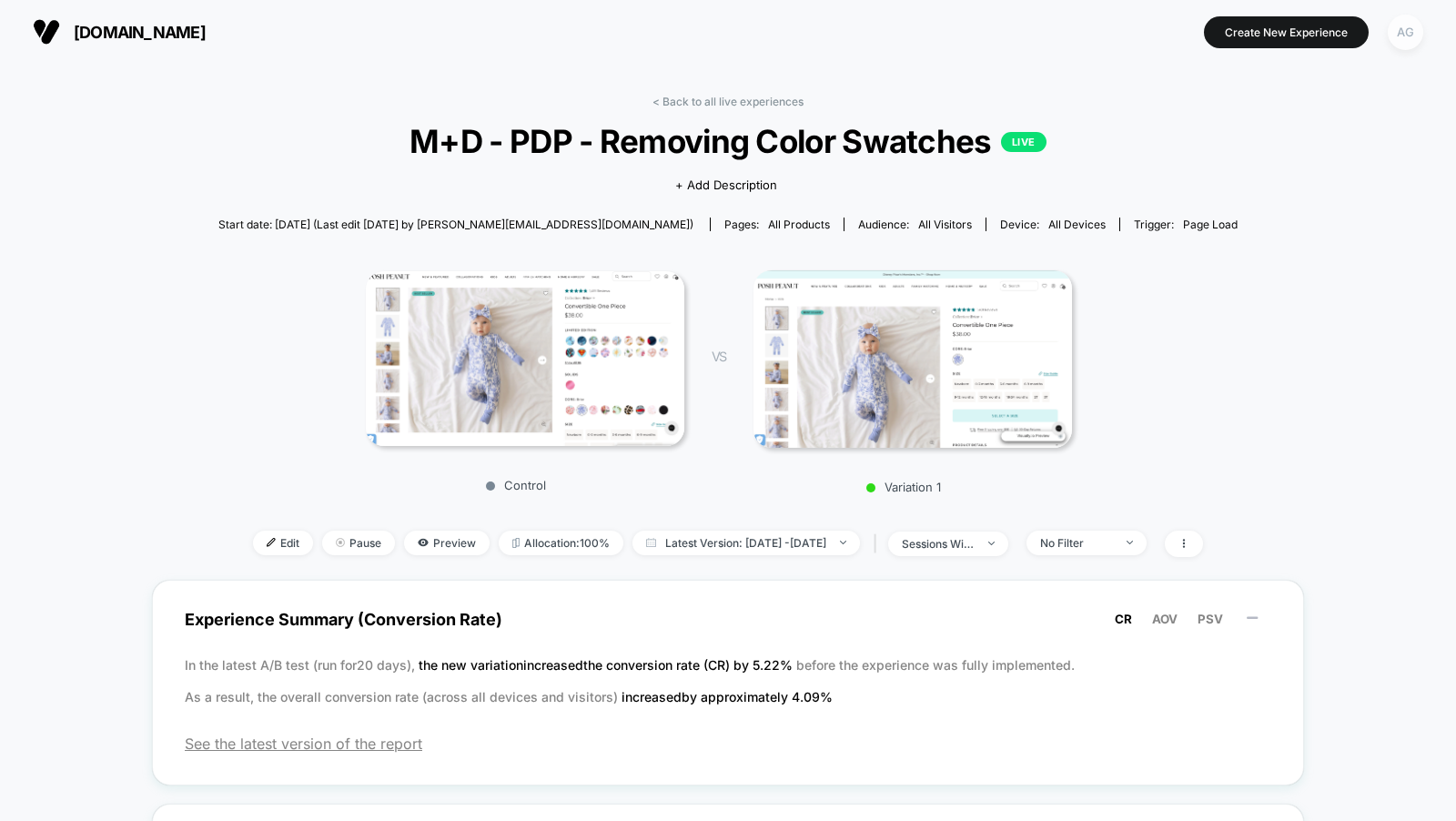
click at [1408, 42] on div "AG" at bounding box center [1406, 33] width 35 height 35
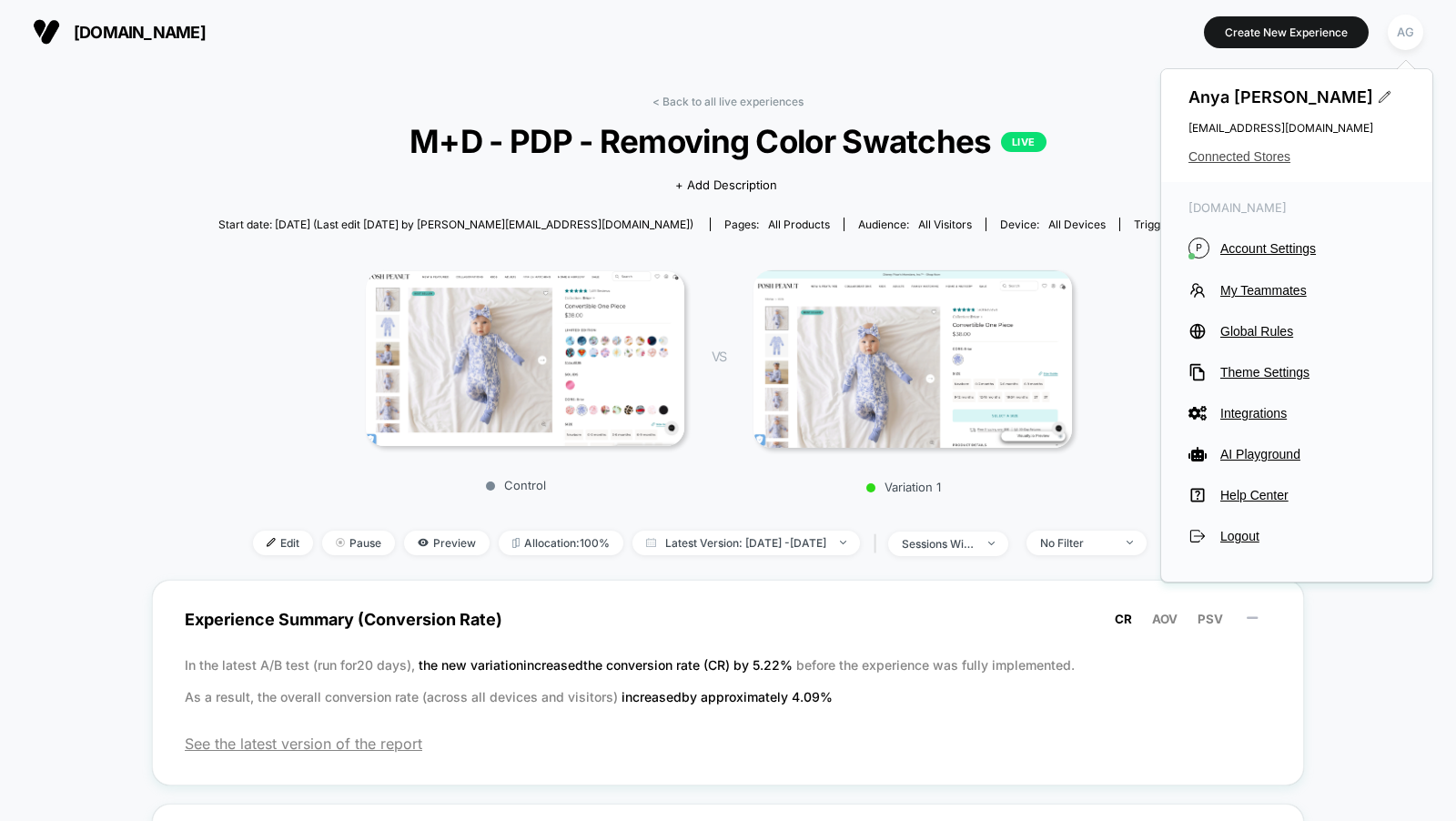
click at [1232, 162] on span "Connected Stores" at bounding box center [1297, 157] width 216 height 15
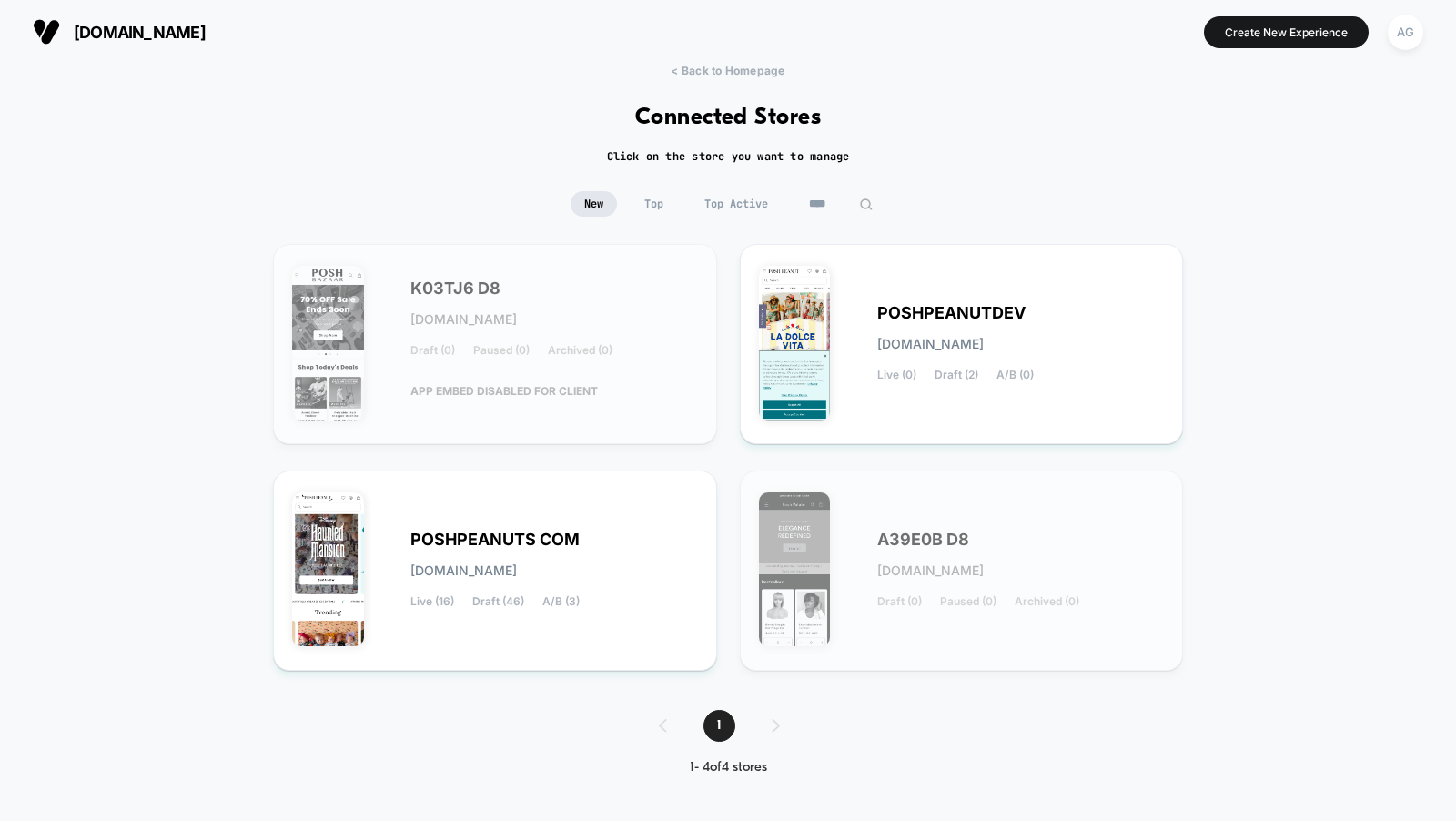
click at [826, 216] on div "New Top Top Active ****" at bounding box center [728, 217] width 1456 height 53
click at [826, 212] on input "****" at bounding box center [841, 203] width 182 height 25
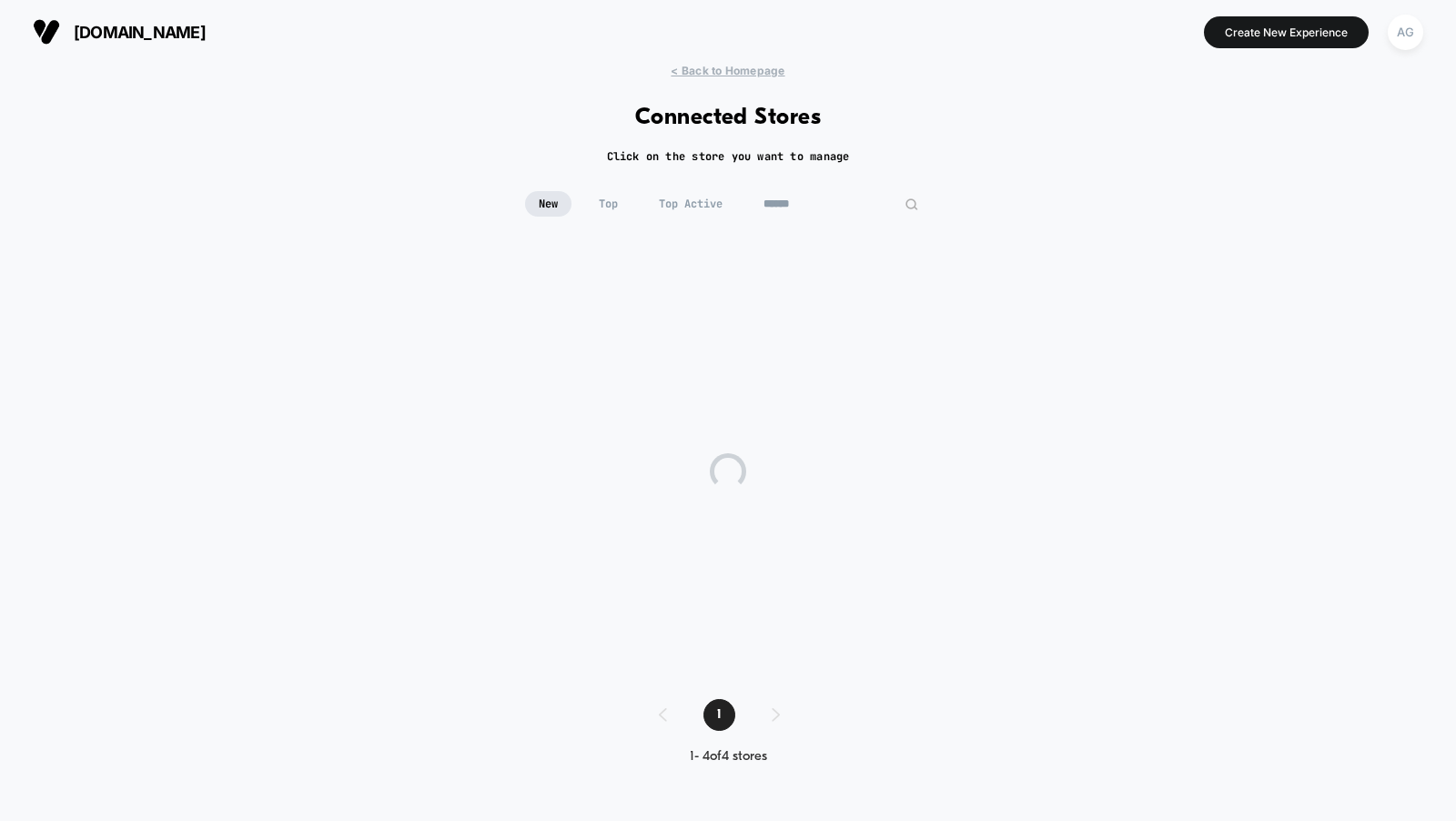
click at [673, 205] on span "Top Active" at bounding box center [691, 203] width 91 height 25
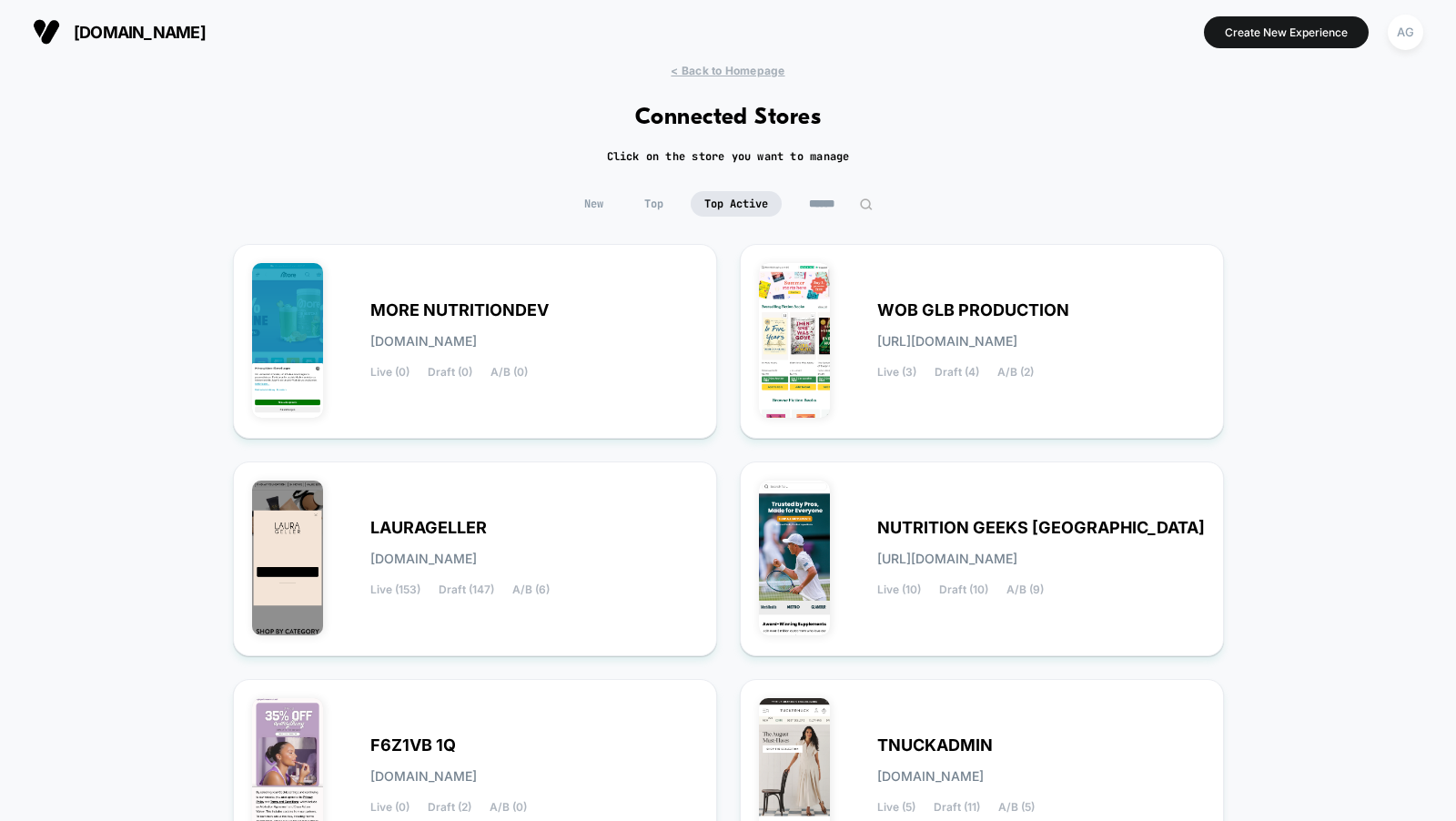
click at [817, 209] on input at bounding box center [841, 203] width 91 height 25
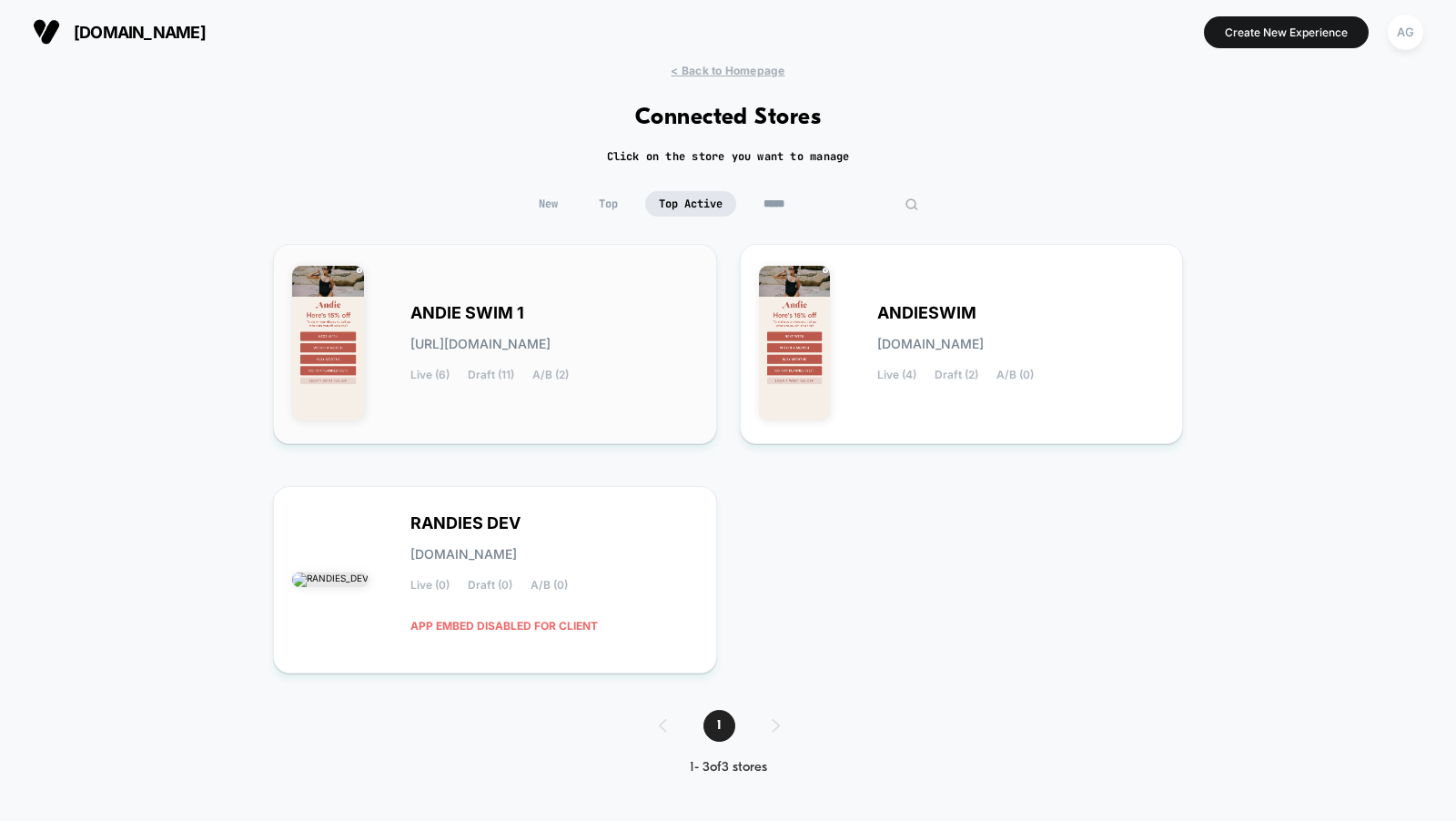
type input "*****"
click at [636, 328] on div "ANDIE SWIM 1 andie-swim_1.myshopify.com Live (6) Draft (11) A/B (2)" at bounding box center [554, 344] width 288 height 75
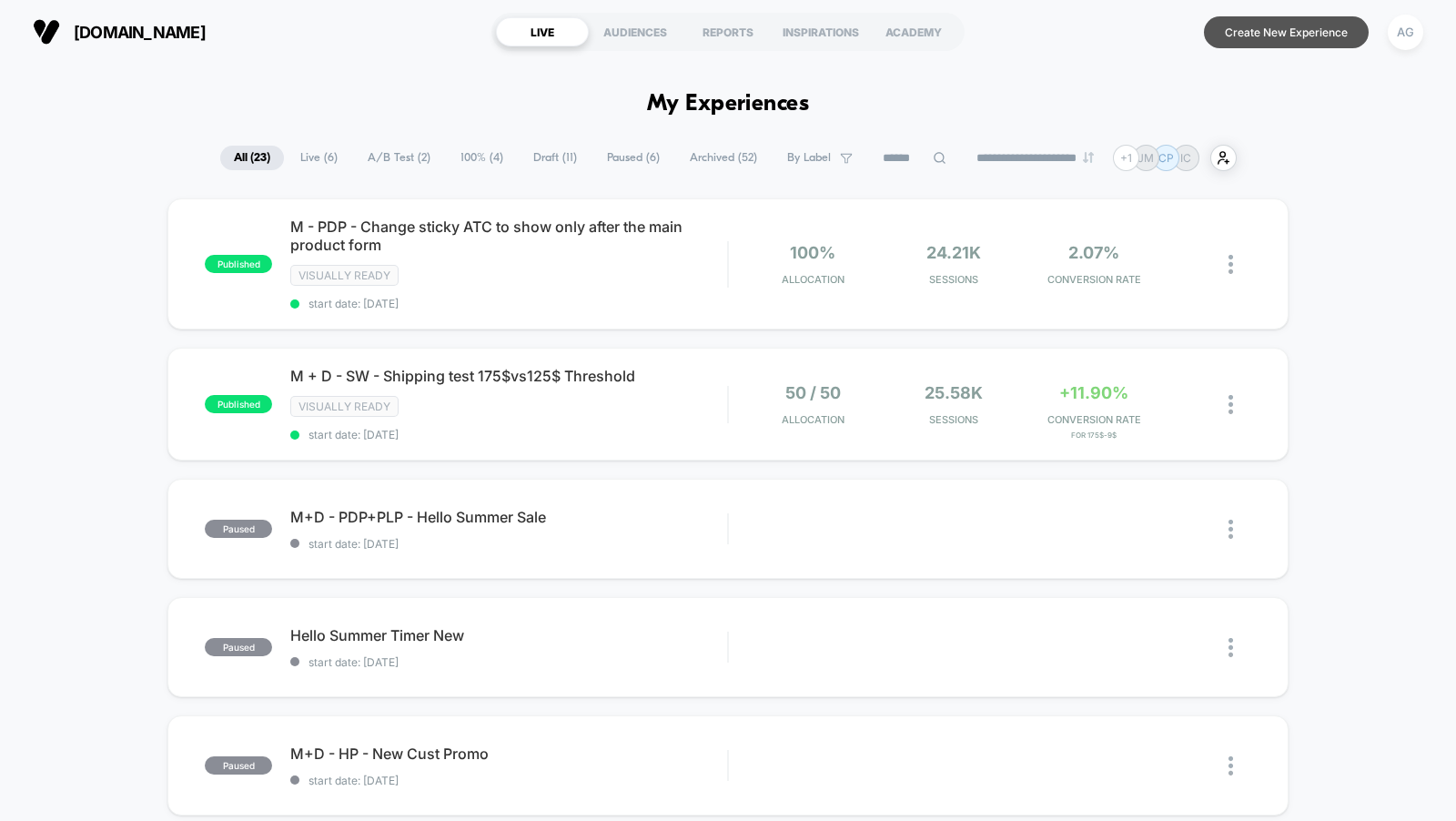
click at [1273, 44] on button "Create New Experience" at bounding box center [1286, 33] width 165 height 32
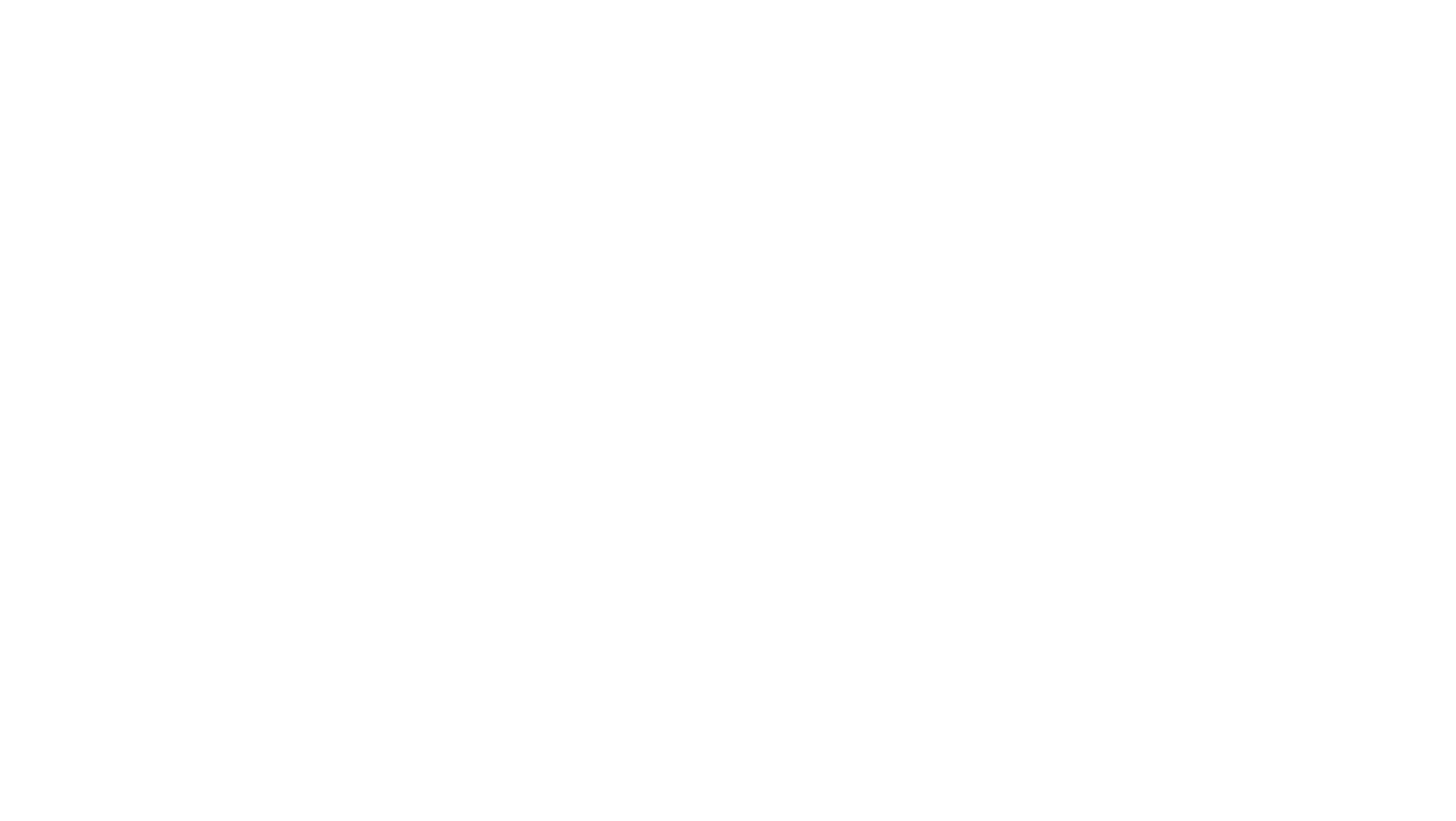
click at [713, 7] on html "26" at bounding box center [728, 4] width 1456 height 7
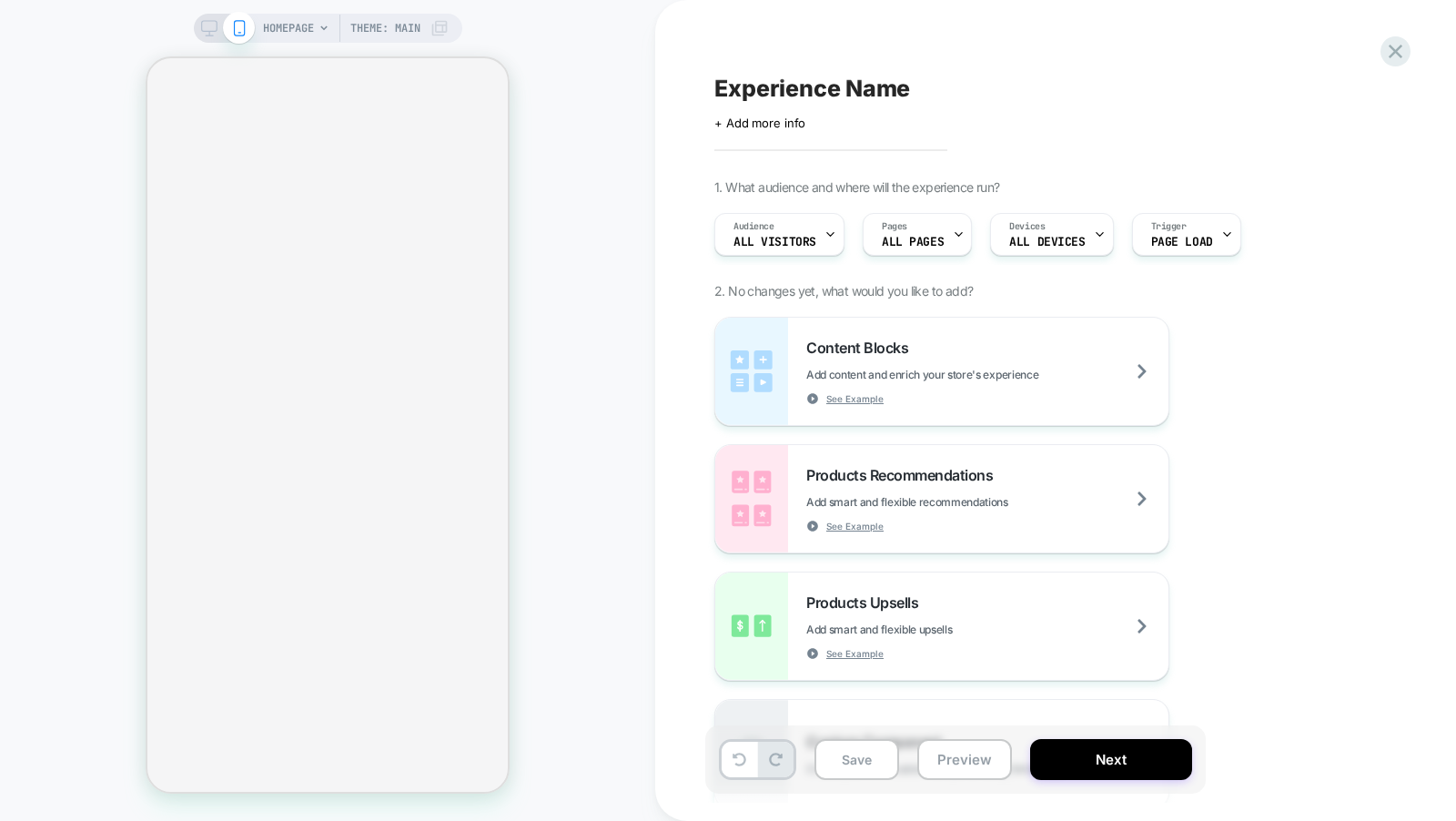
click at [304, 28] on span "HOMEPAGE" at bounding box center [288, 28] width 51 height 29
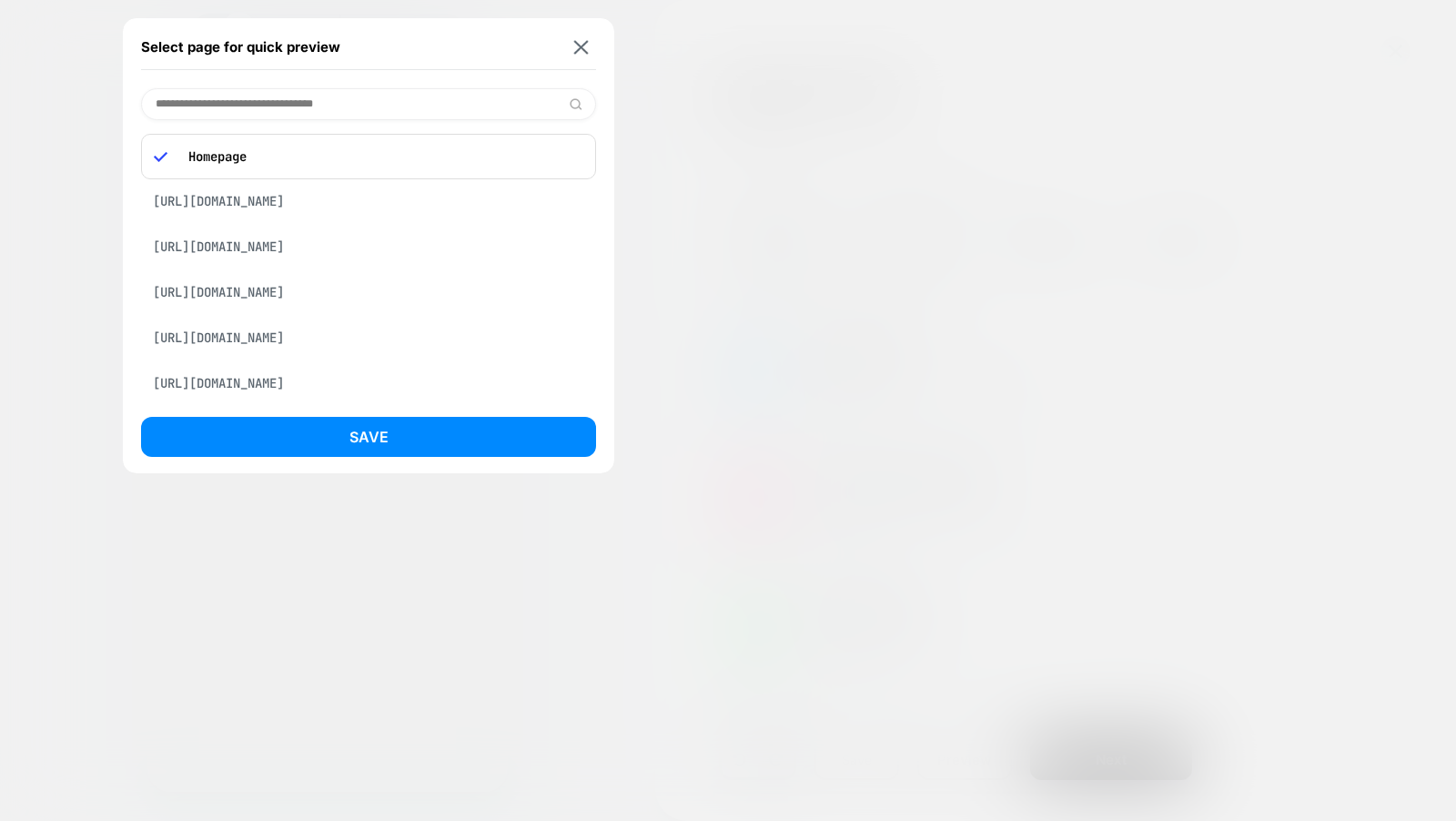
paste input "**********"
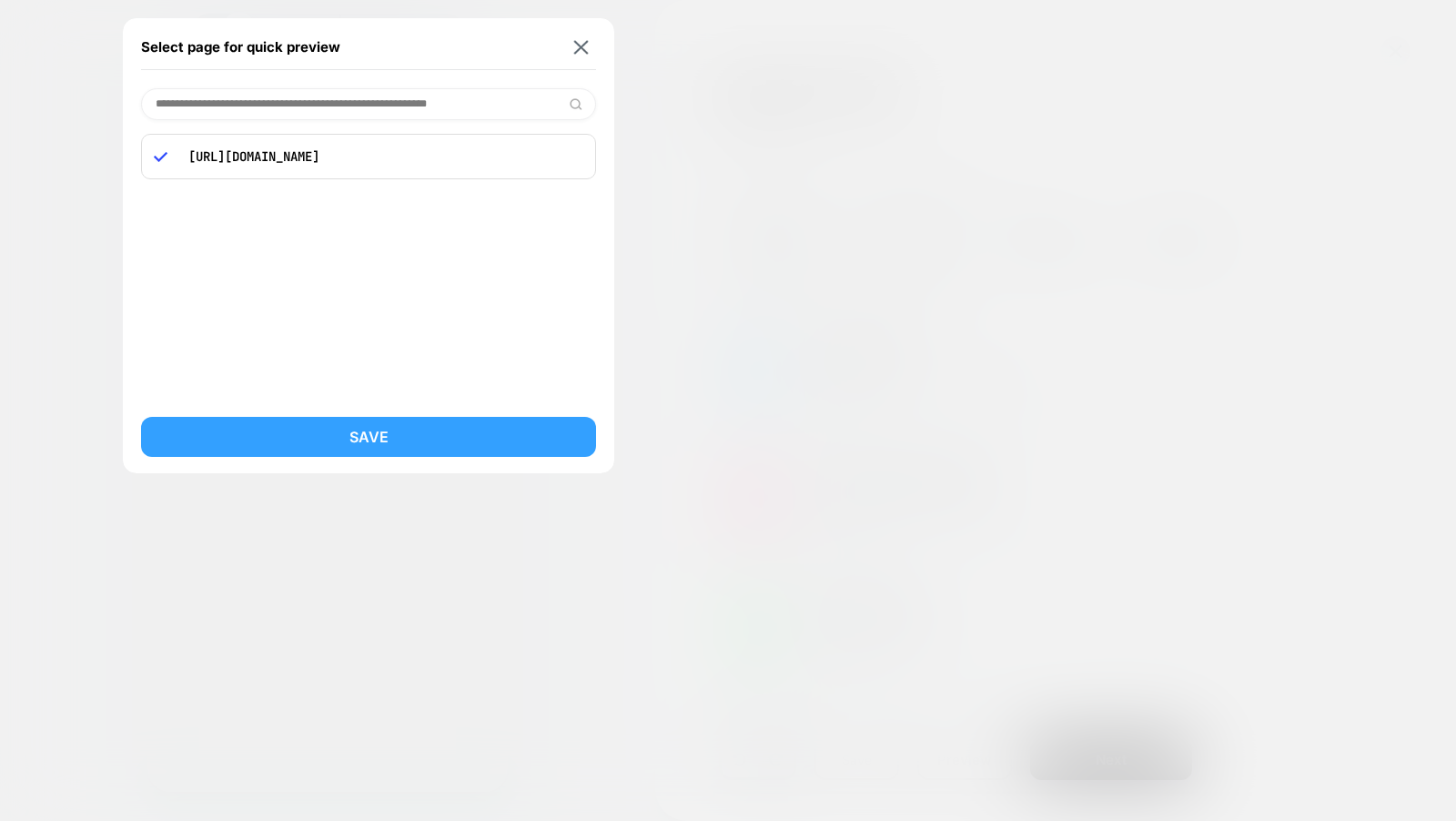
type input "**********"
click at [341, 439] on button "Save" at bounding box center [368, 436] width 455 height 40
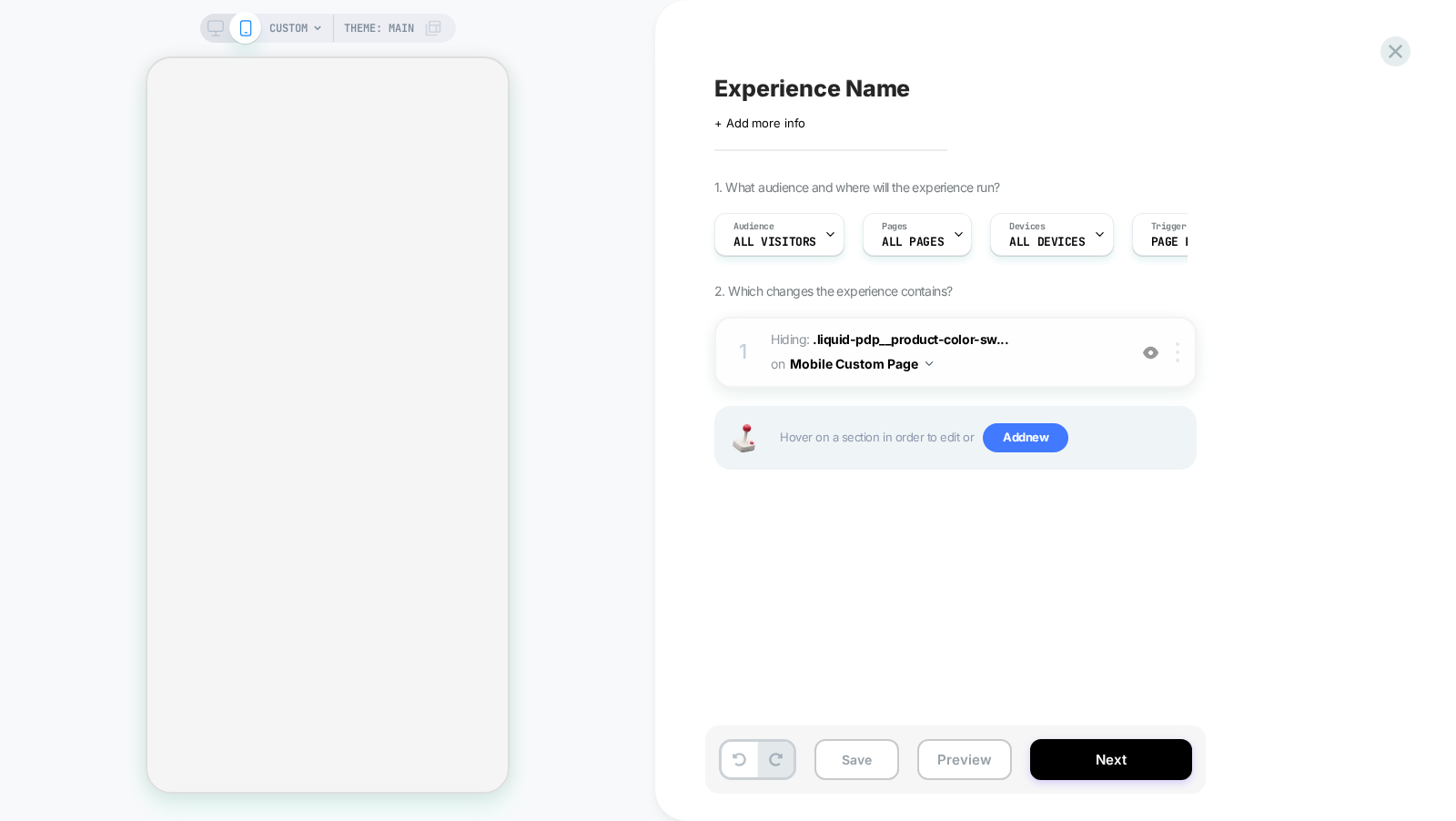
click at [1173, 352] on div at bounding box center [1181, 351] width 30 height 20
click at [1187, 362] on div "1 Hiding : .liquid-pdp__product-color-sw... .liquid-pdp__product-color-swatch:n…" at bounding box center [955, 352] width 482 height 71
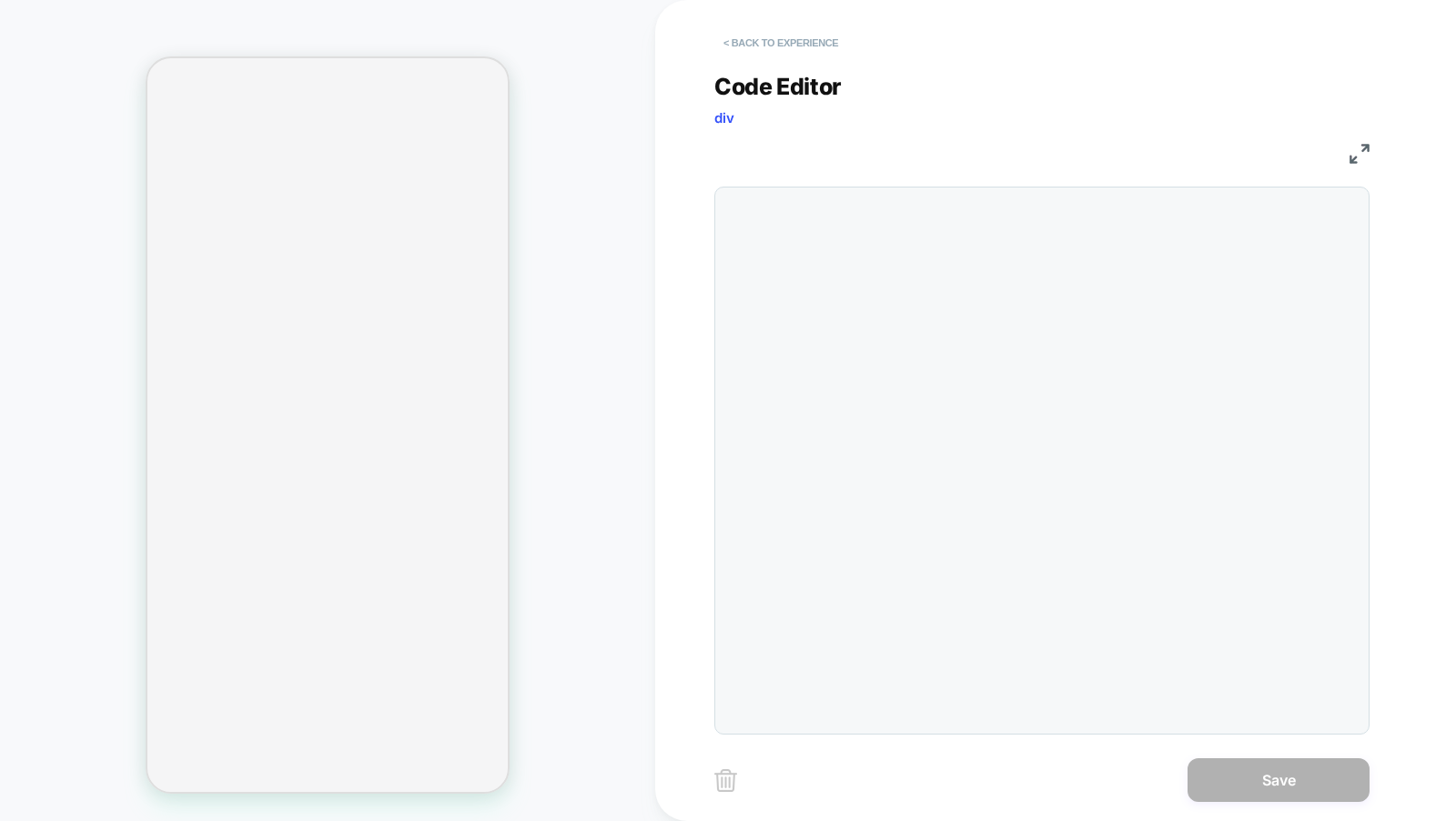
click at [805, 53] on button "< Back to experience" at bounding box center [780, 42] width 133 height 29
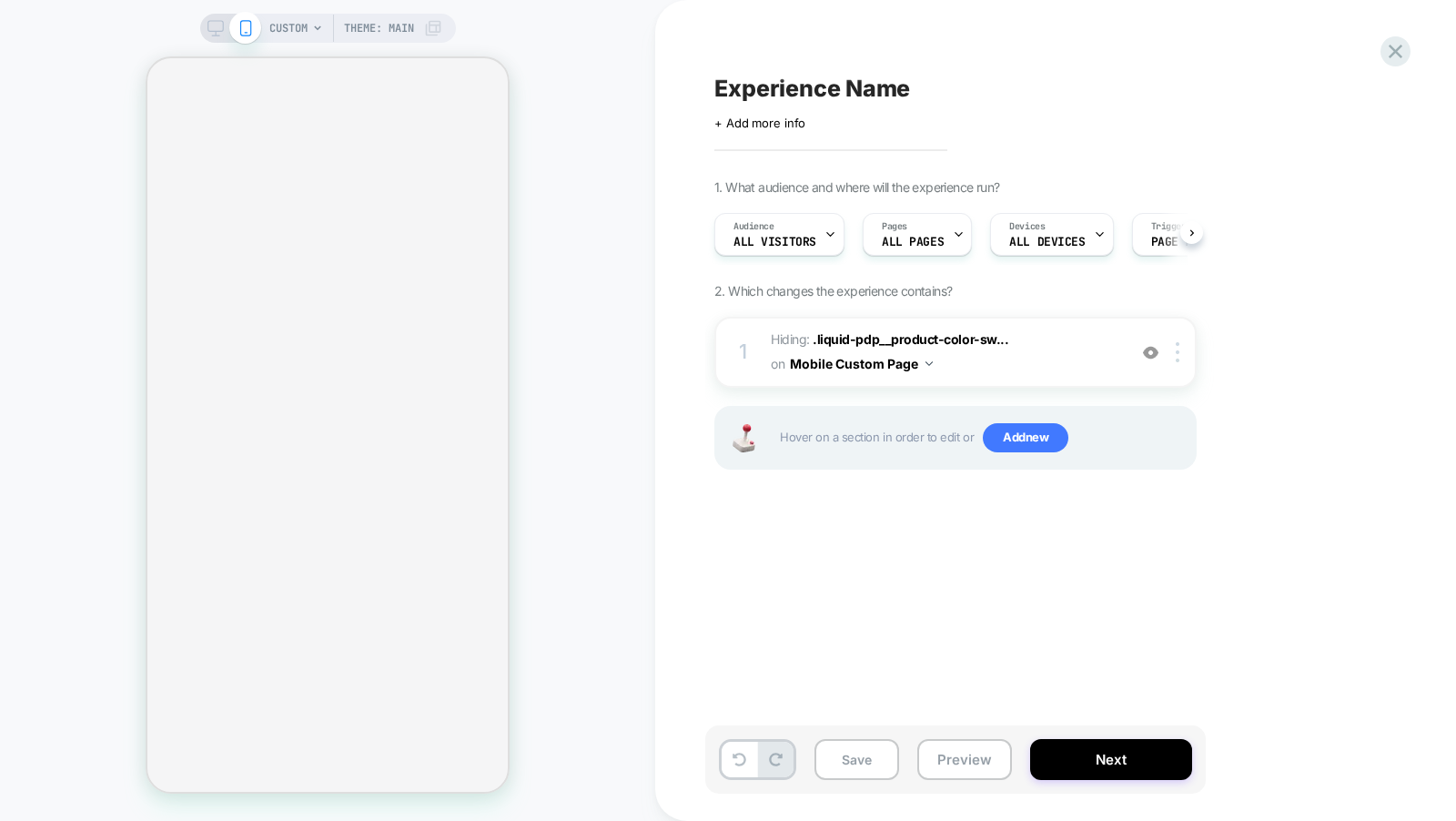
scroll to position [0, 1]
click at [1178, 353] on img at bounding box center [1177, 351] width 4 height 20
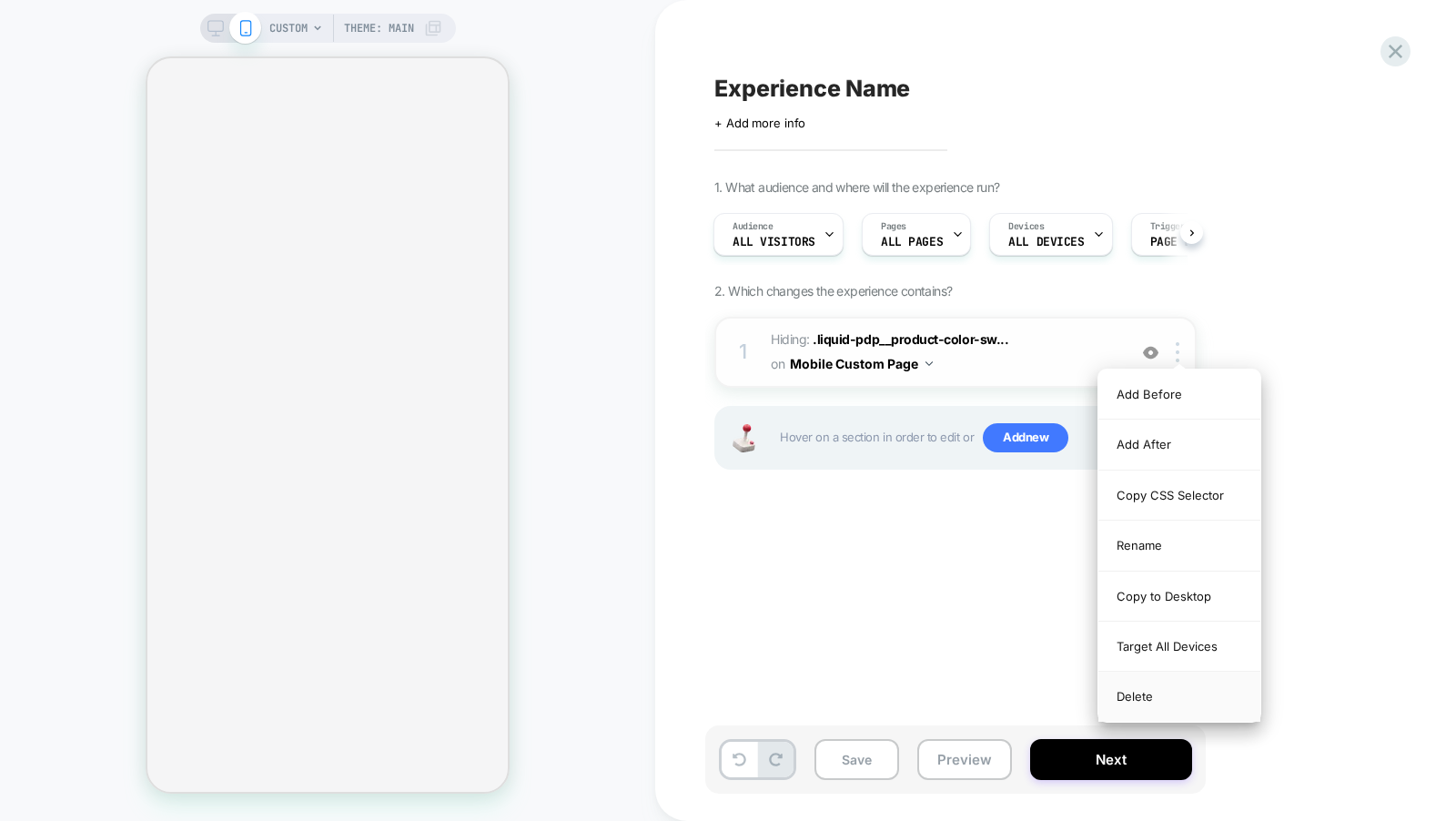
click at [1133, 689] on div "Delete" at bounding box center [1180, 696] width 162 height 49
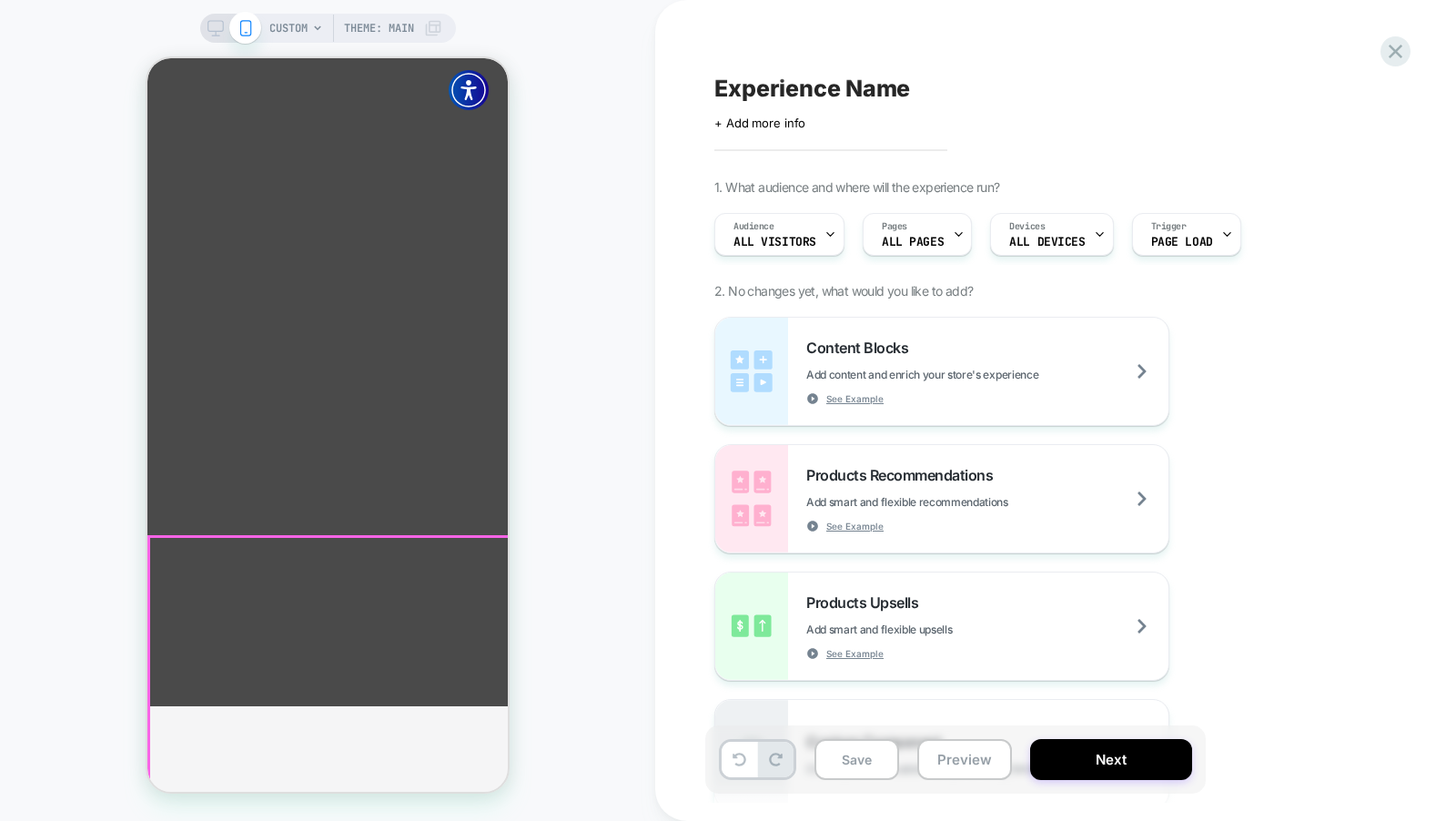
scroll to position [0, 0]
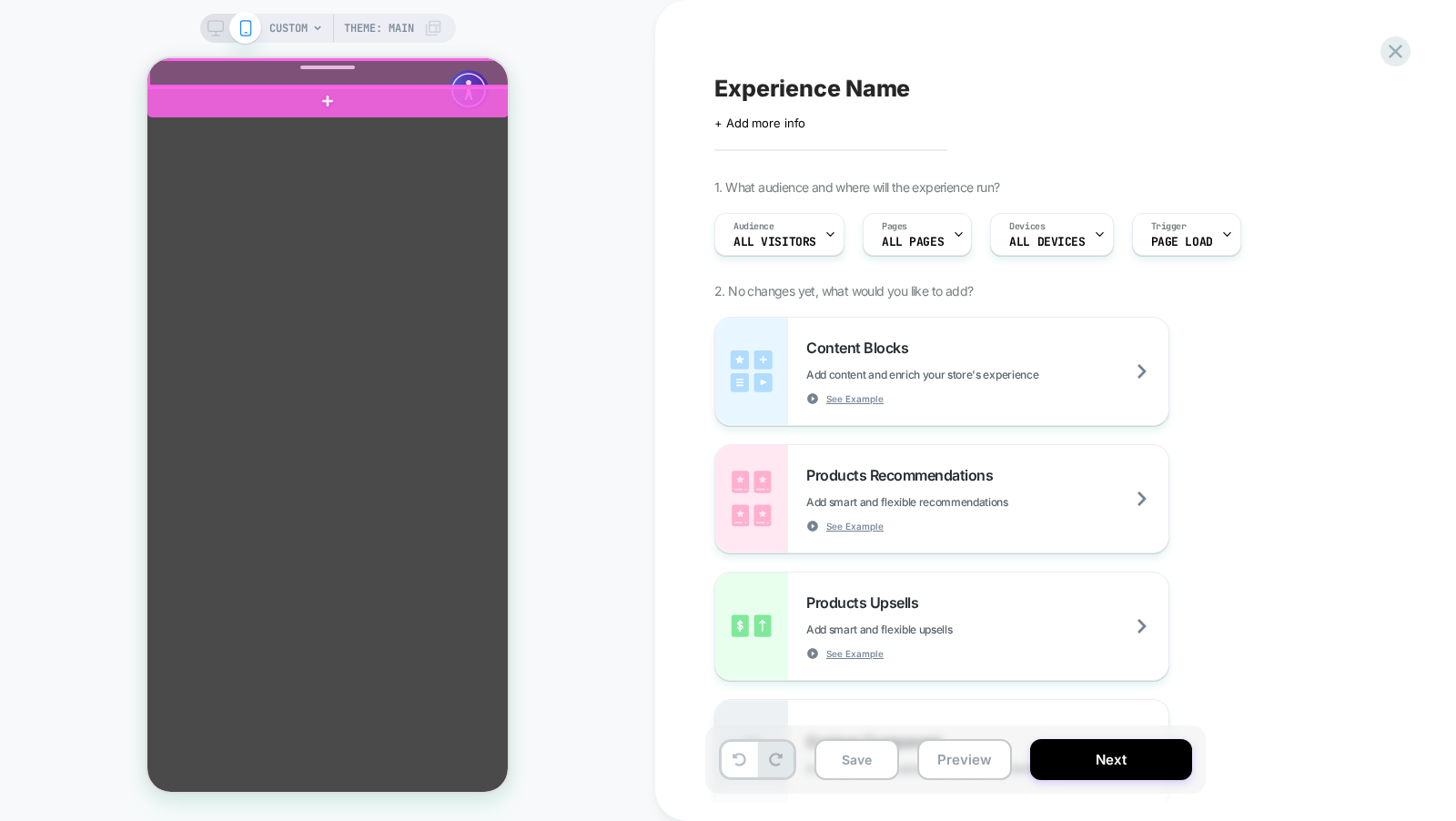
click div
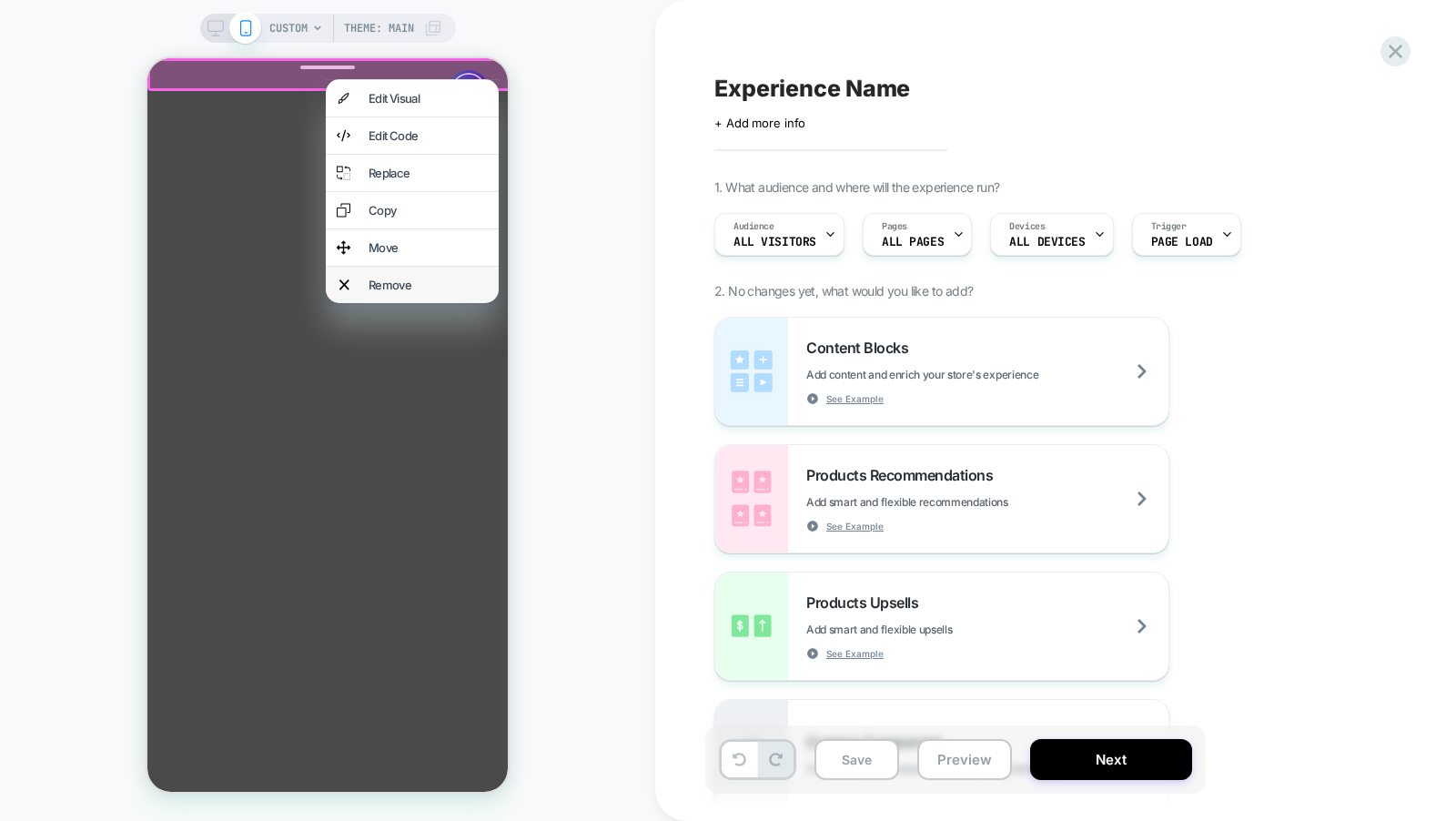
click div "Remove"
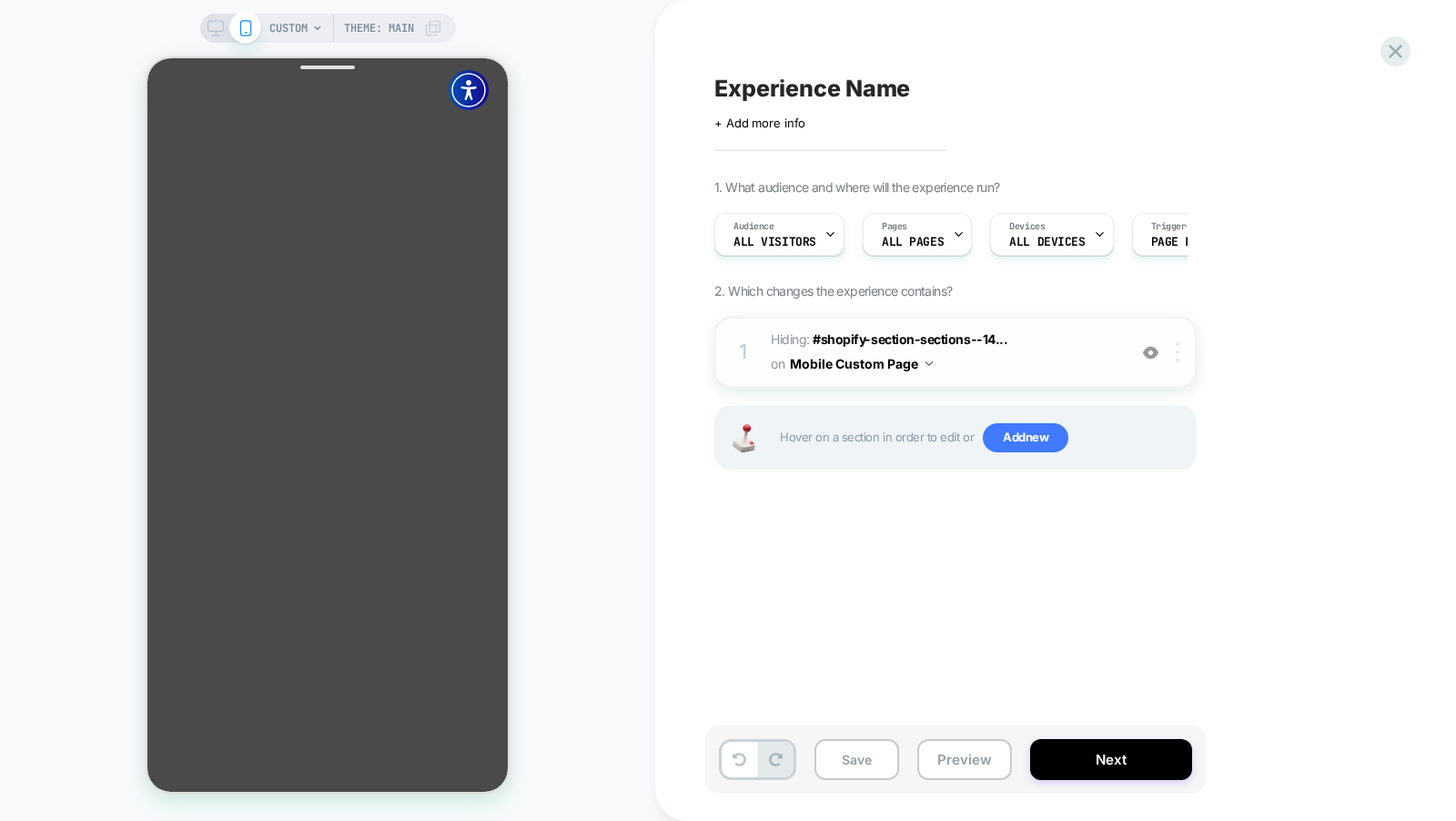
click at [1182, 355] on div at bounding box center [1181, 351] width 30 height 20
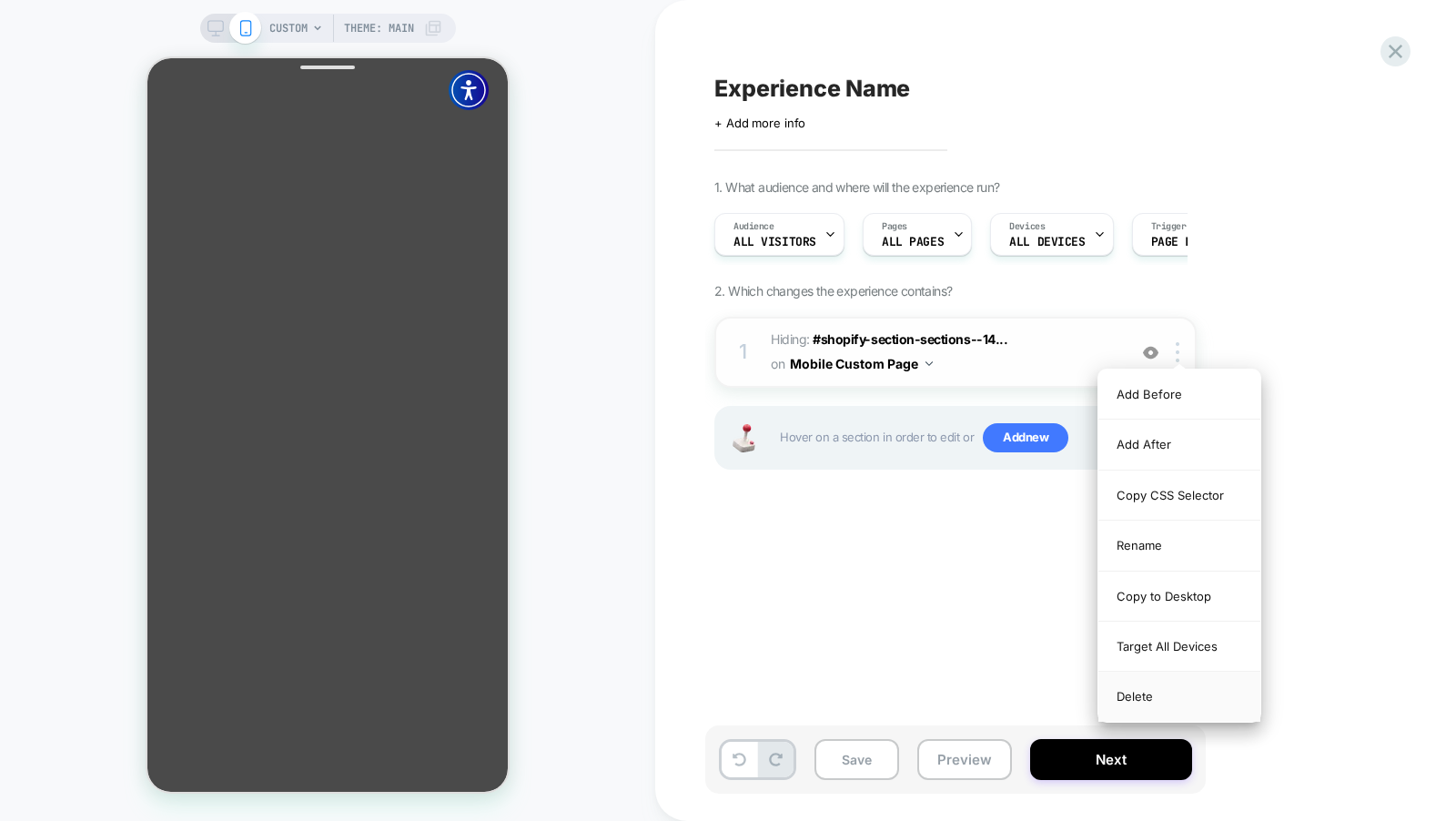
click at [1155, 697] on div "Delete" at bounding box center [1180, 696] width 162 height 49
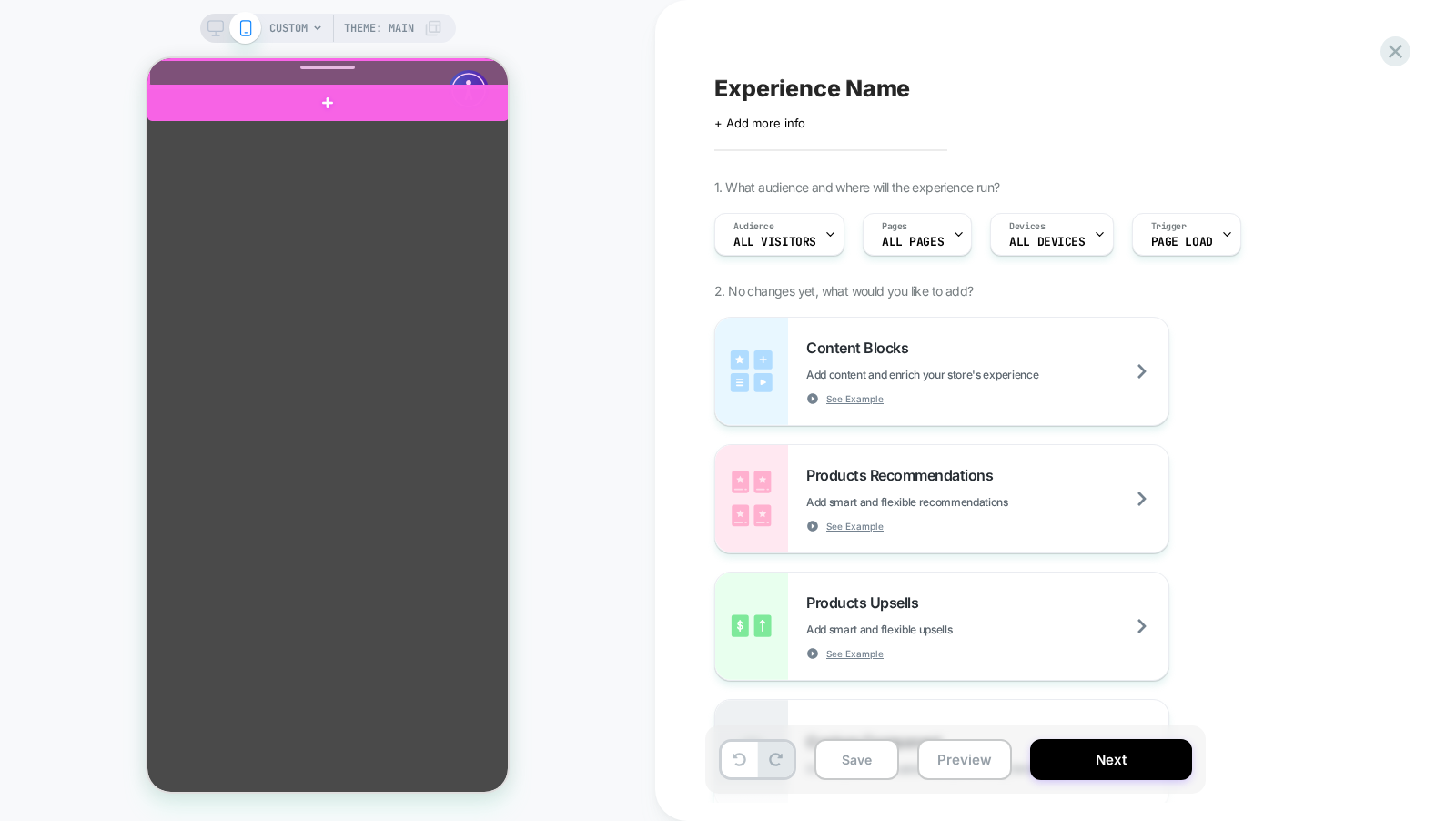
click div
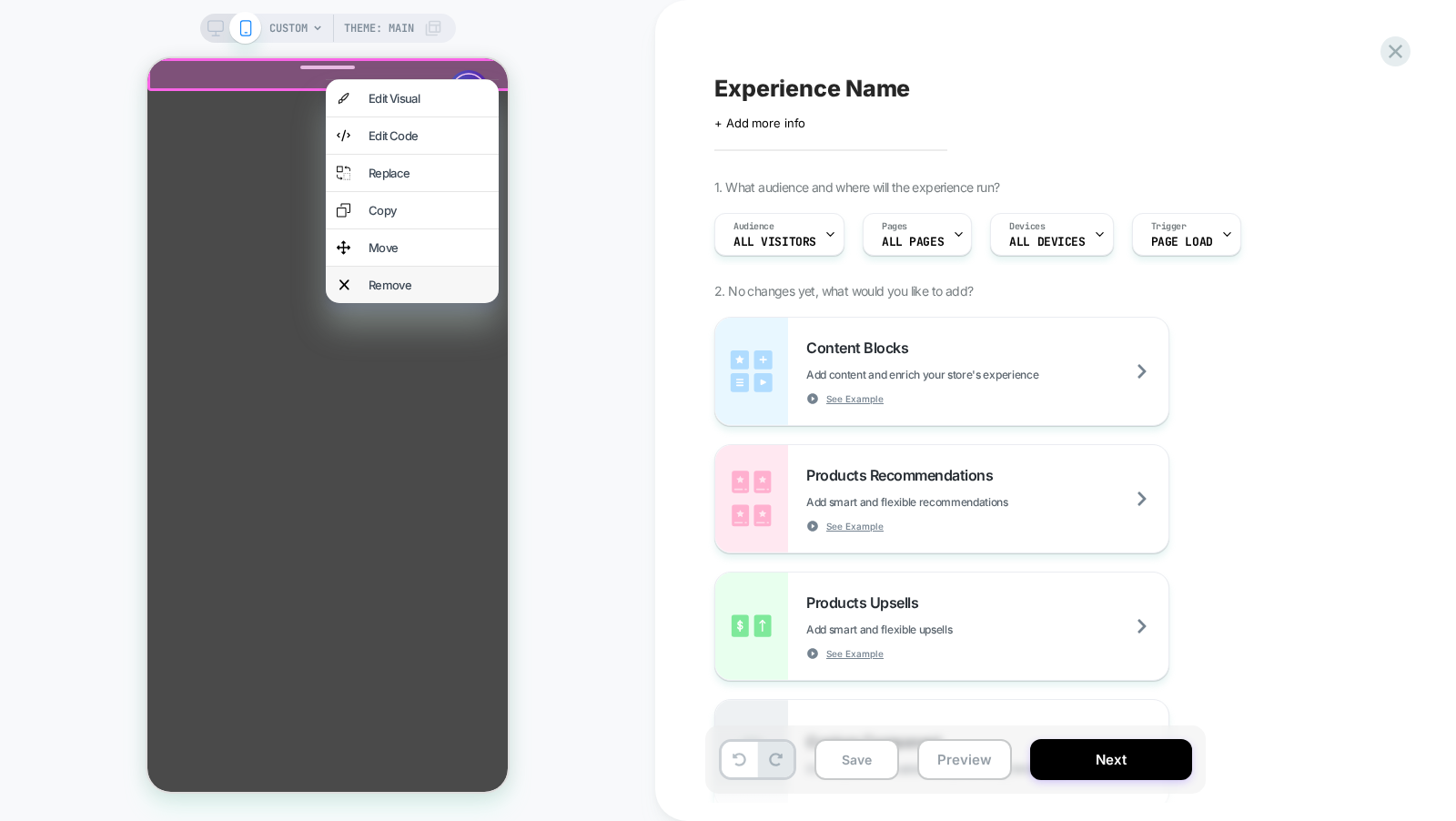
click div "Remove"
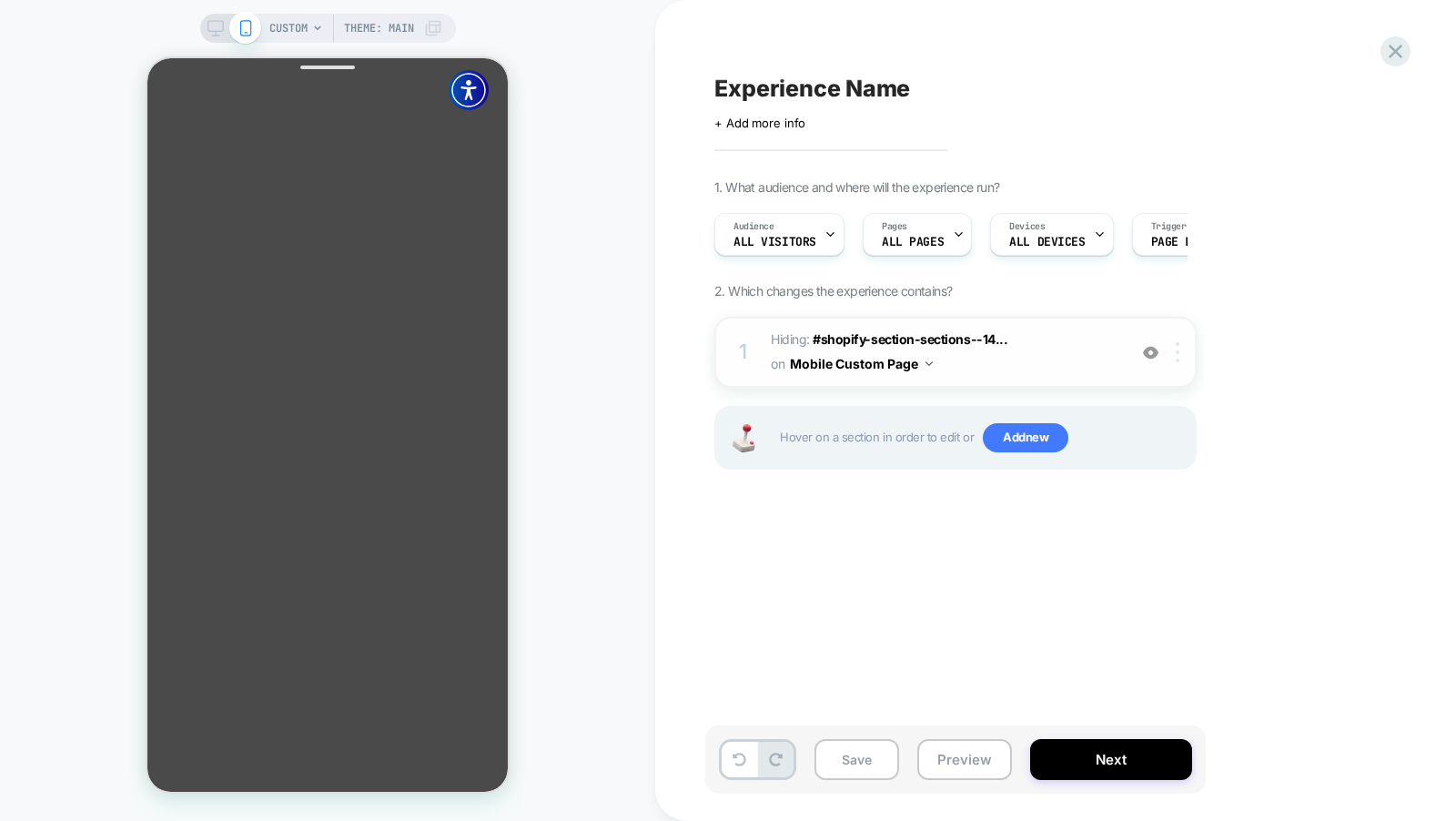
click at [1174, 360] on div at bounding box center [1181, 351] width 30 height 20
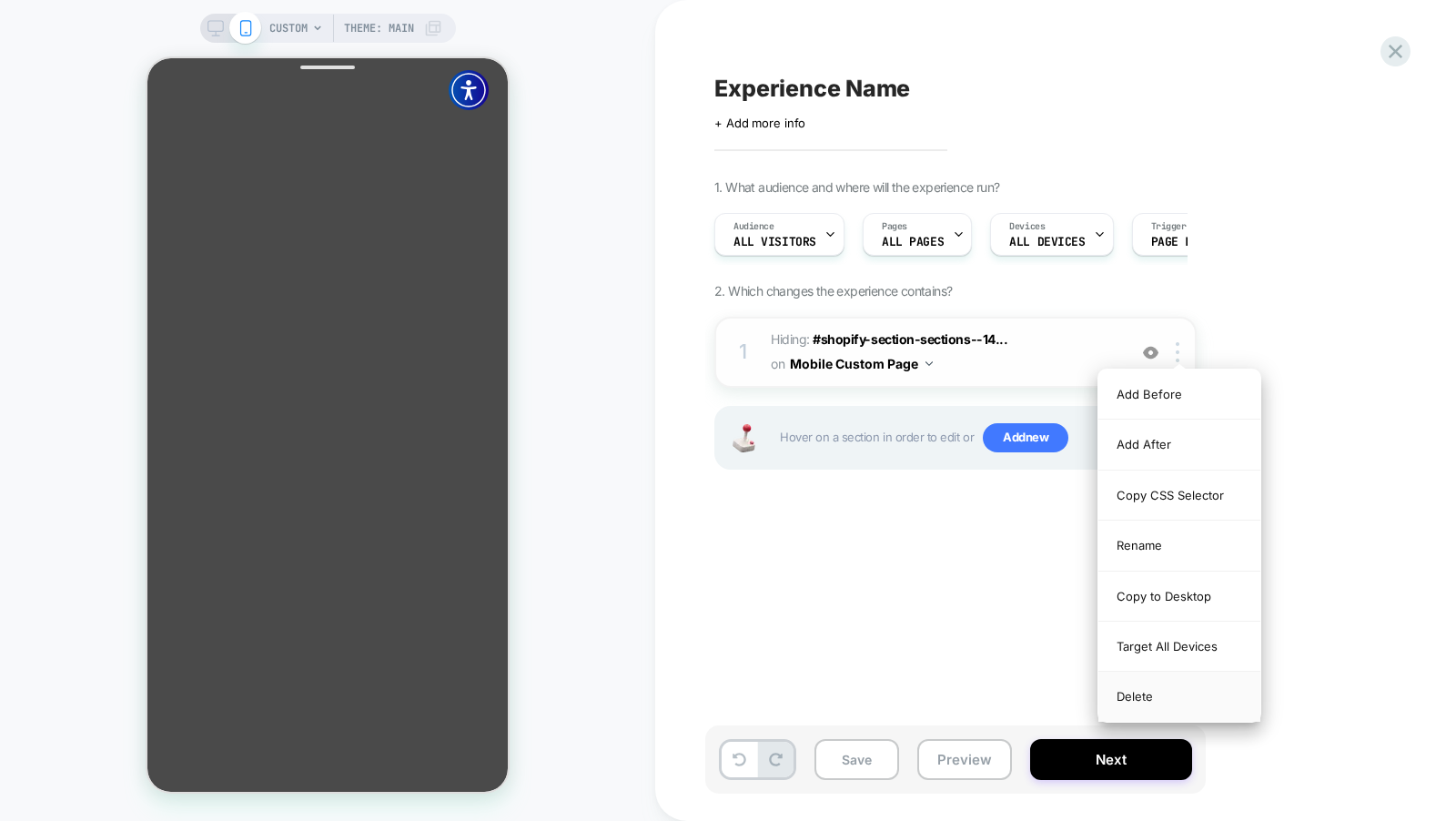
click at [1169, 687] on div "Delete" at bounding box center [1180, 696] width 162 height 49
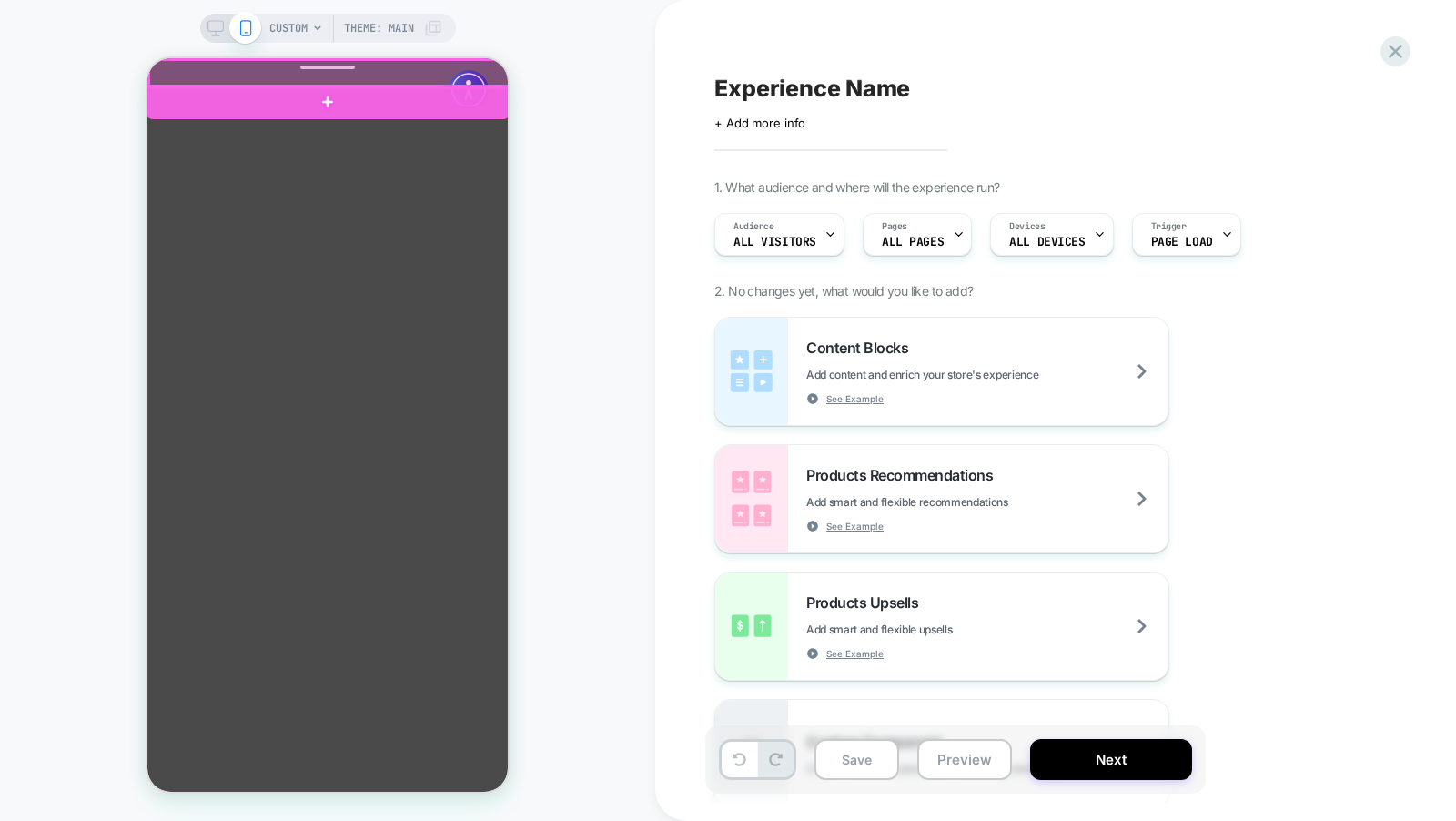
click div
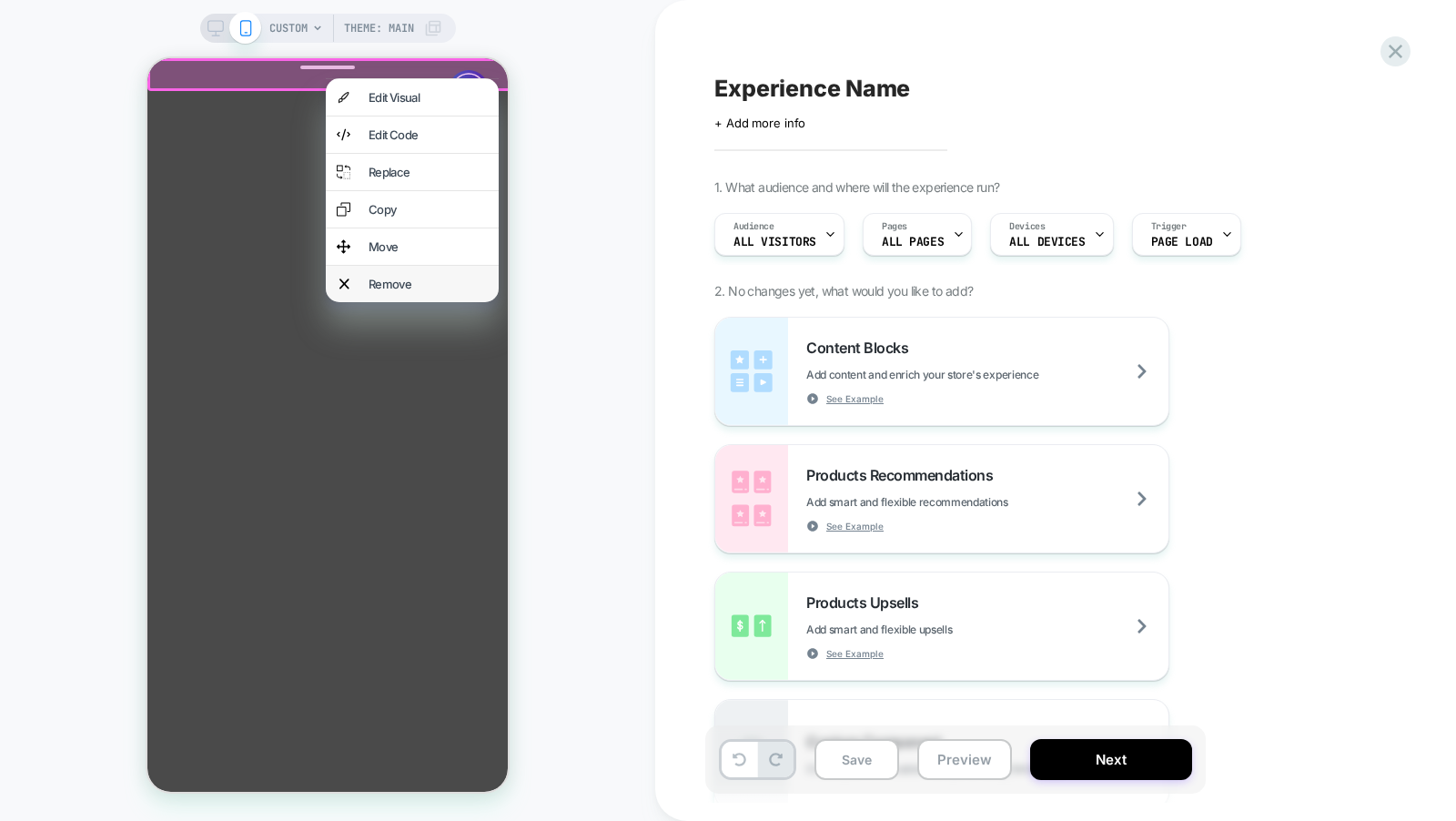
click div "Remove"
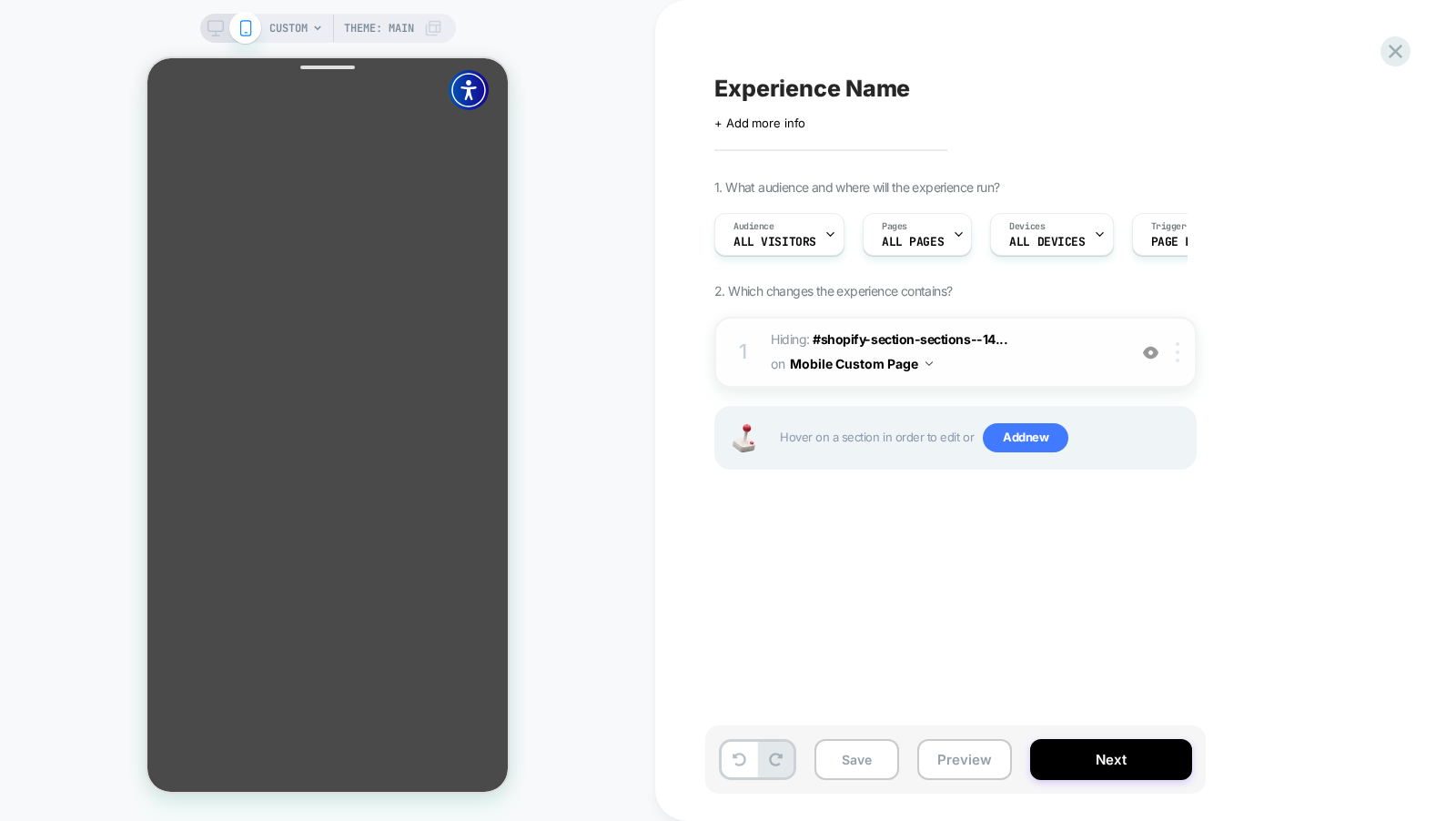
click at [1183, 353] on div at bounding box center [1181, 351] width 30 height 20
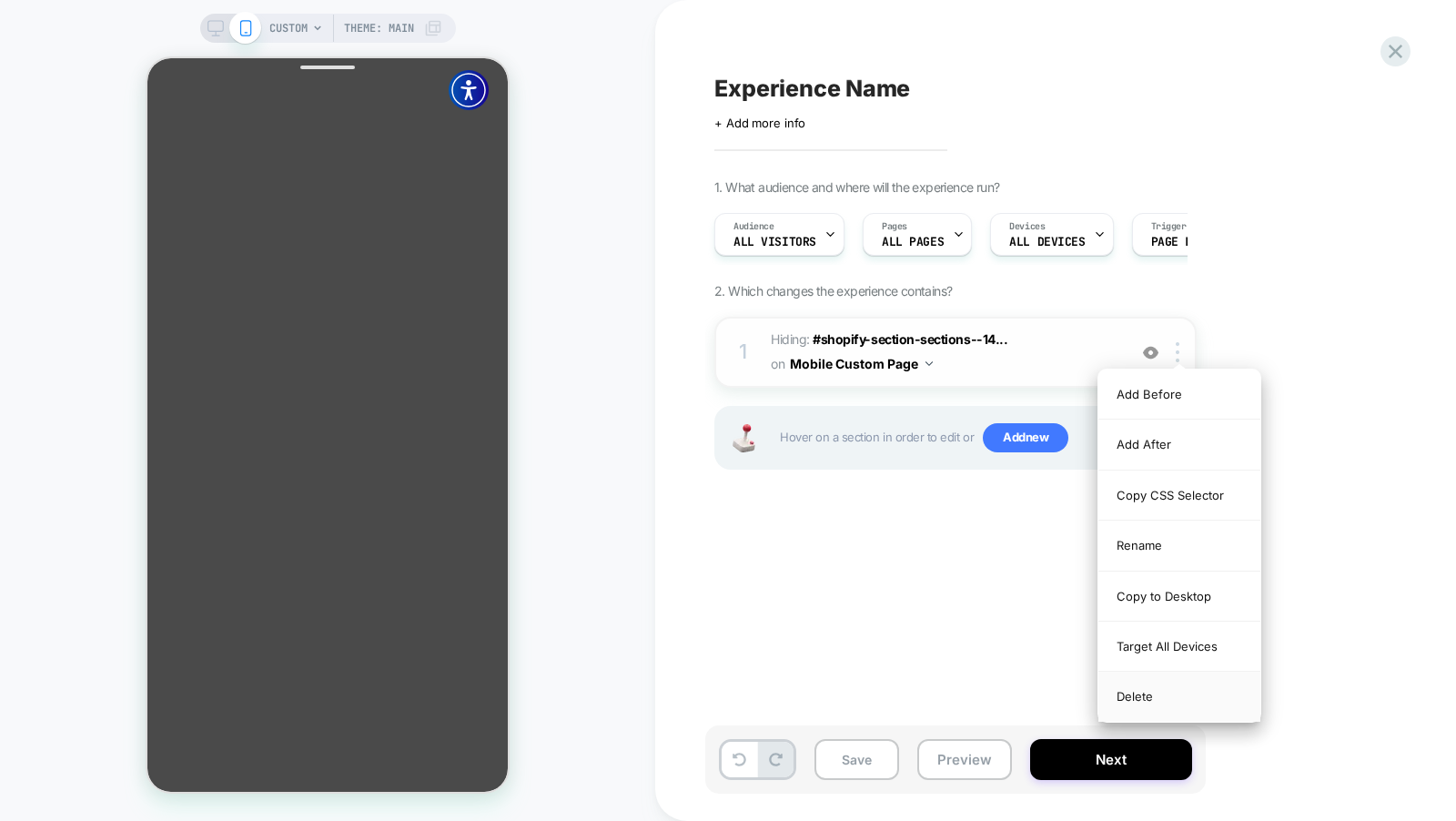
click at [1179, 698] on div "Delete" at bounding box center [1180, 696] width 162 height 49
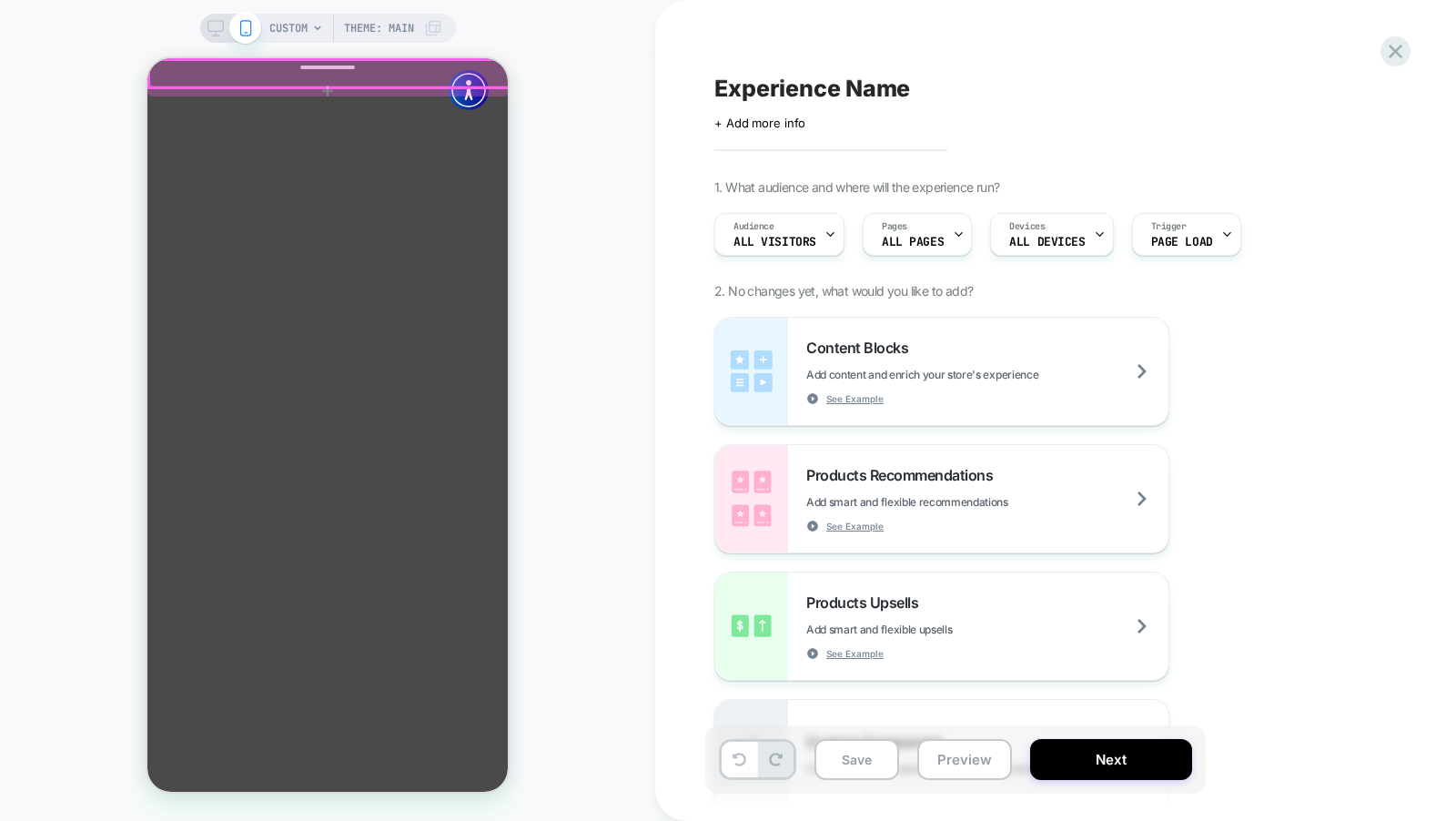
click div
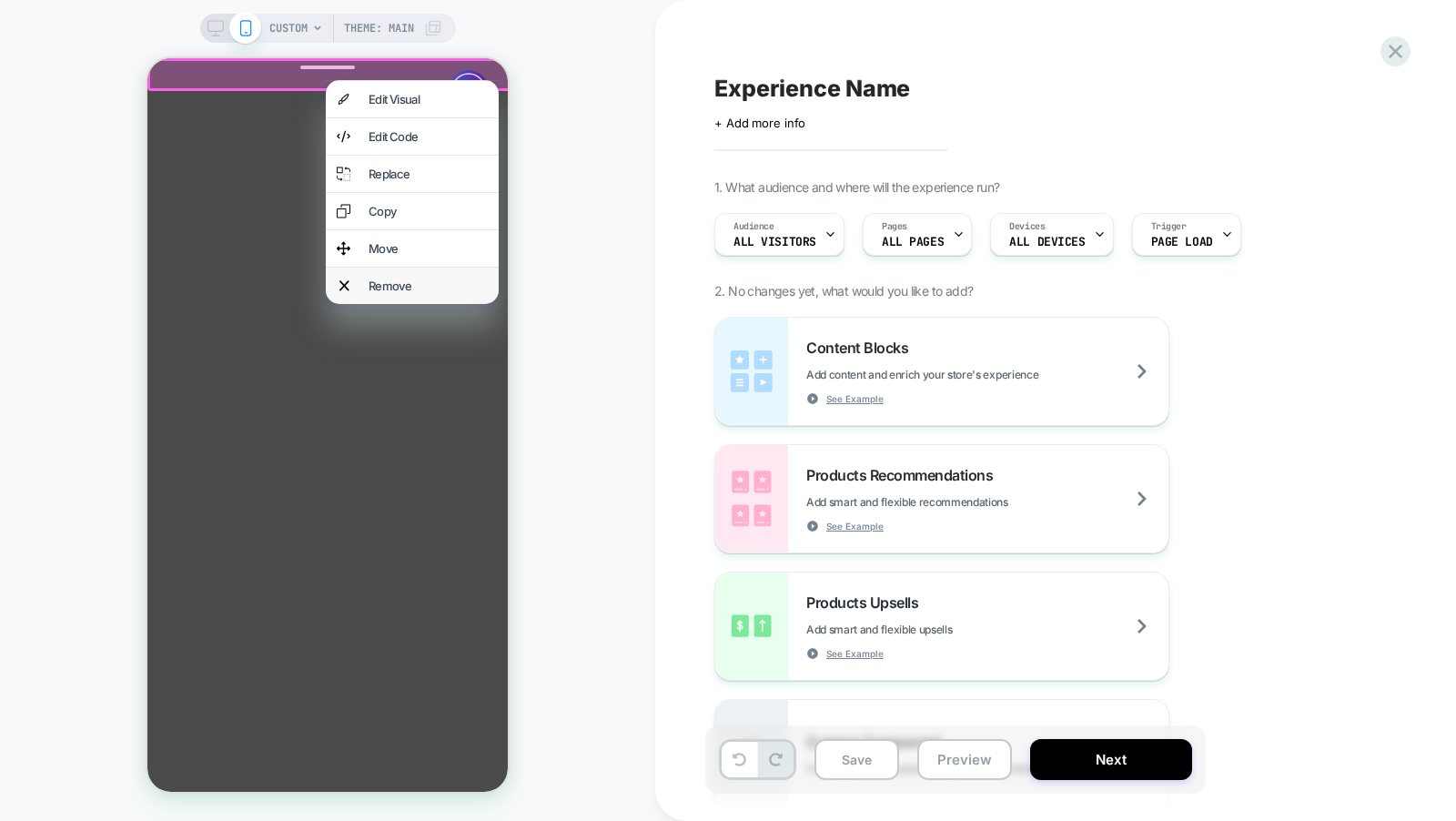
click div "Remove"
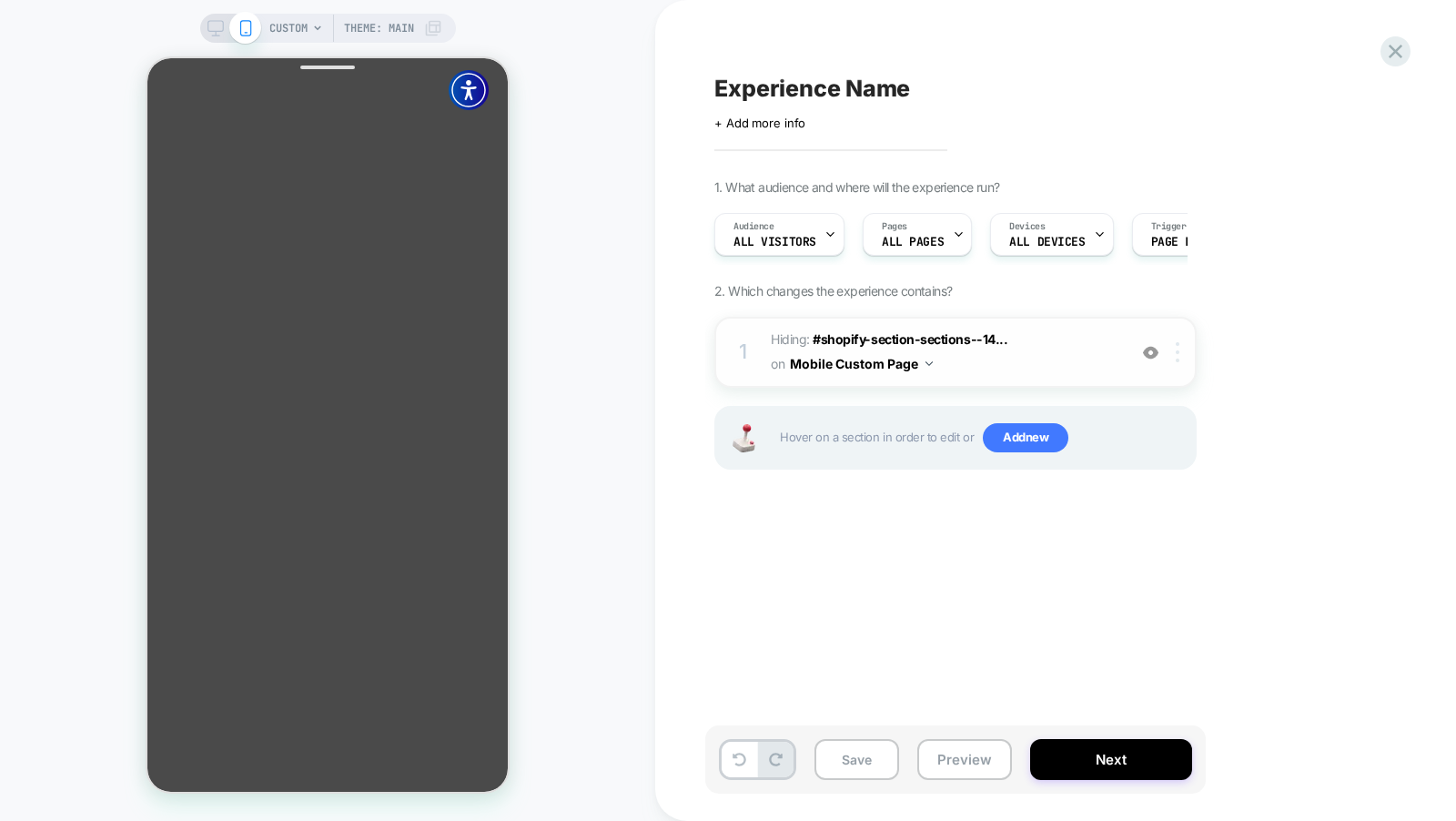
click at [1184, 352] on div at bounding box center [1181, 351] width 30 height 20
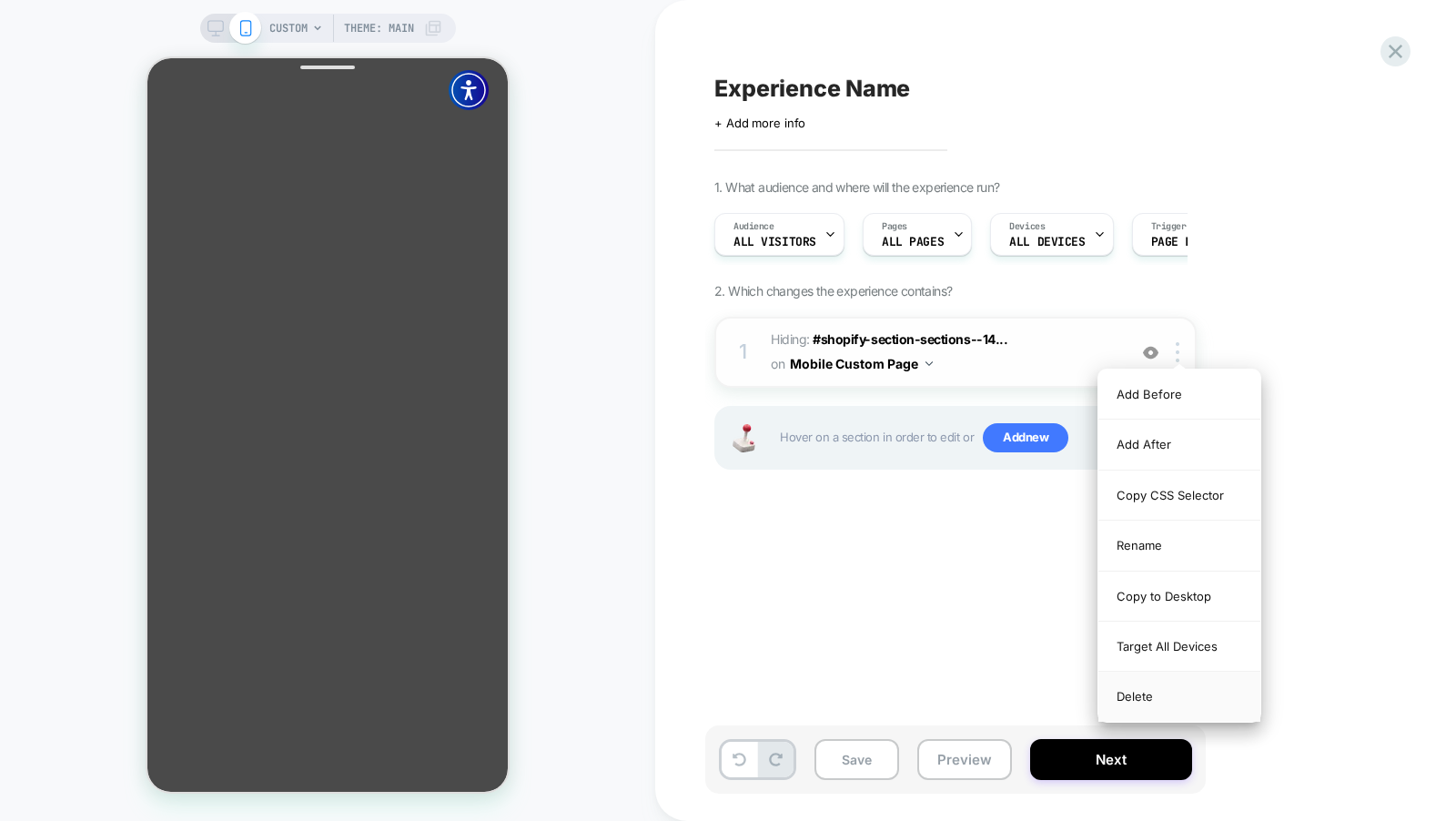
click at [1153, 693] on div "Delete" at bounding box center [1180, 696] width 162 height 49
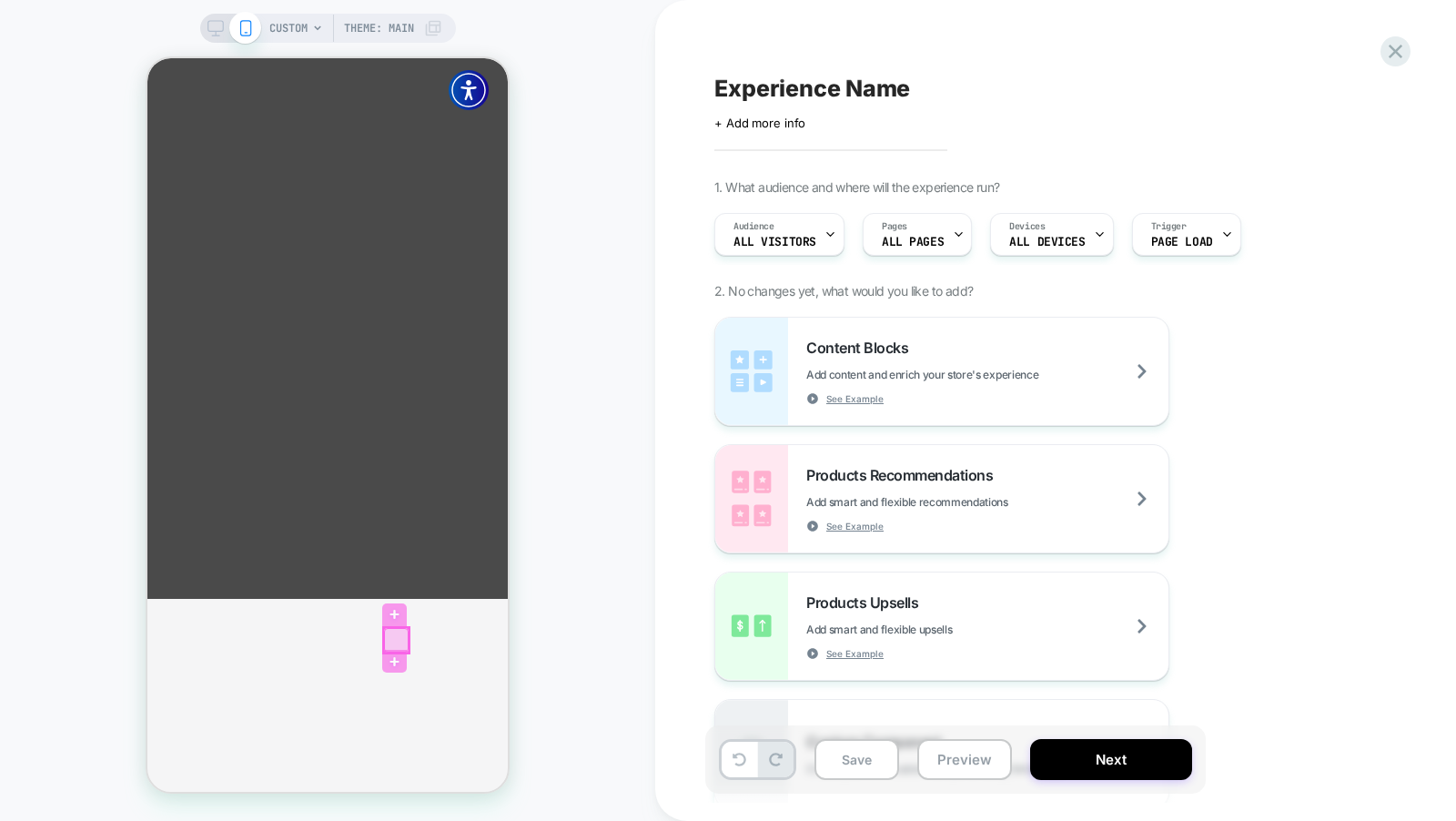
scroll to position [186, 0]
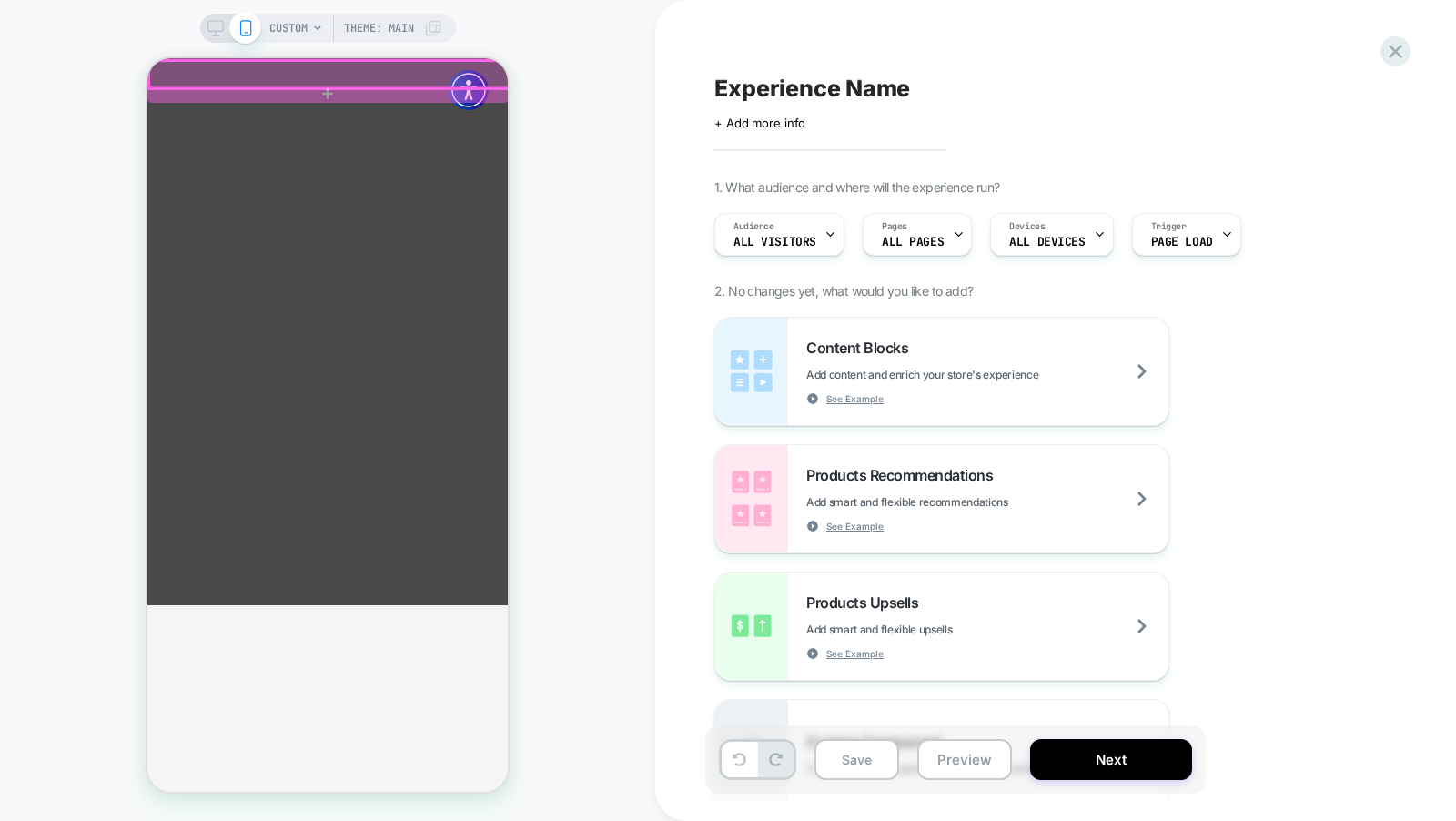
click div
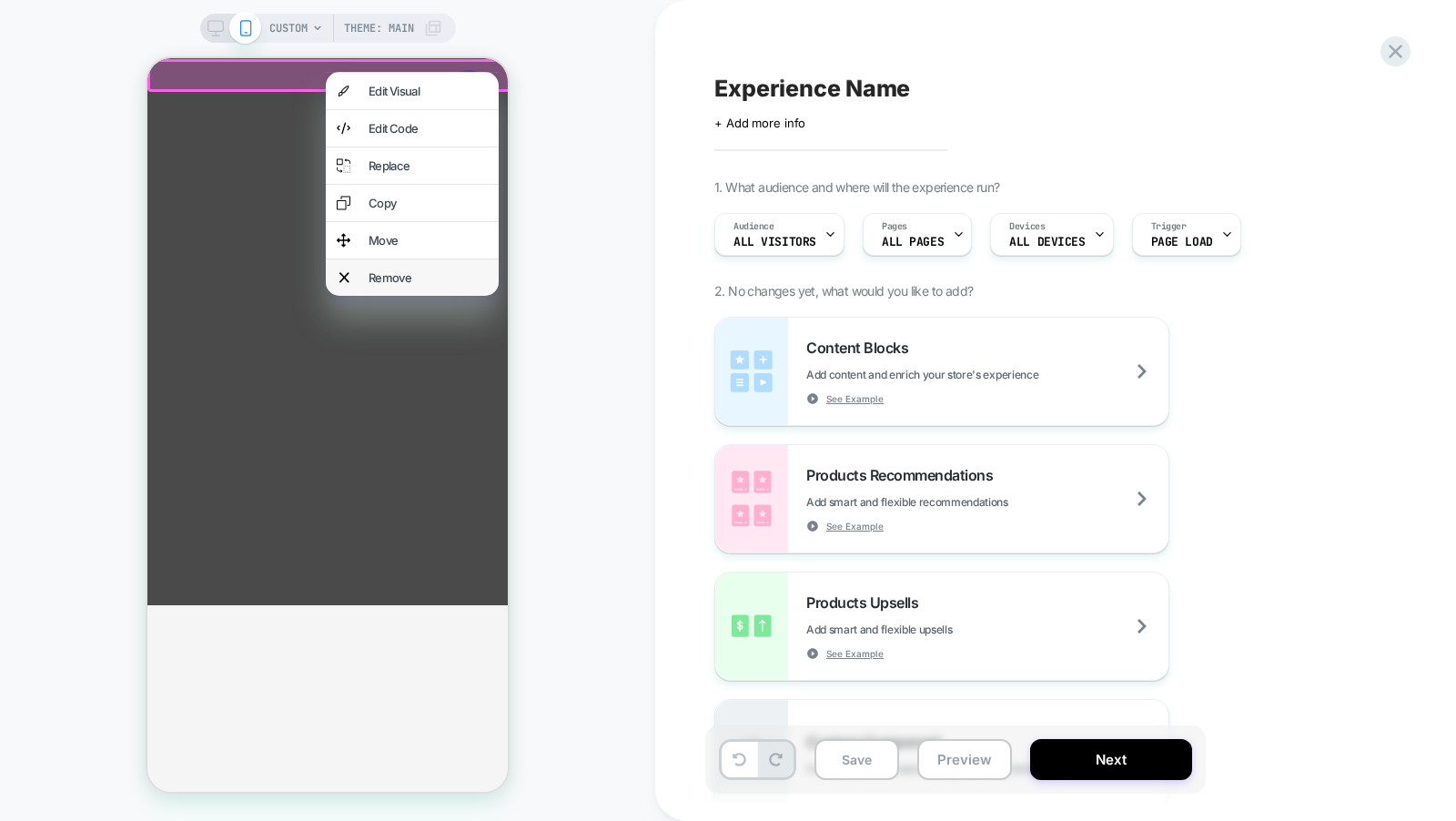
click div "Remove"
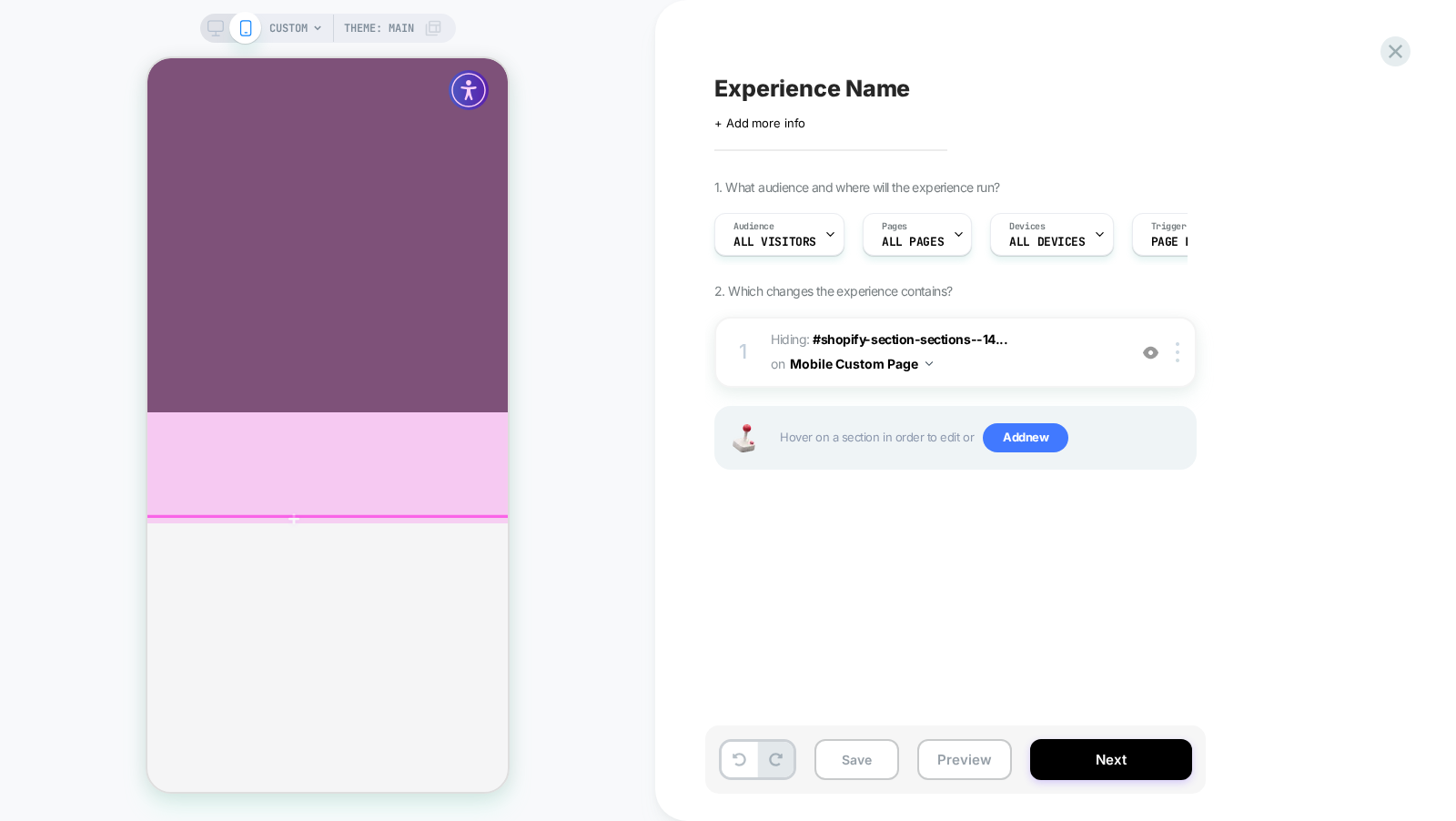
scroll to position [378, 0]
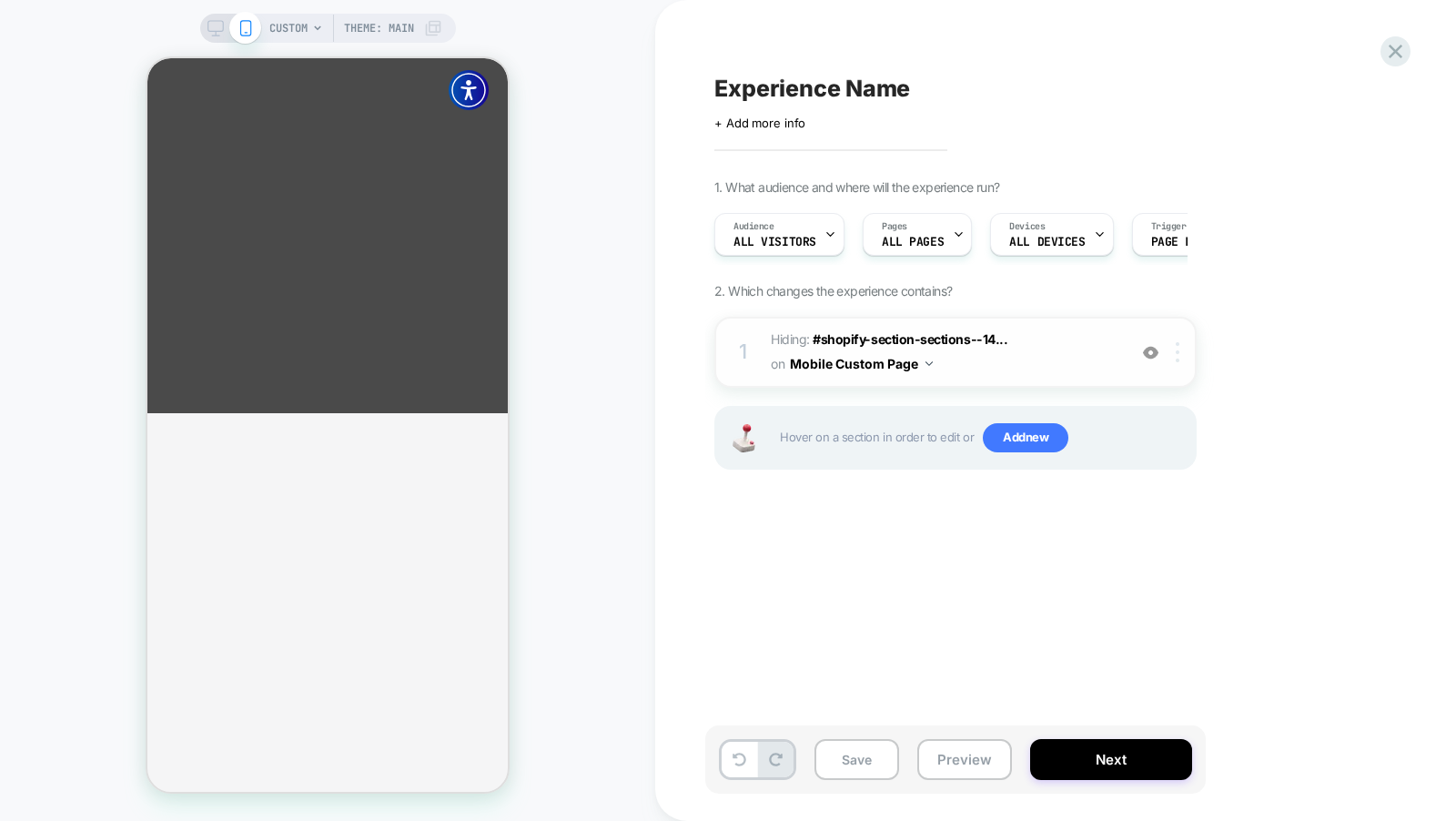
click at [1181, 359] on div at bounding box center [1181, 351] width 30 height 20
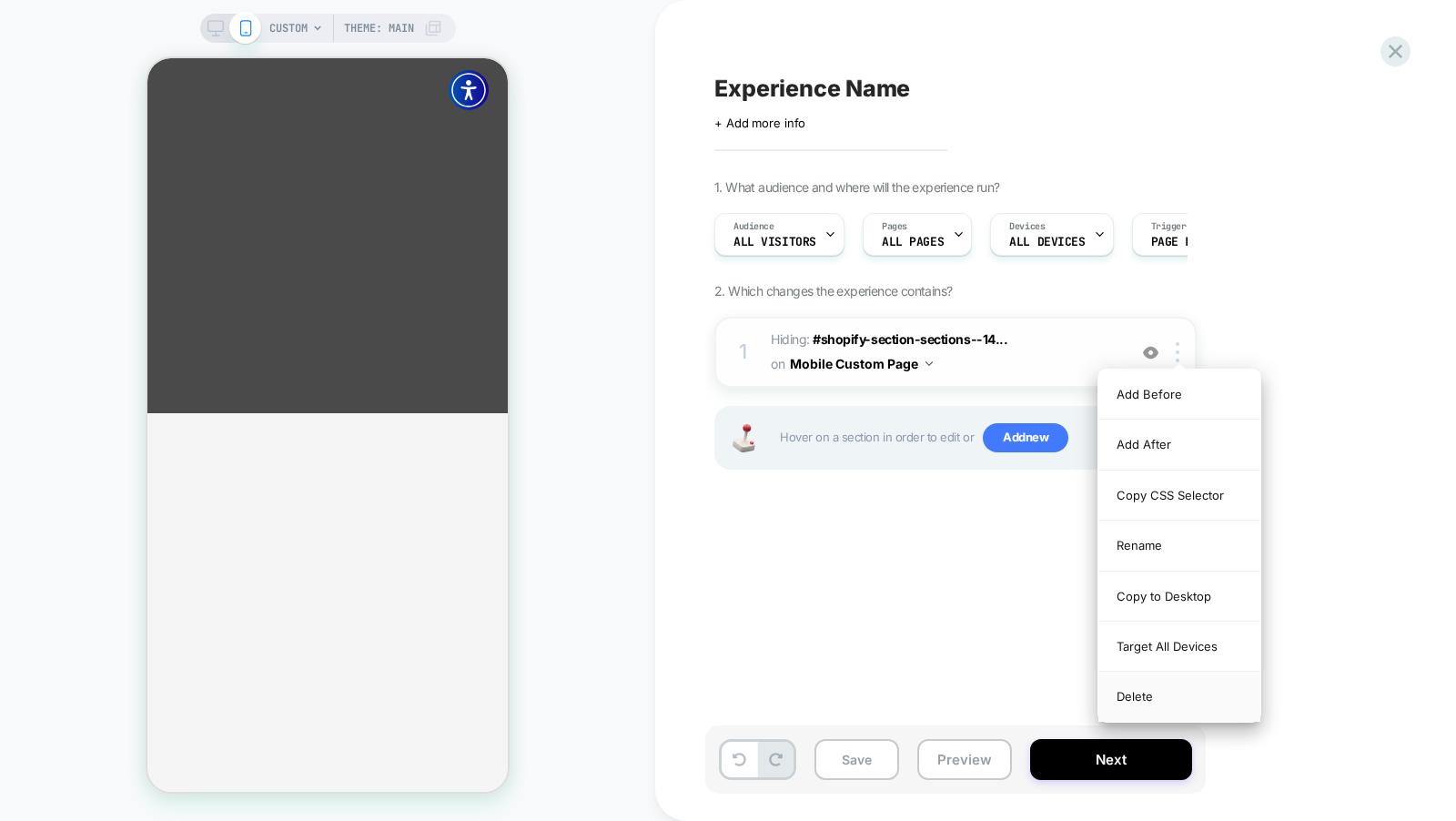
click at [1137, 705] on div "Delete" at bounding box center [1180, 696] width 162 height 49
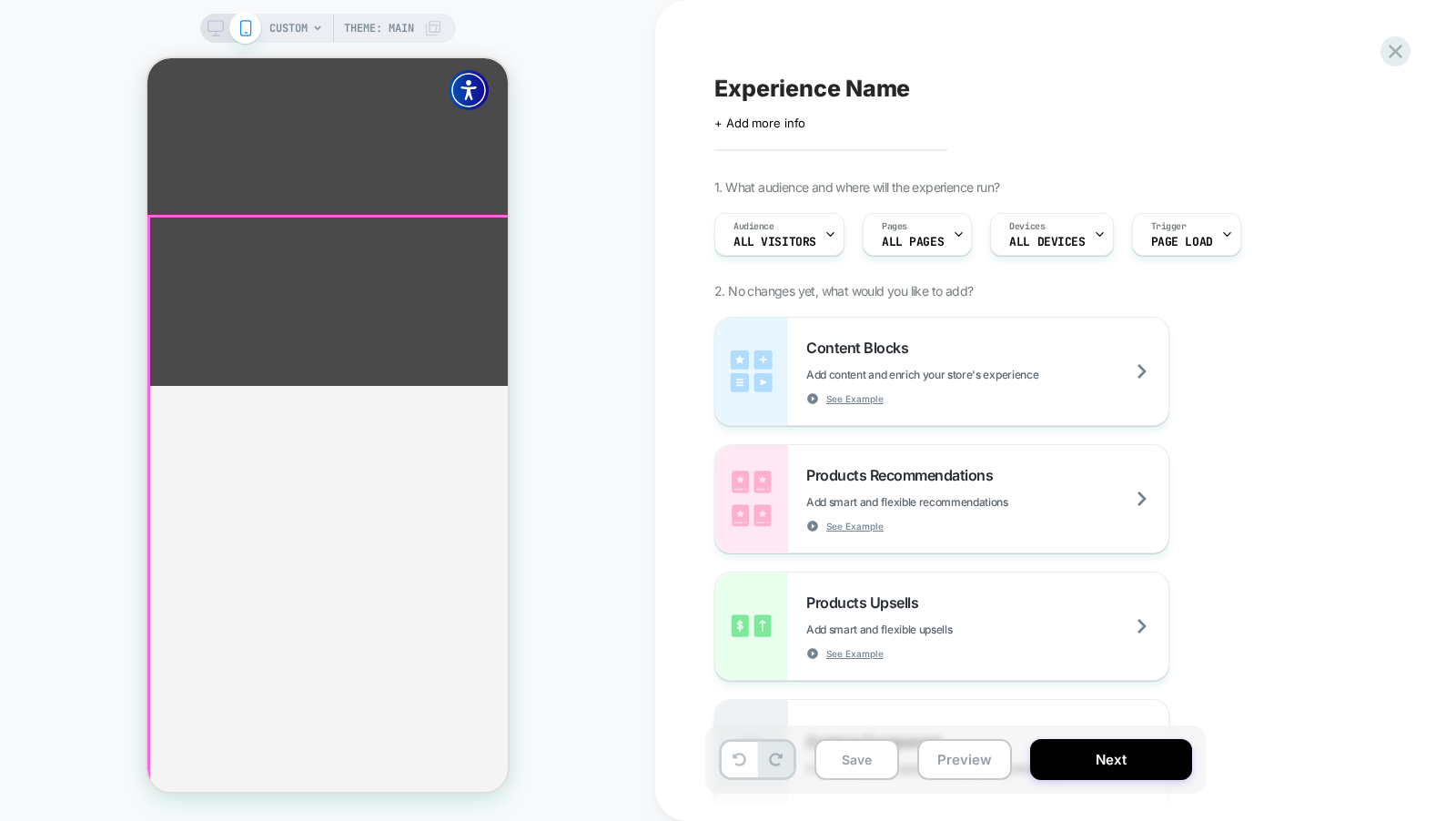
scroll to position [0, 0]
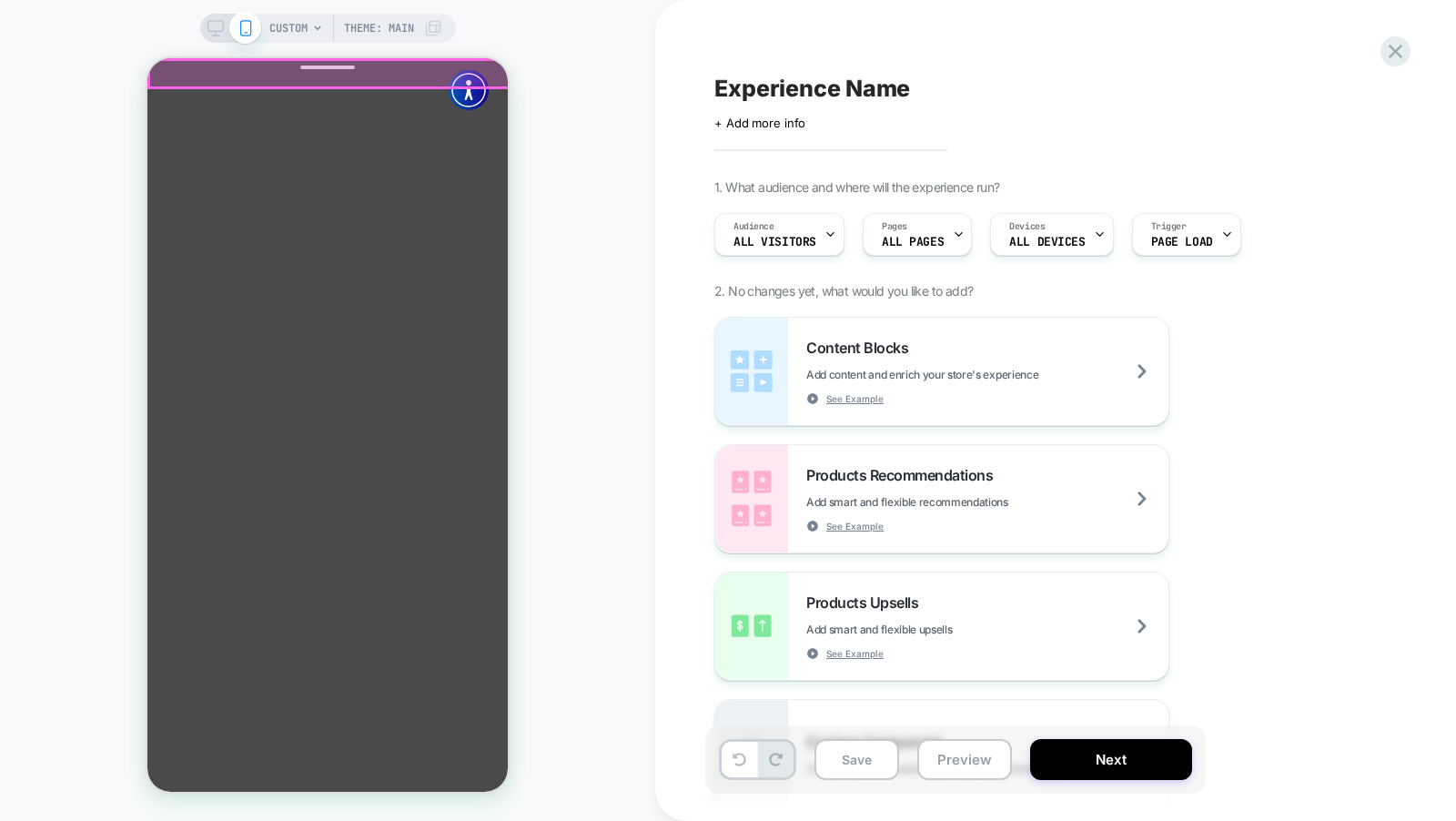
click div "Free Shipping Over $125!"
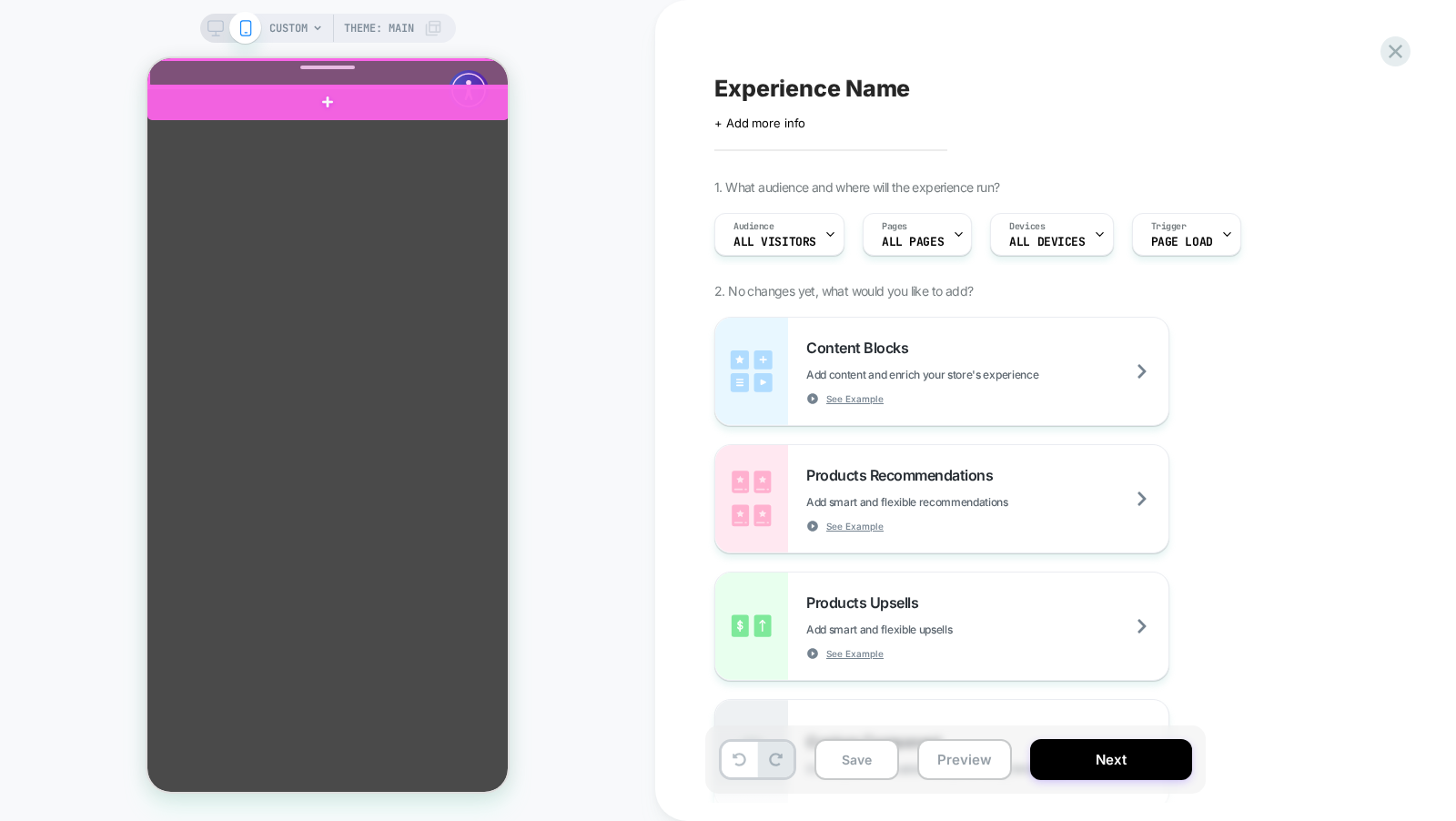
click div
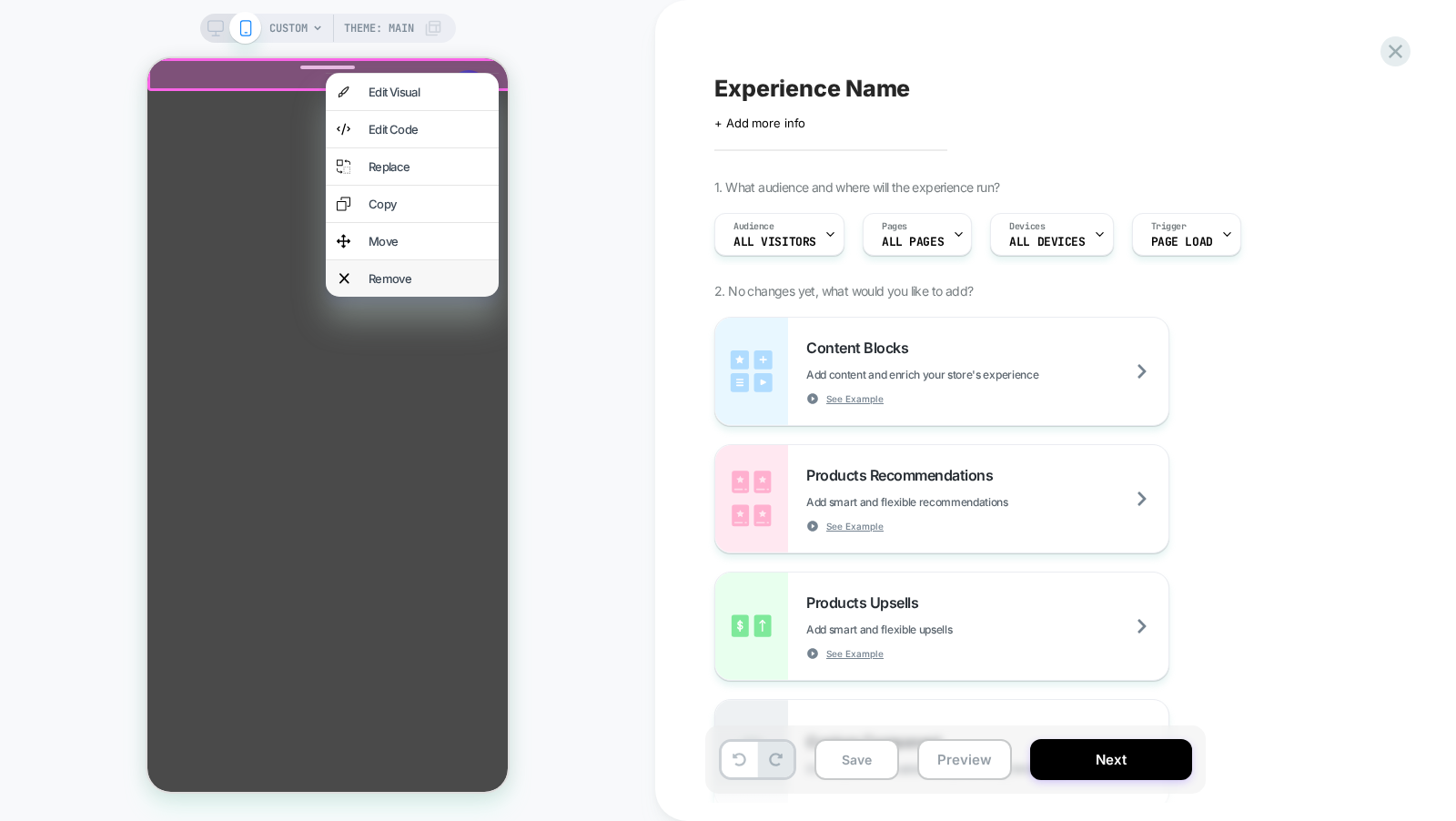
click div "Remove"
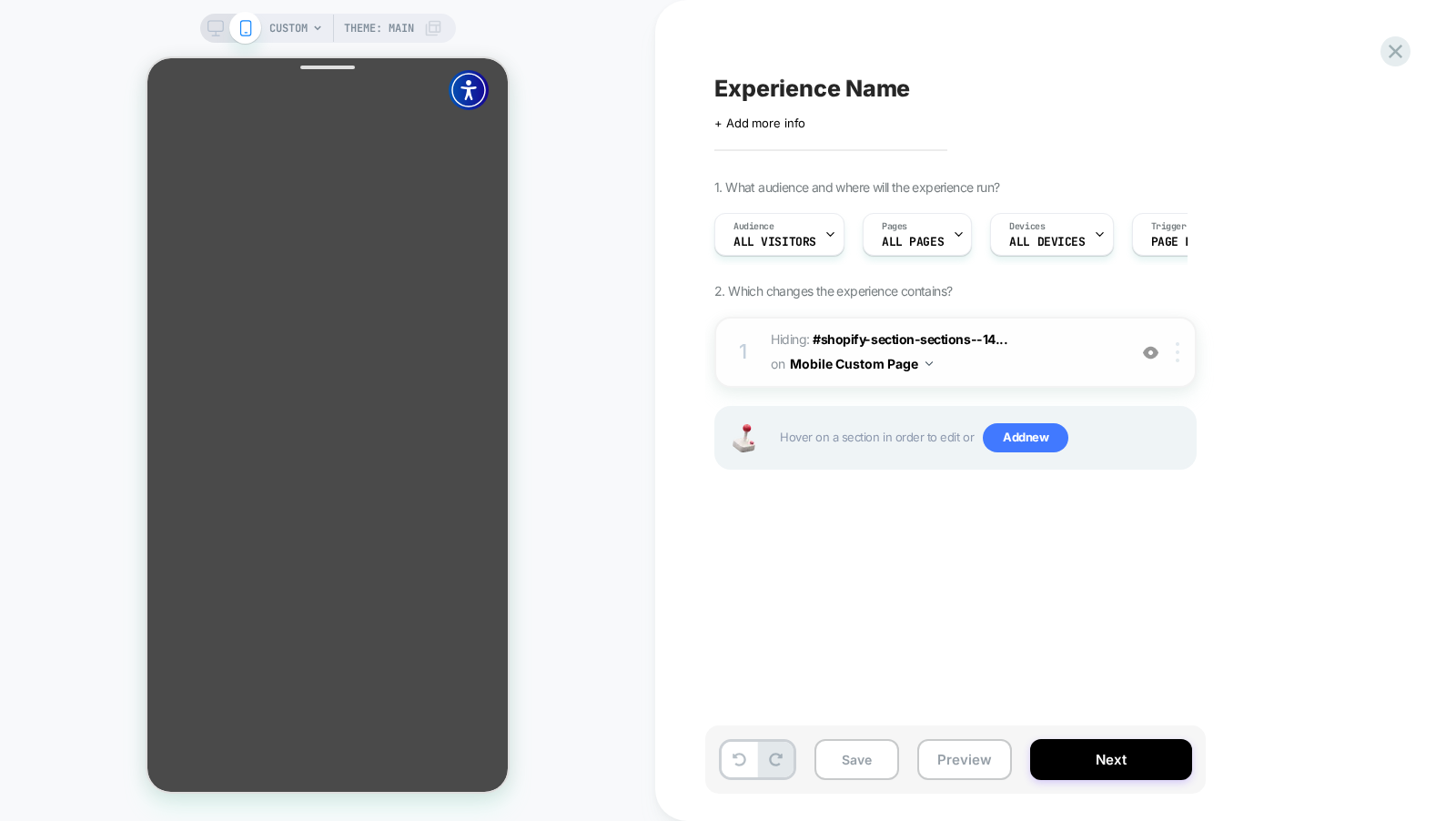
click at [1182, 352] on div at bounding box center [1181, 351] width 30 height 20
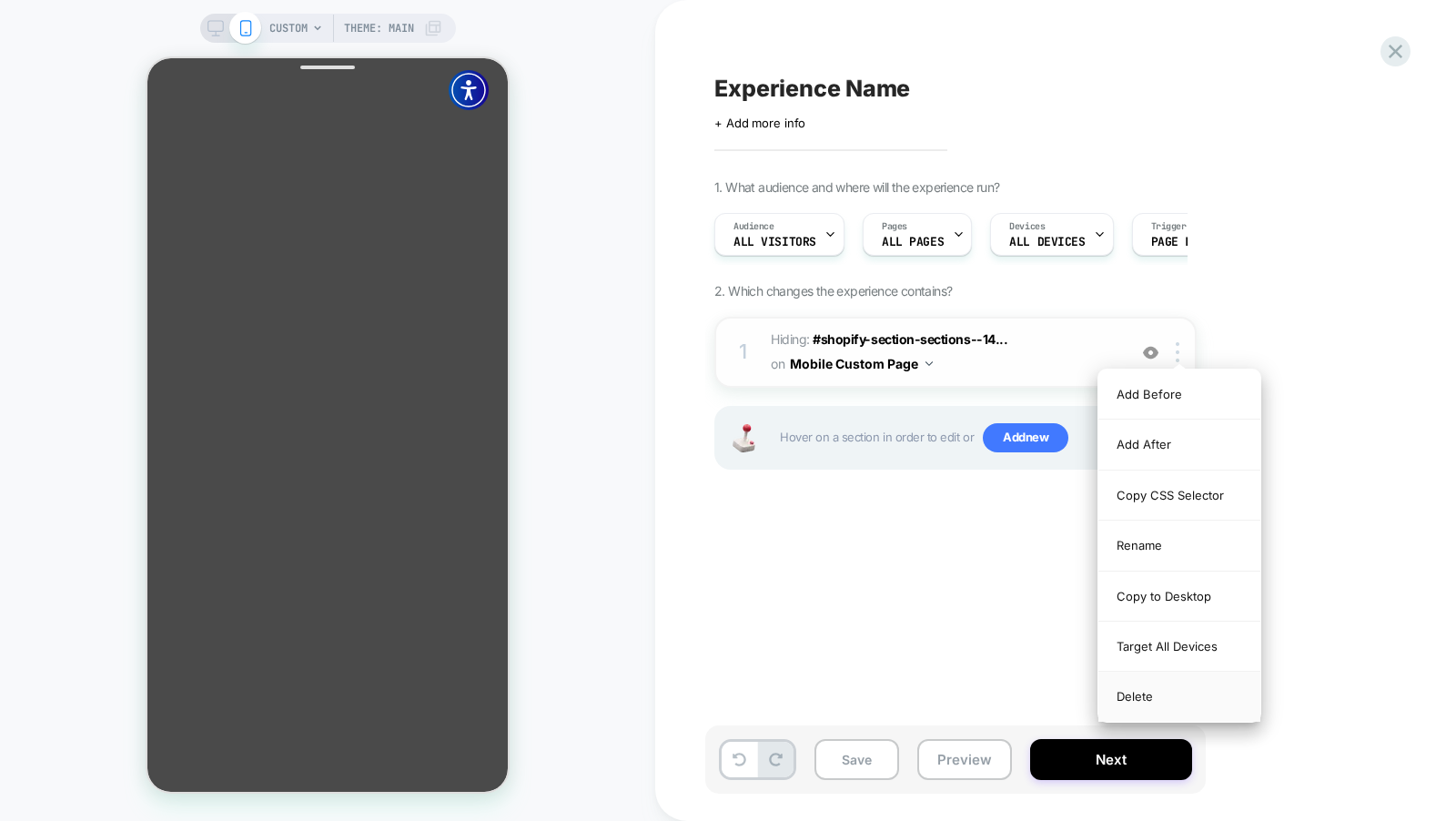
click at [1160, 688] on div "Delete" at bounding box center [1180, 696] width 162 height 49
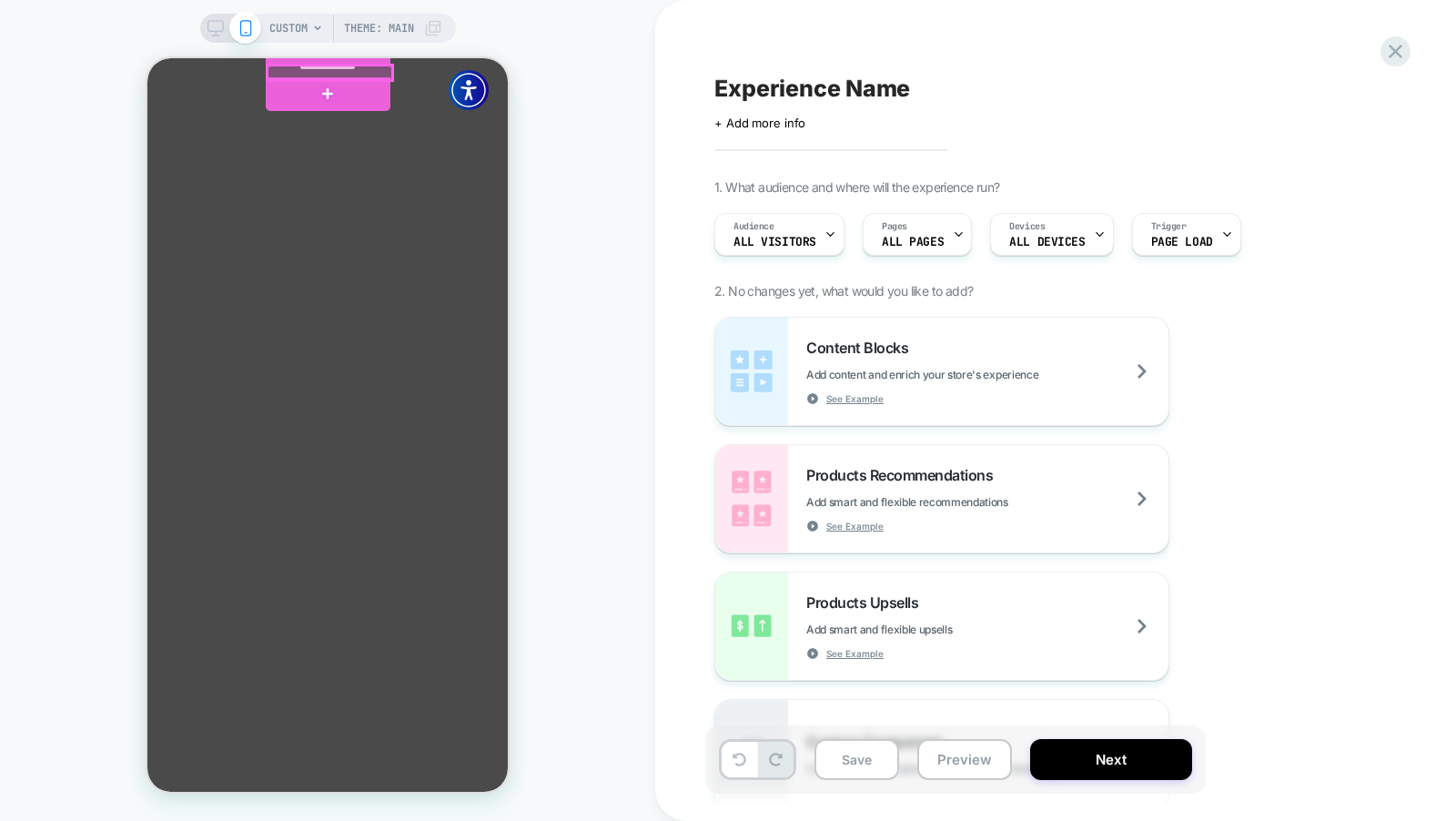
click div
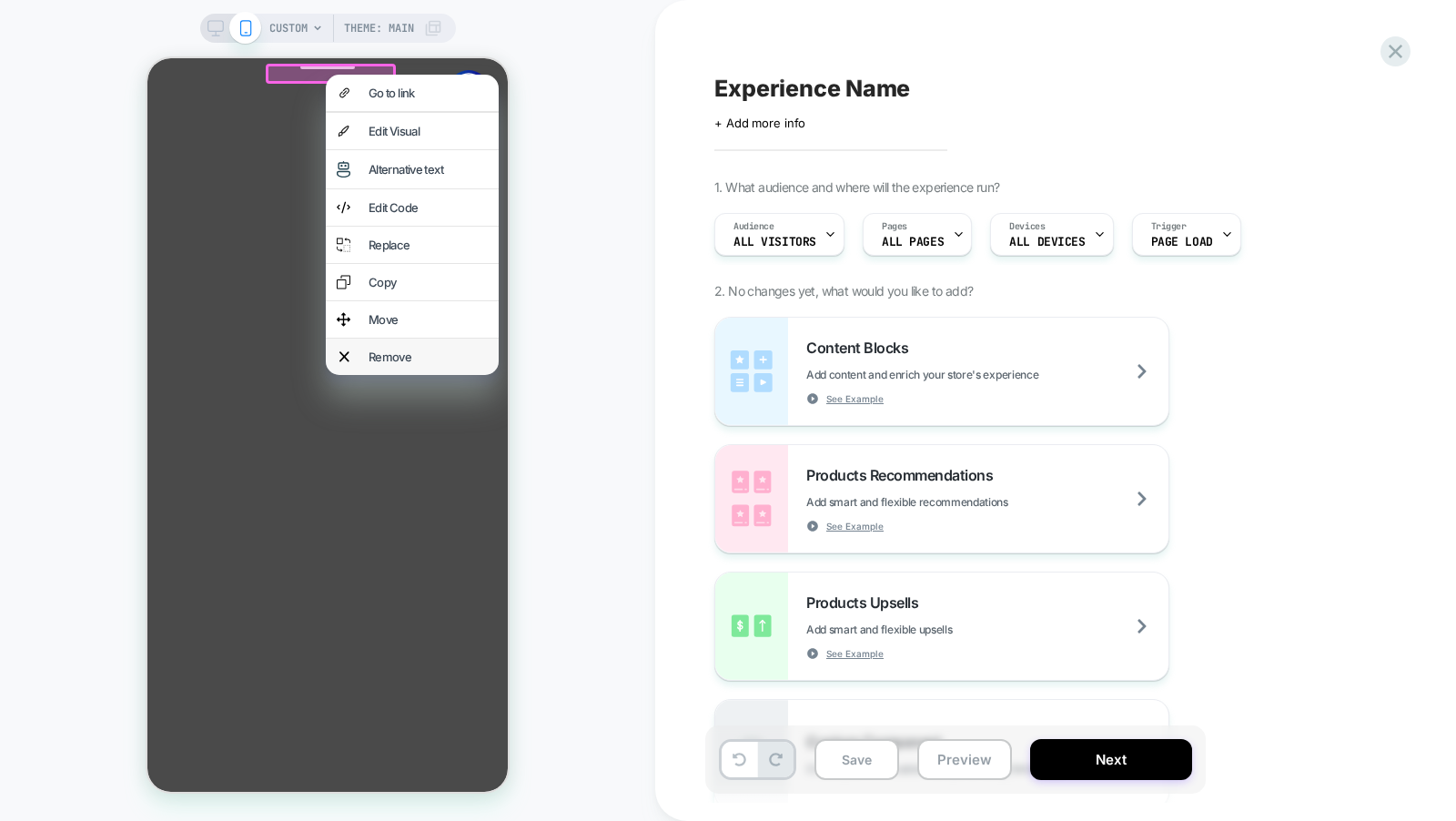
click div "Remove"
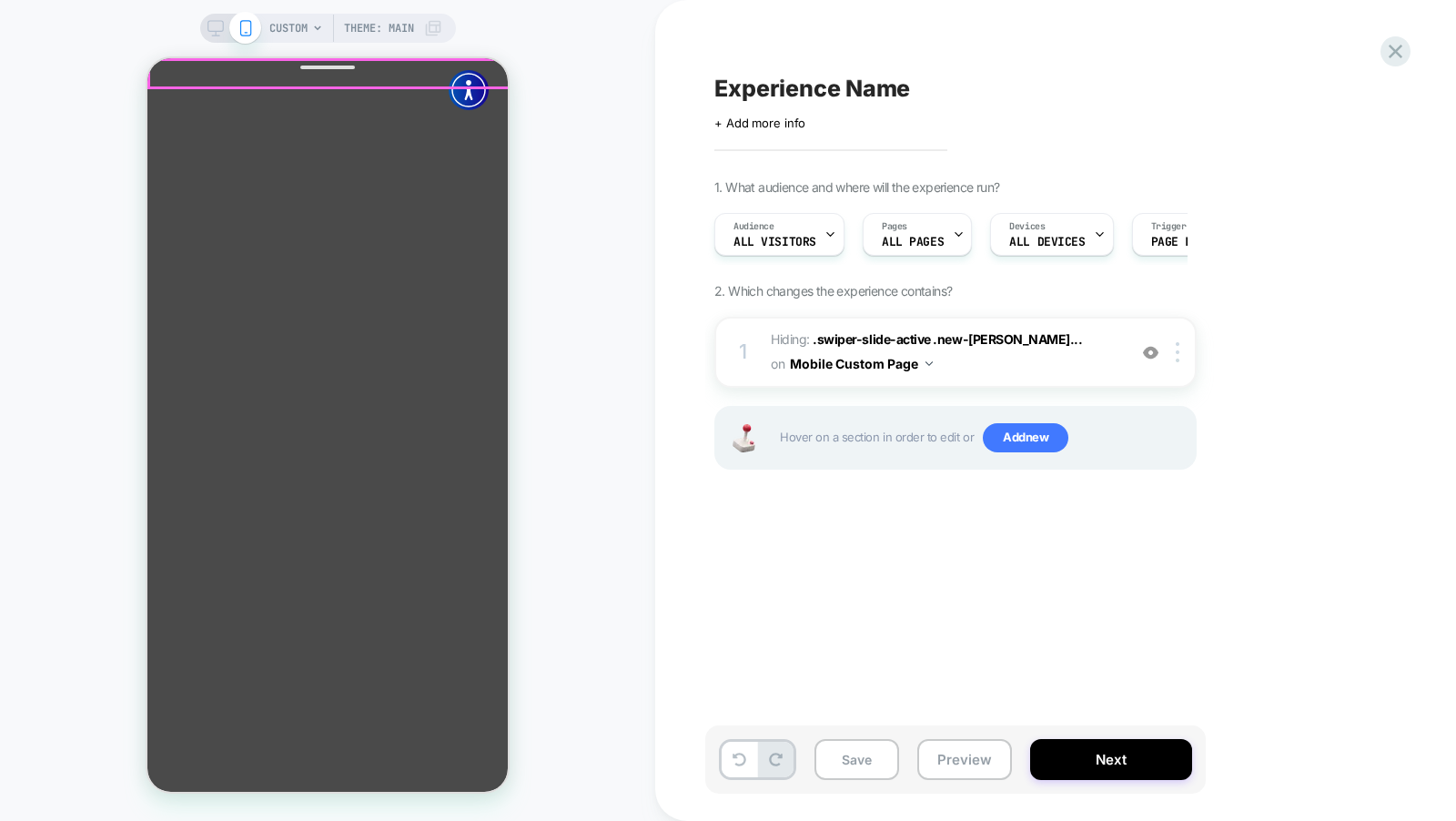
drag, startPoint x: 277, startPoint y: 20, endPoint x: 175, endPoint y: 23, distance: 102.0
click div "New Drop - Shop Elevated Essentials → Get up to 3 FREE Items | See How Free Shi…"
drag, startPoint x: 175, startPoint y: 23, endPoint x: -21, endPoint y: 23, distance: 196.0
click html "× Men’s Black Crew Neck T-Shirt - True Classic Membership Required Only members…"
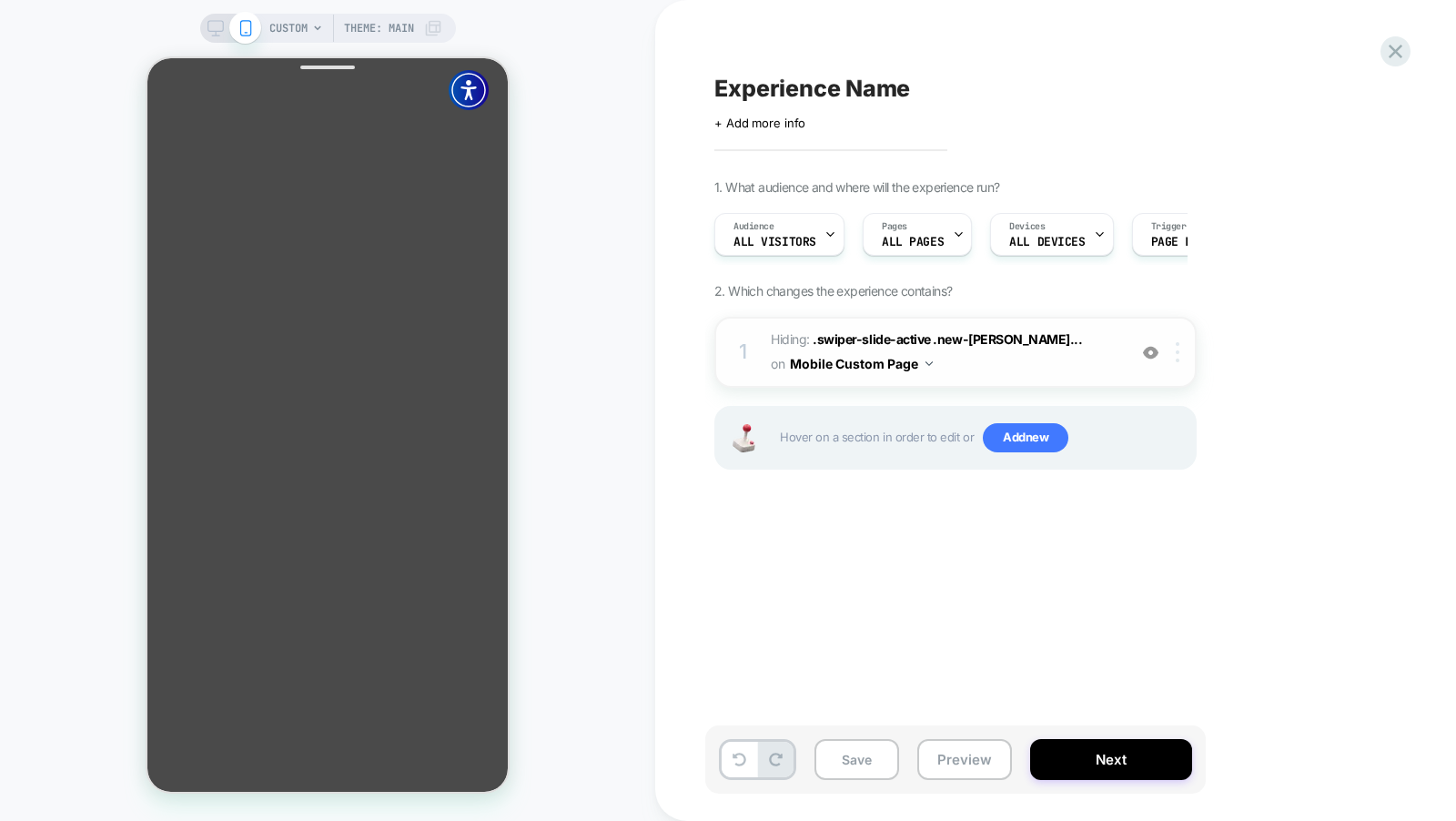
click at [1175, 349] on img at bounding box center [1177, 351] width 4 height 20
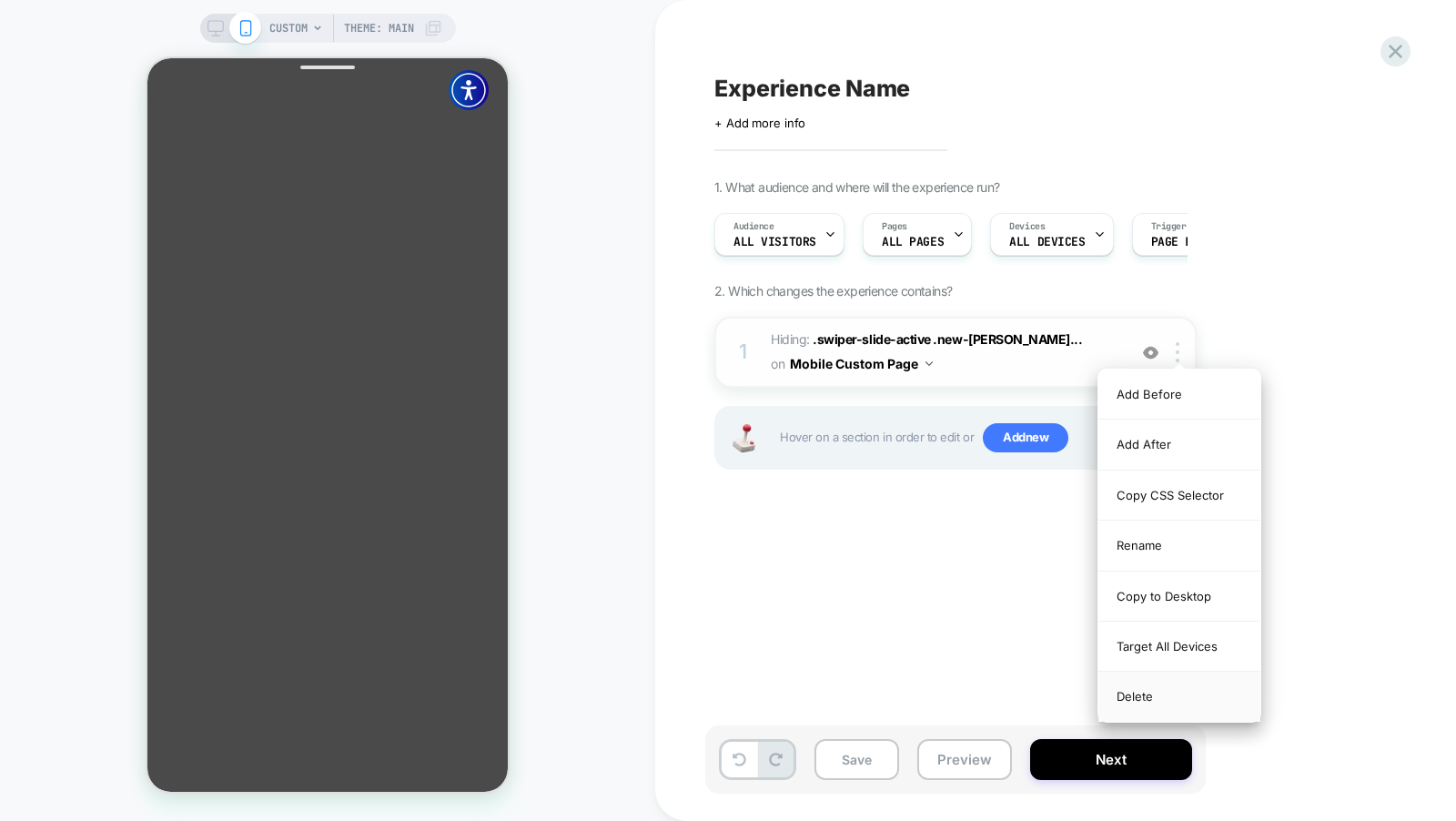
click at [1154, 697] on div "Delete" at bounding box center [1180, 696] width 162 height 49
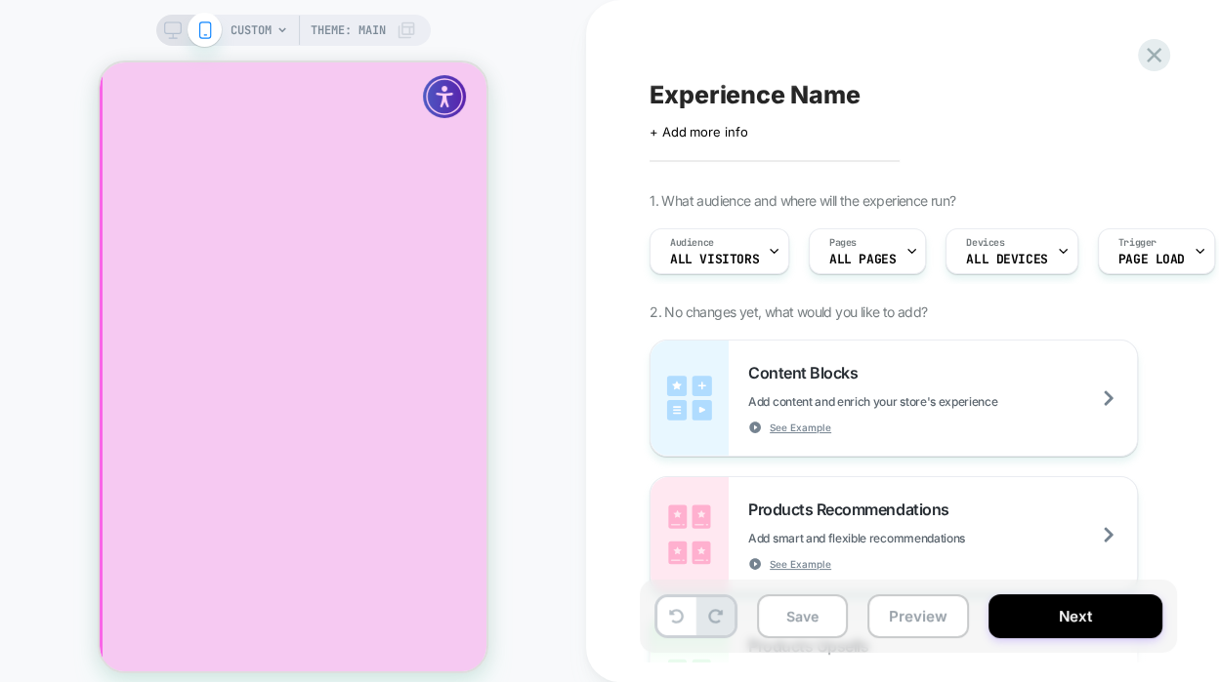
scroll to position [697, 0]
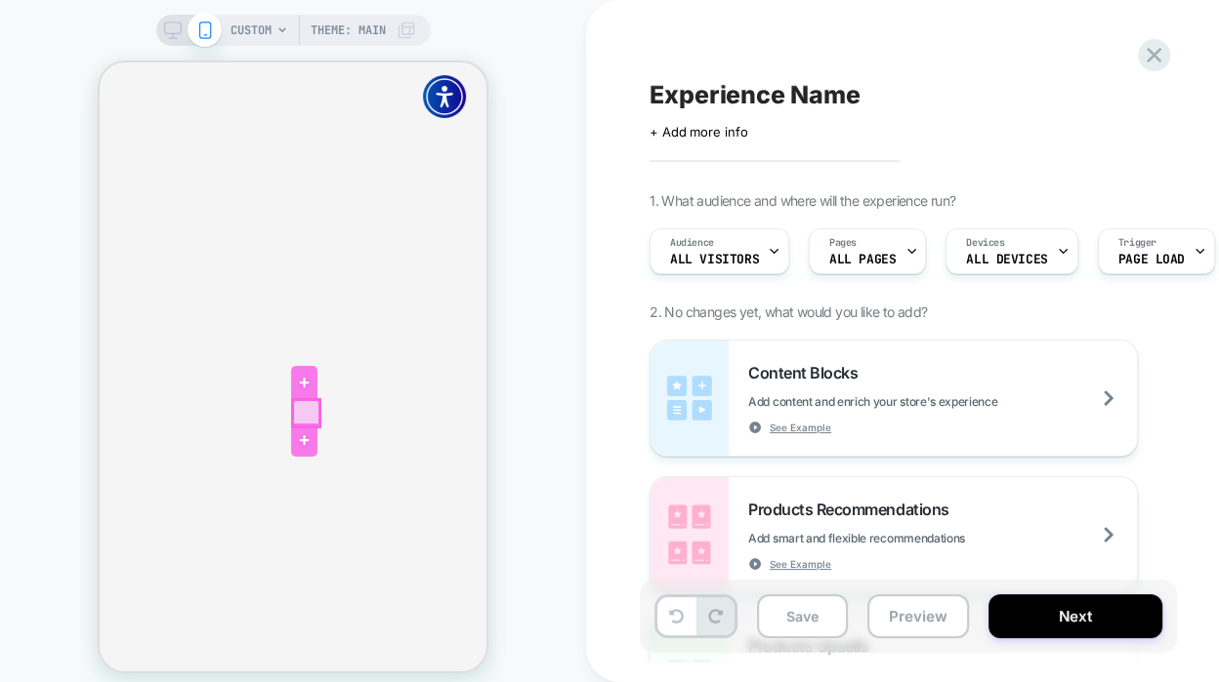
click div
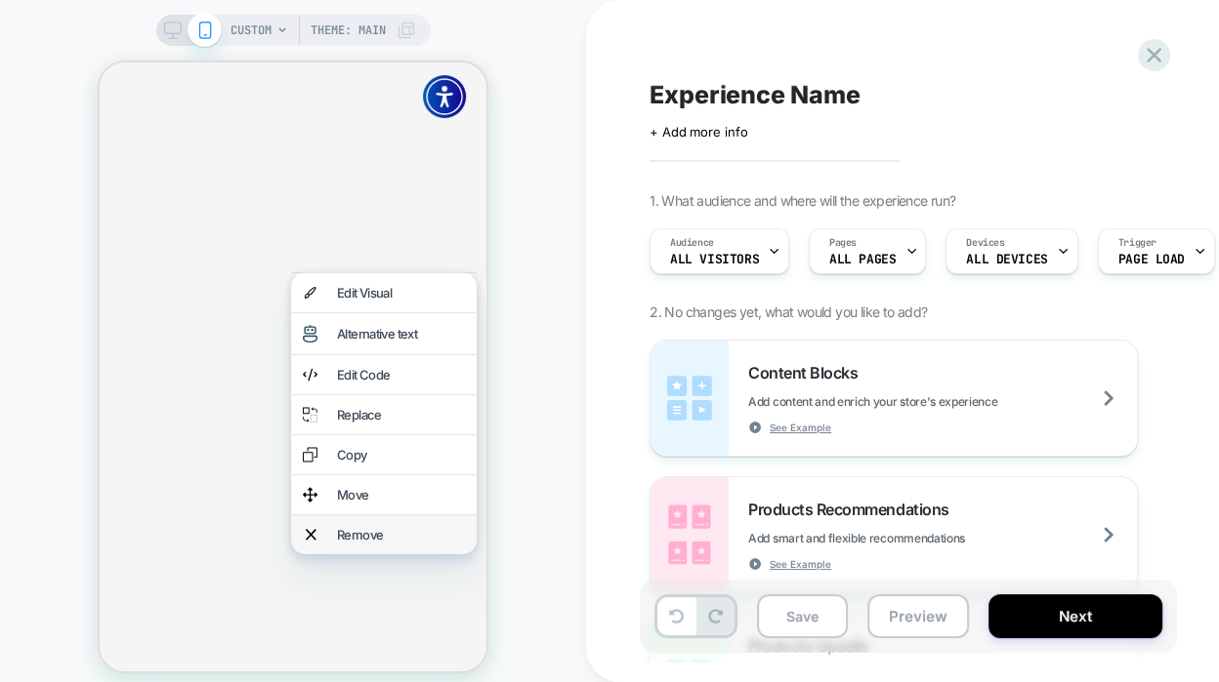
click div "Remove"
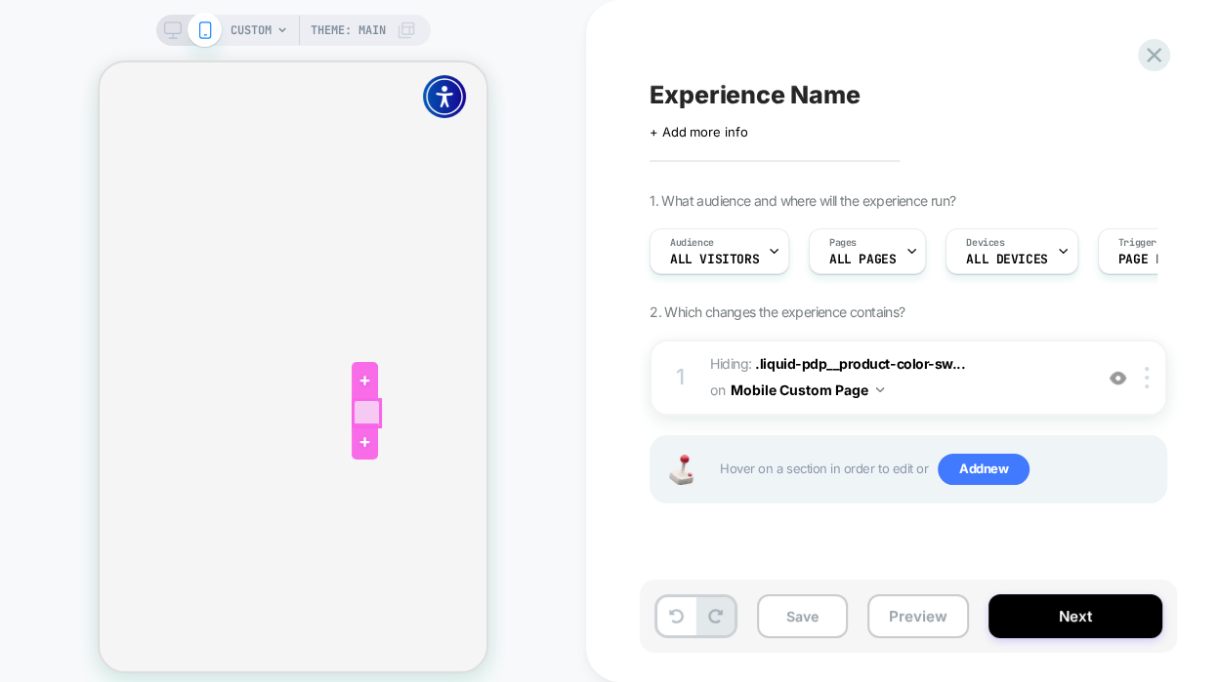
click div
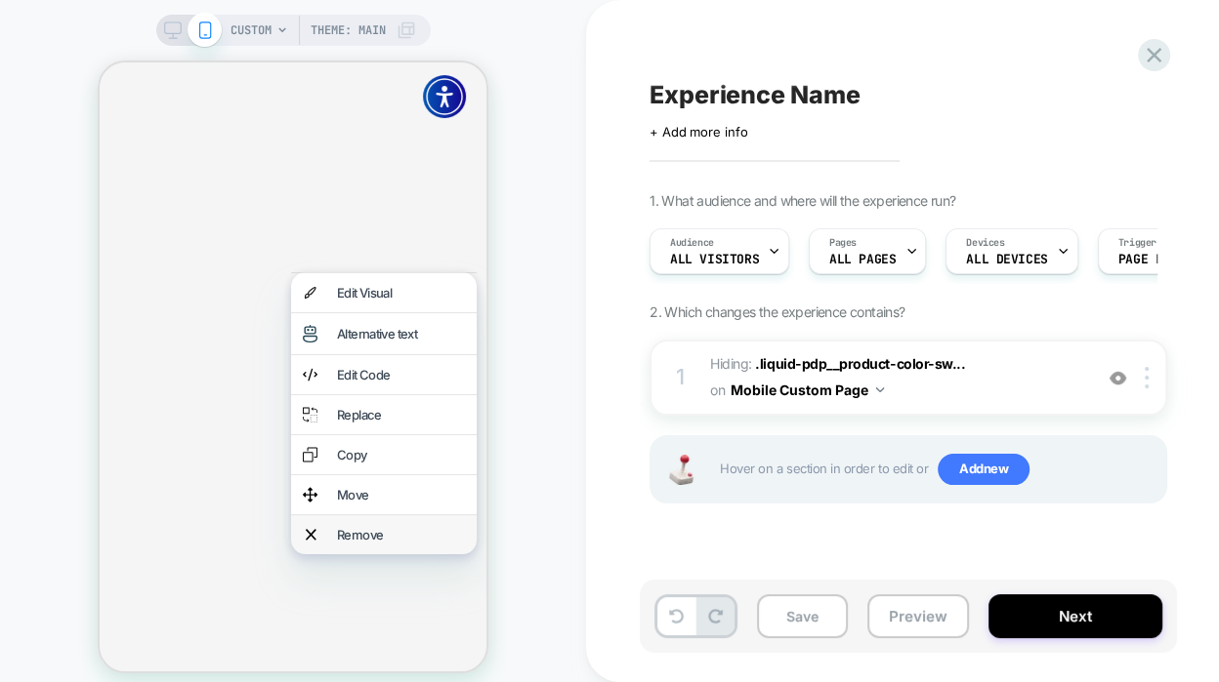
click div "Remove"
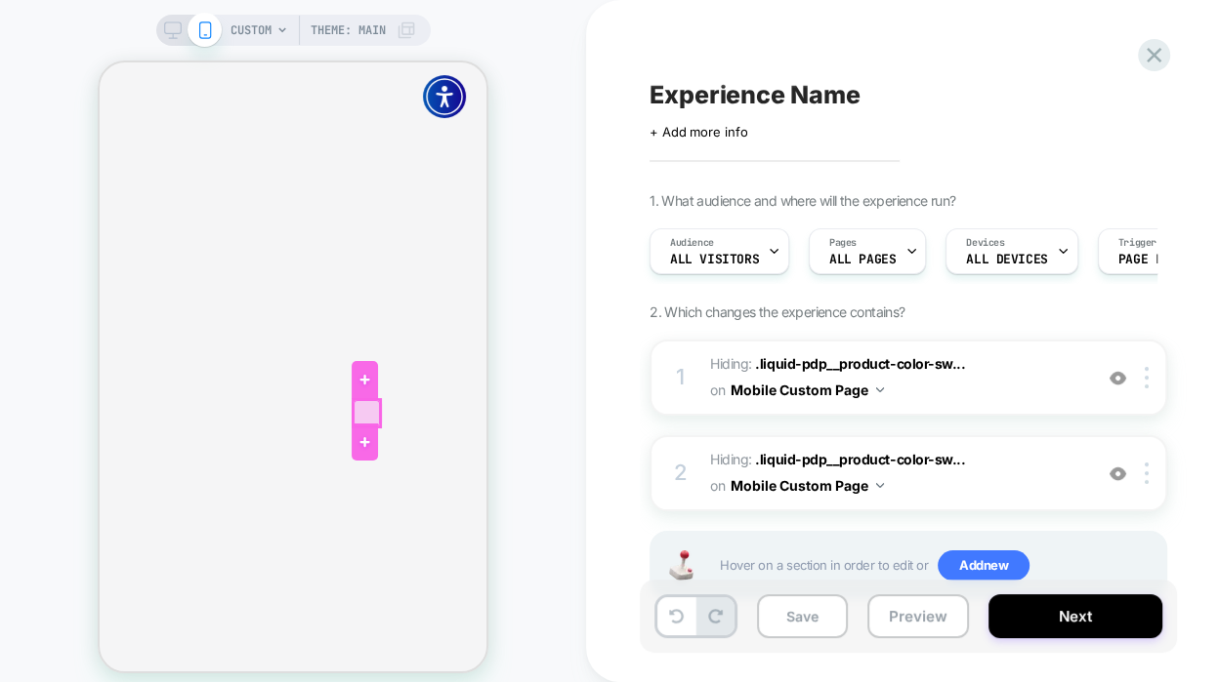
click div
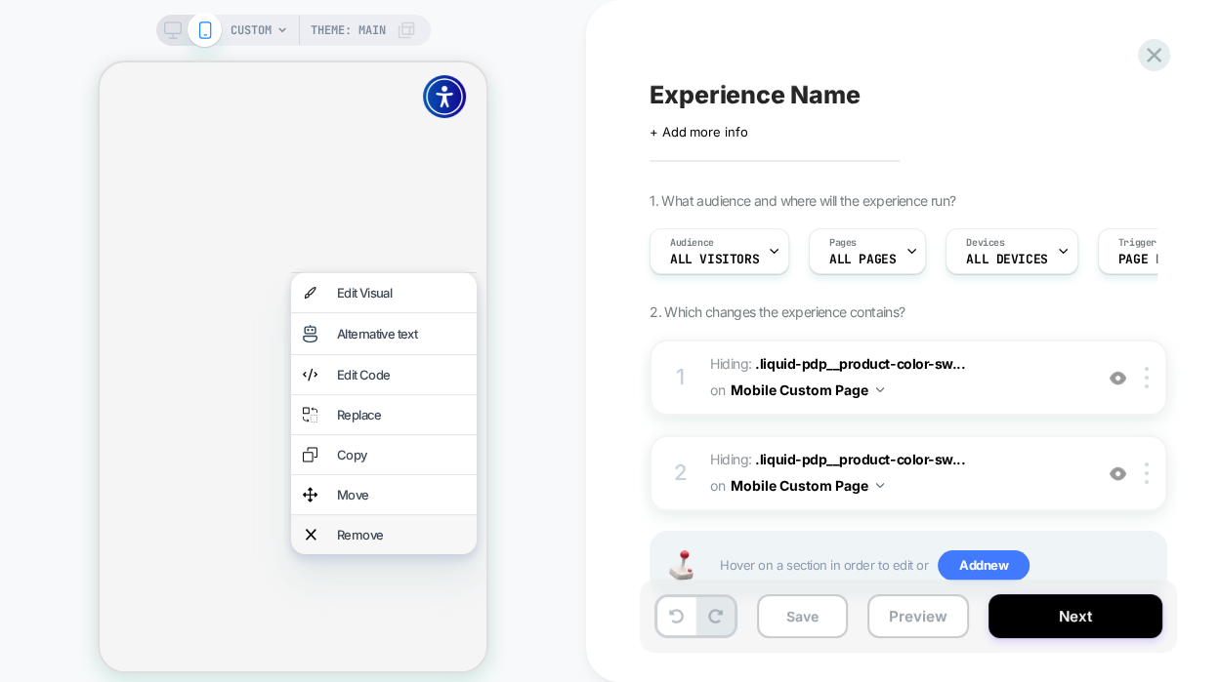
click div "Remove"
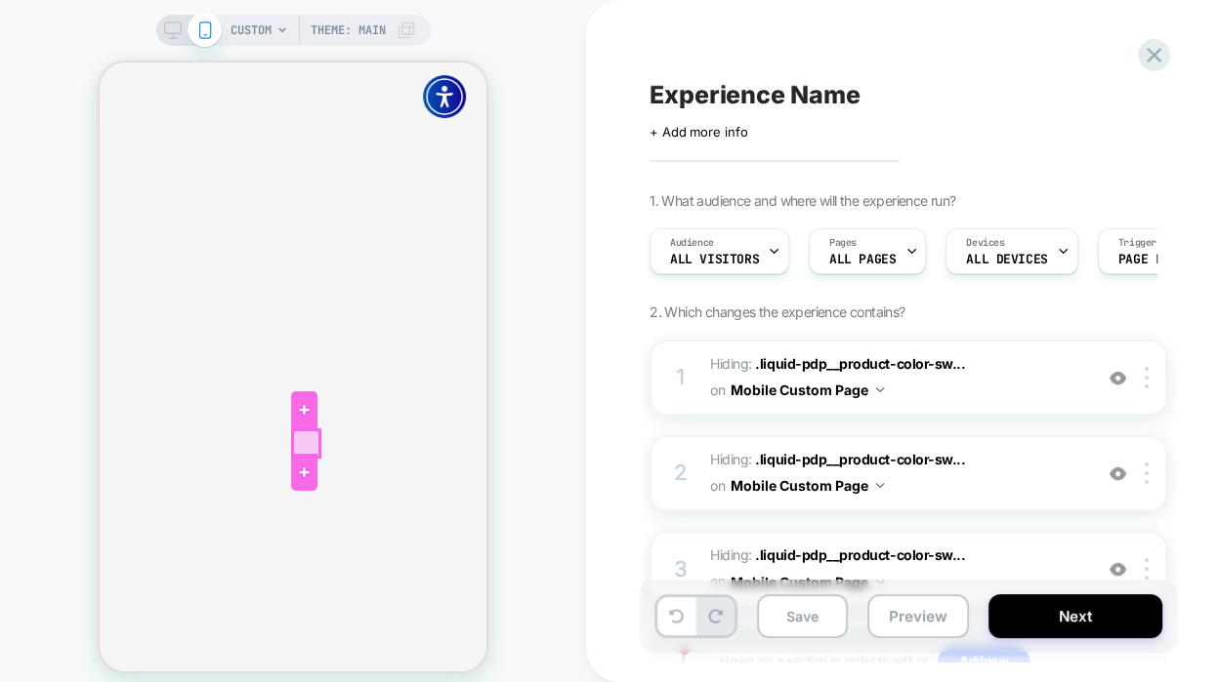
click div
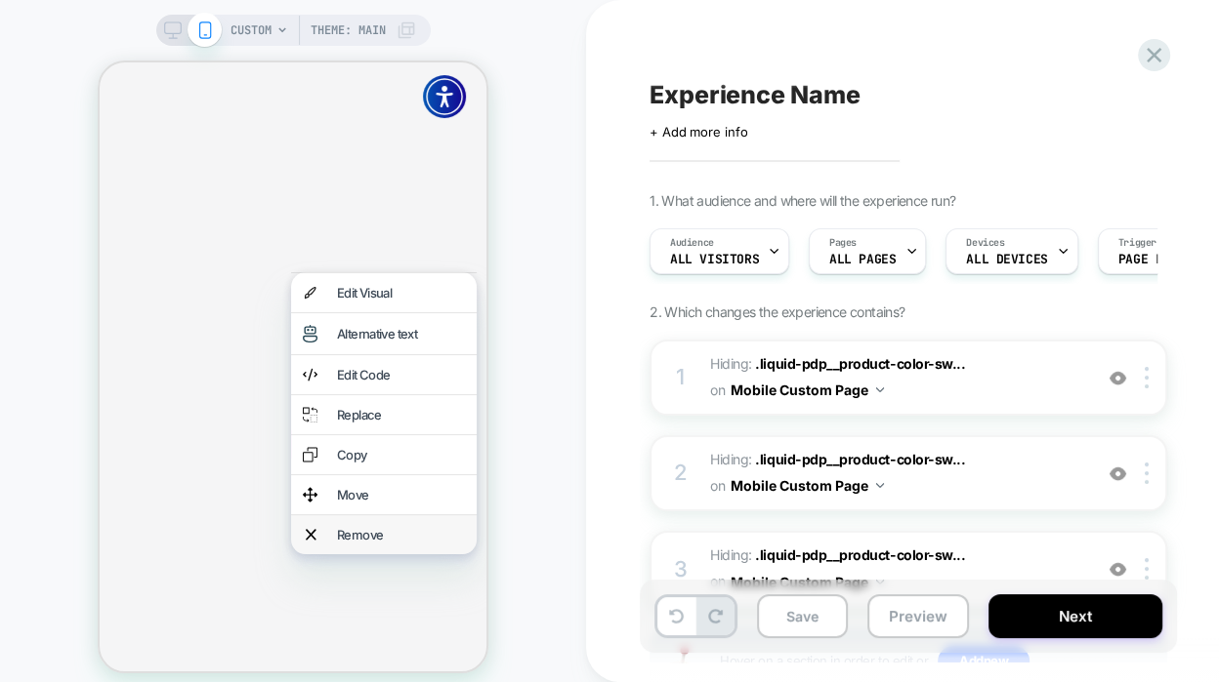
click div "Remove"
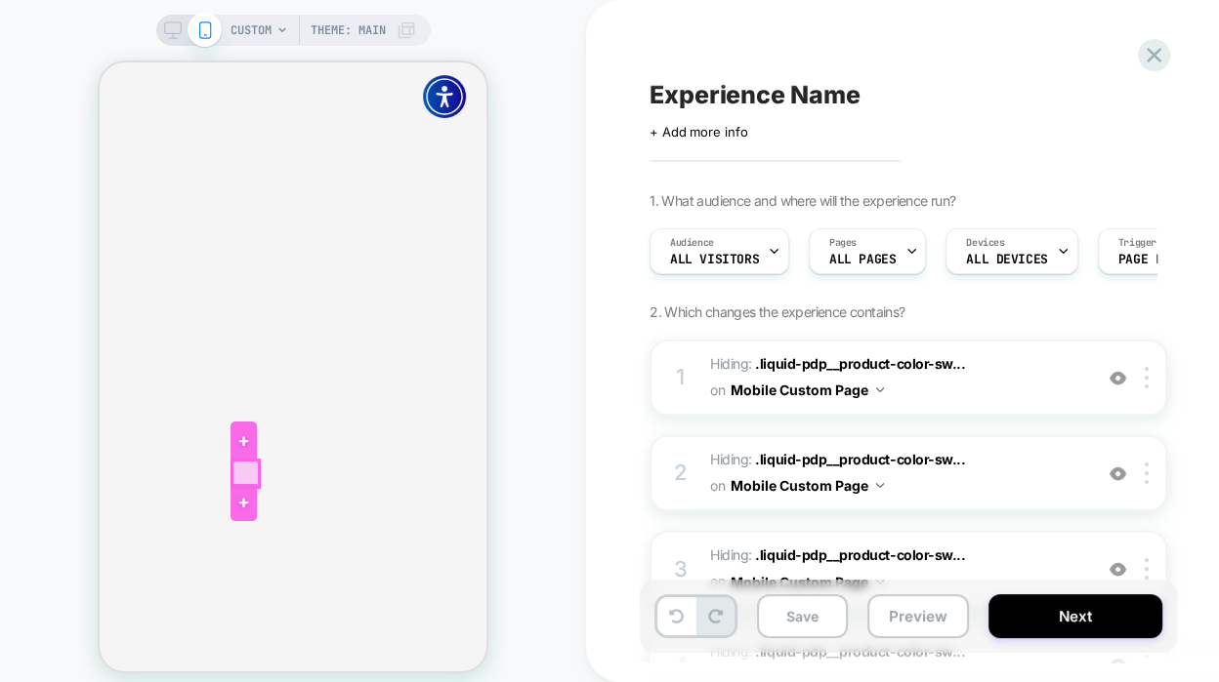
click div
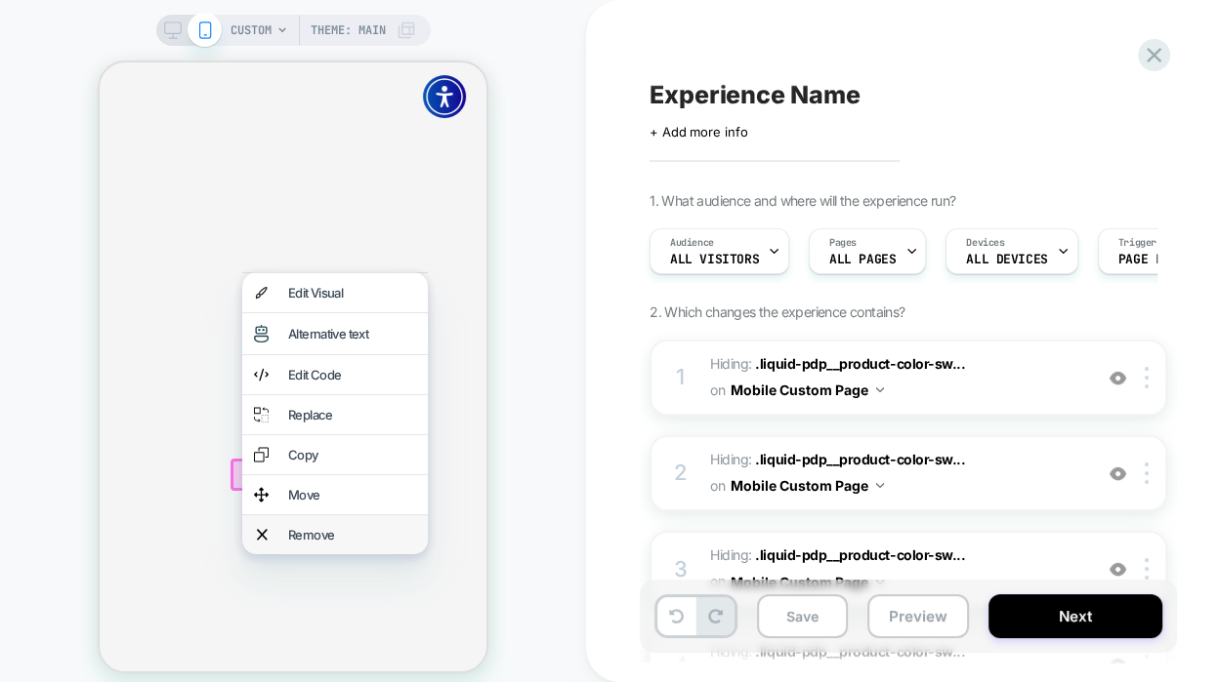
click img
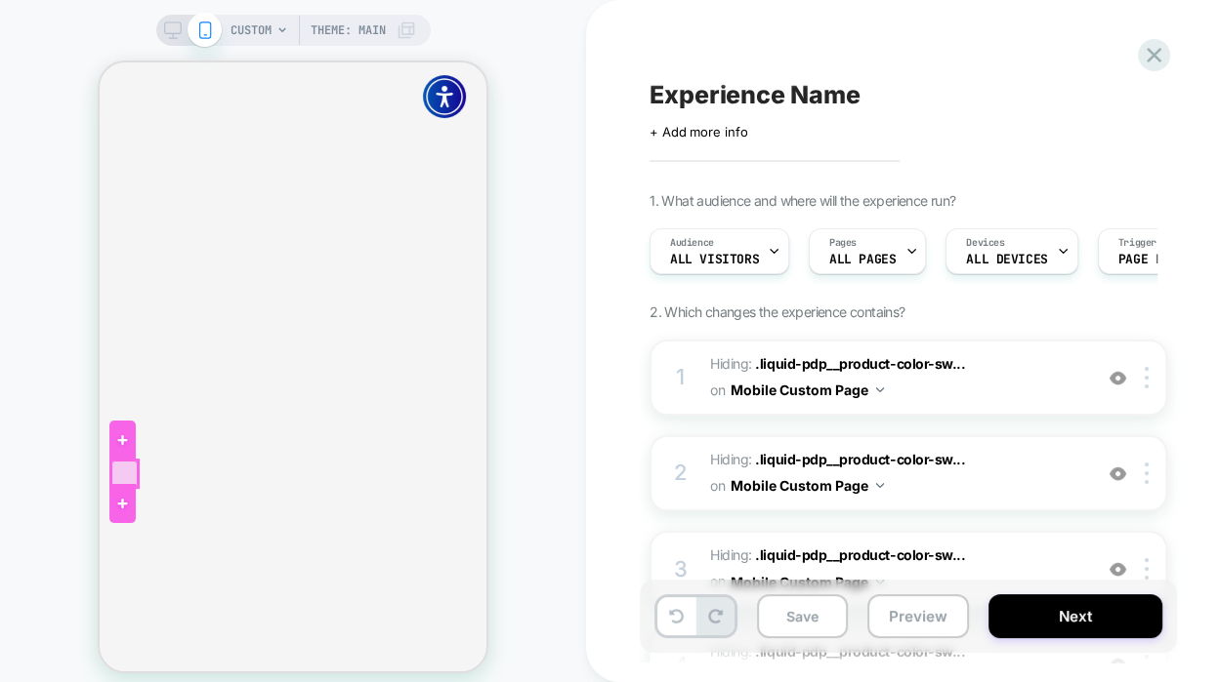
click div
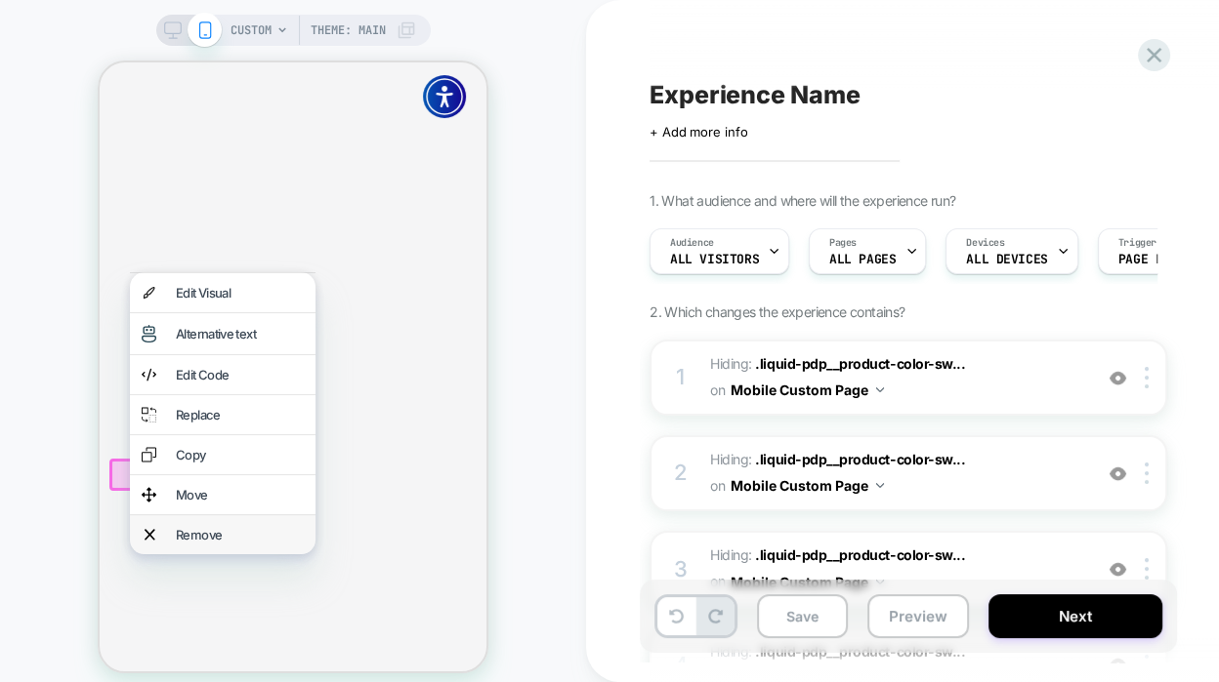
click div "Remove"
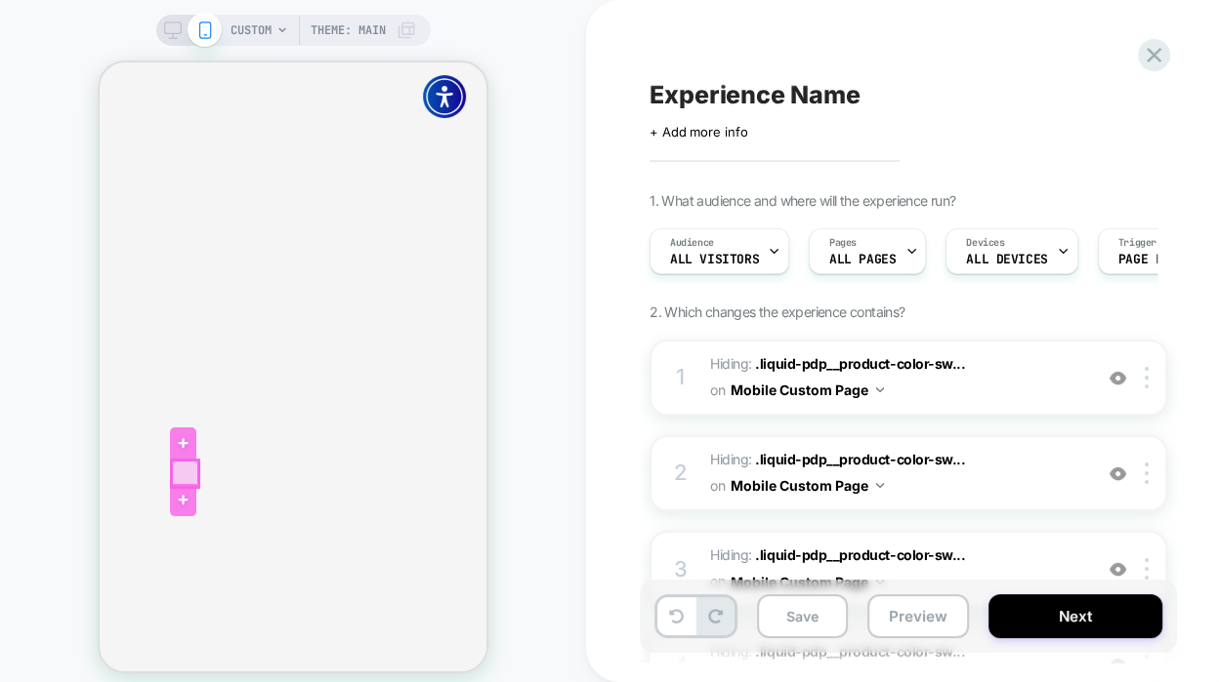
click div
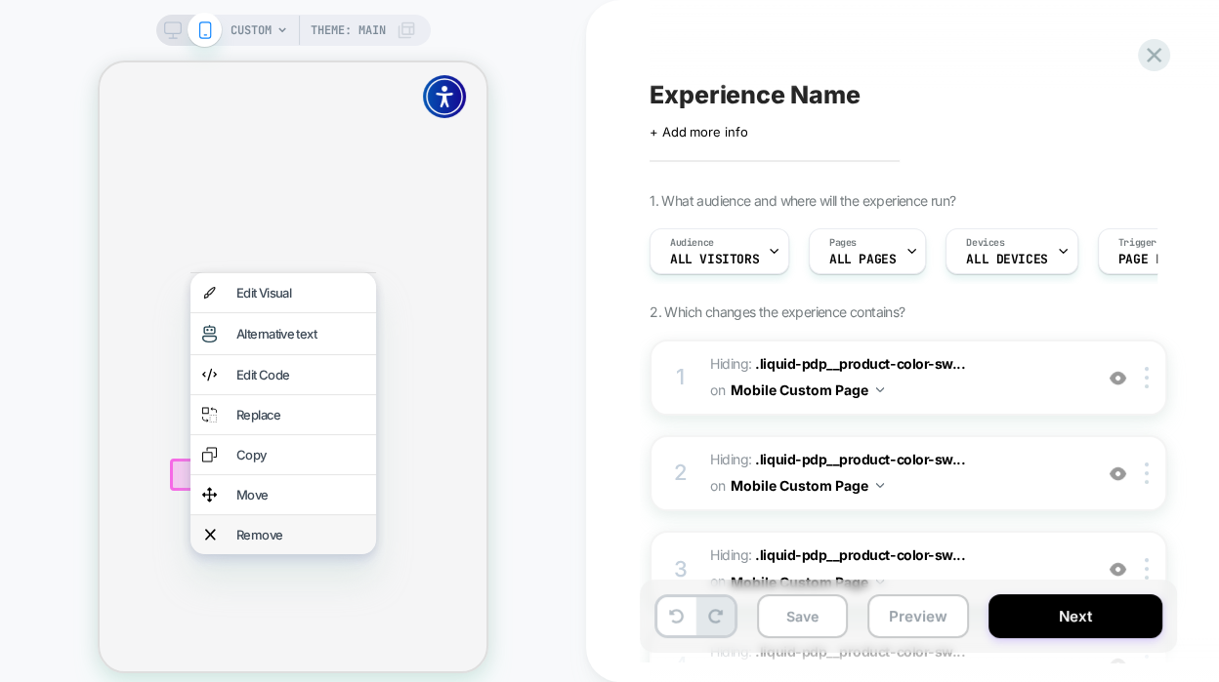
click div "Remove"
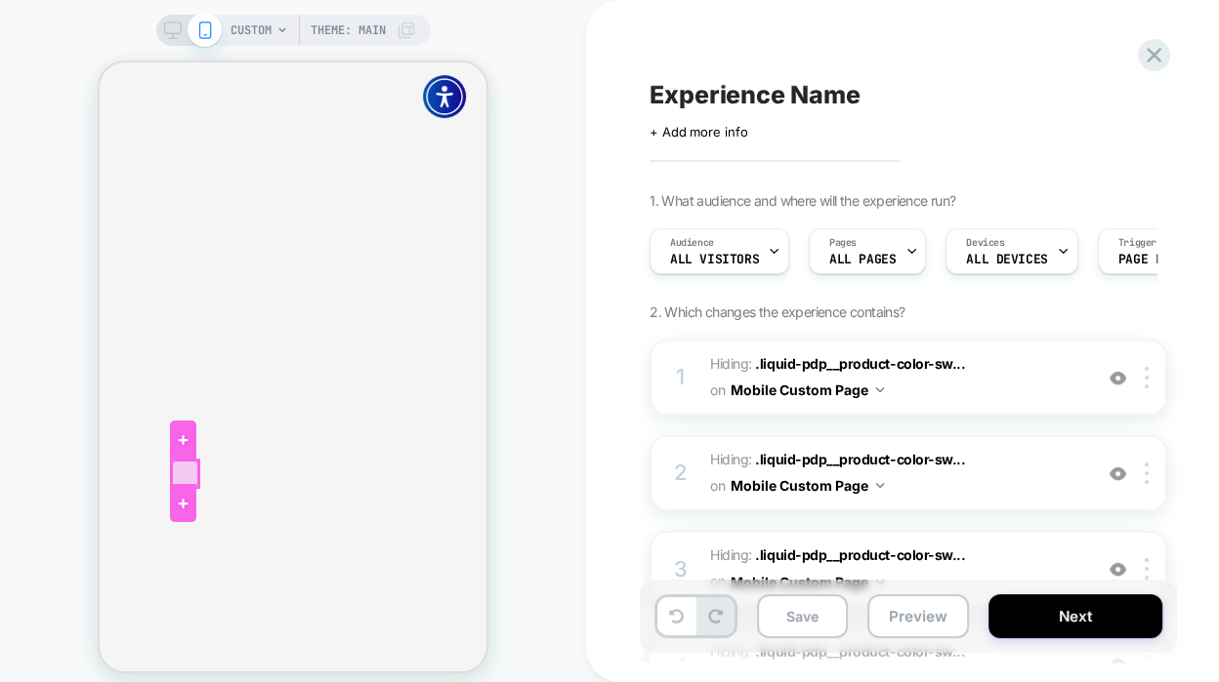
click div
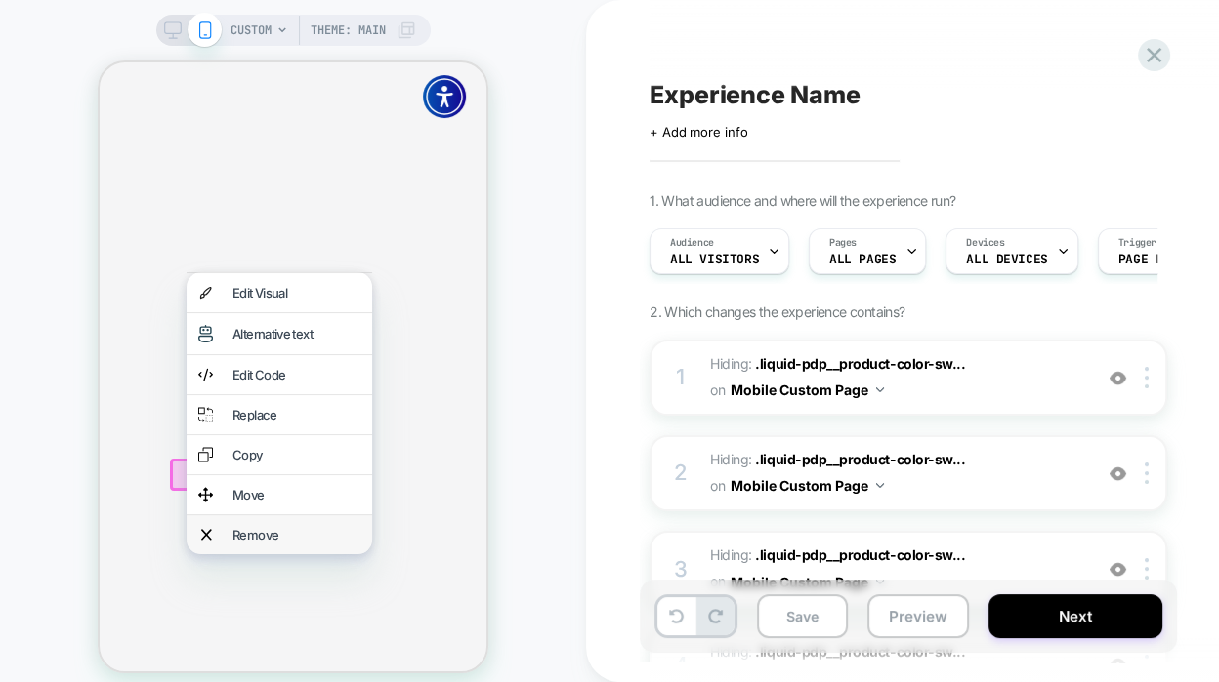
click div "Remove"
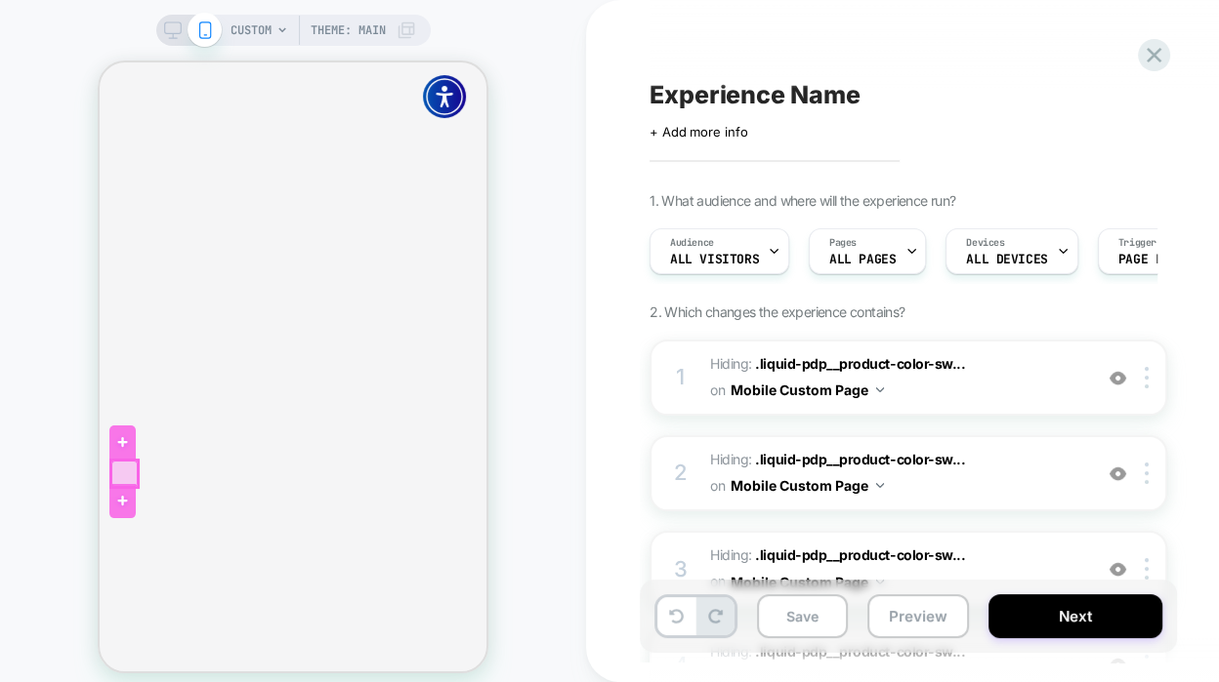
click div
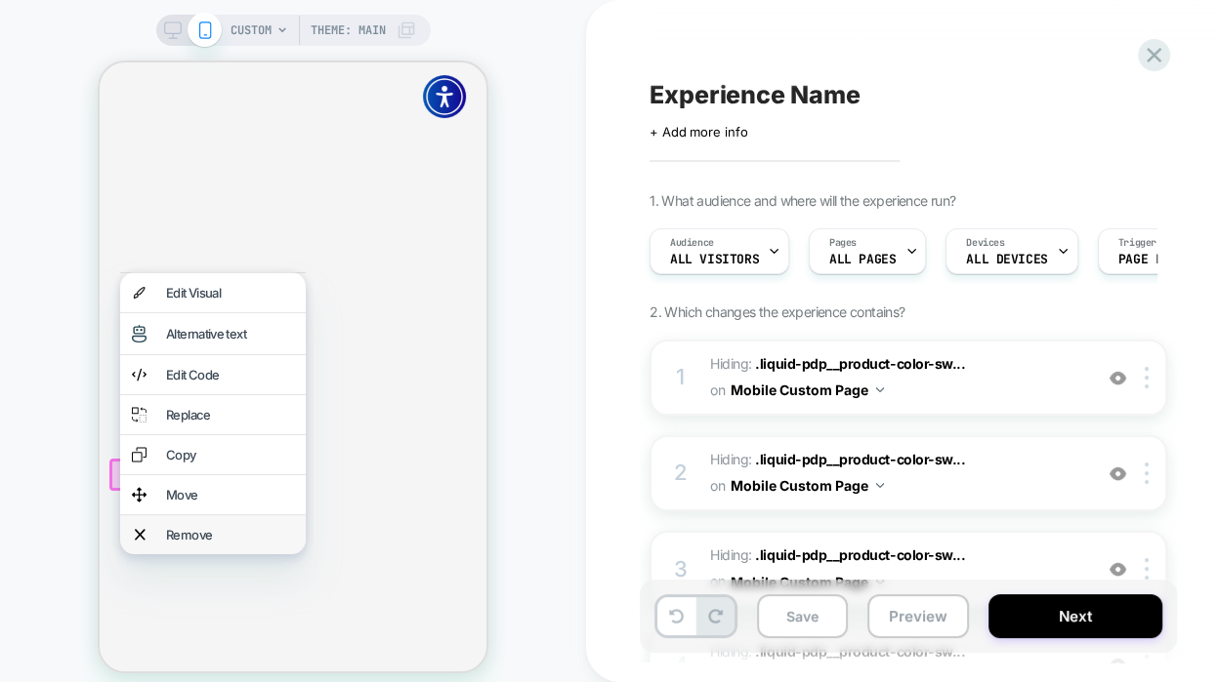
click div "Remove"
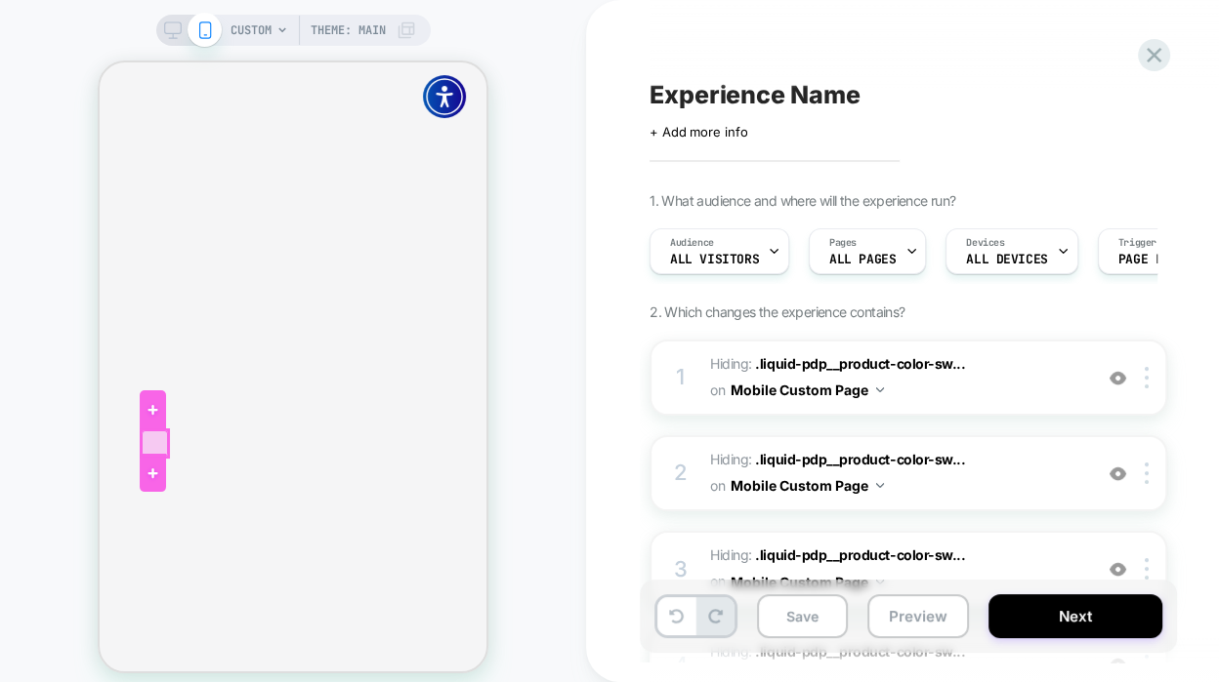
click div
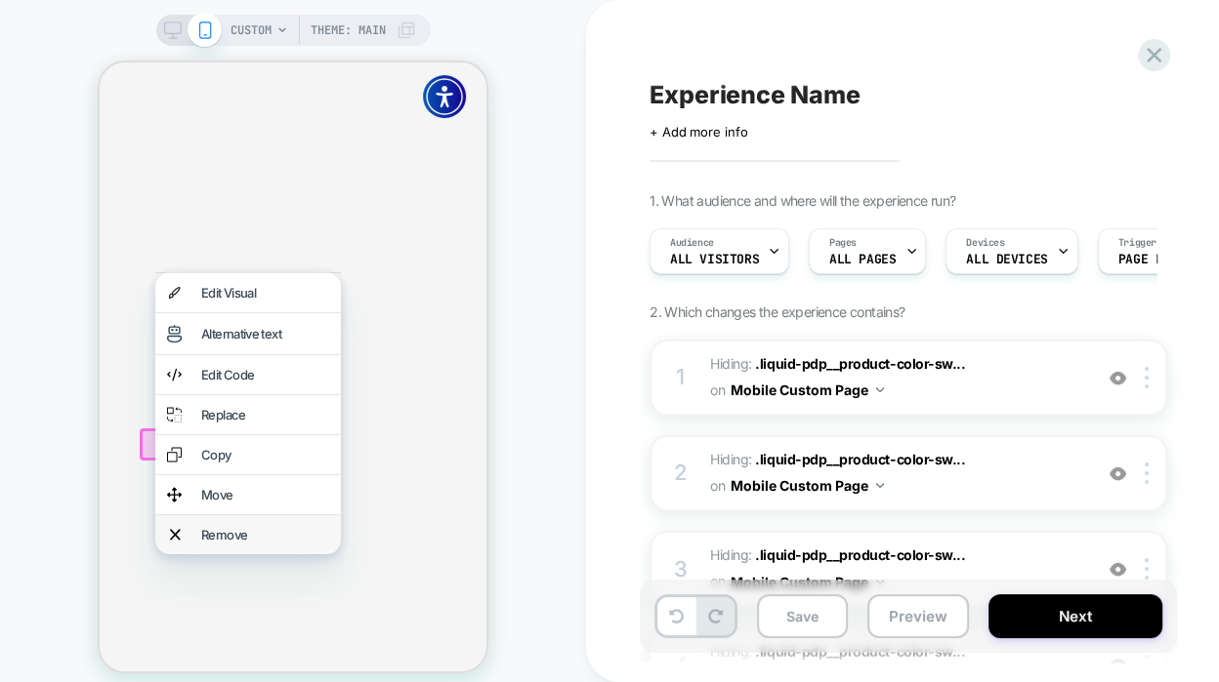
click div "Remove"
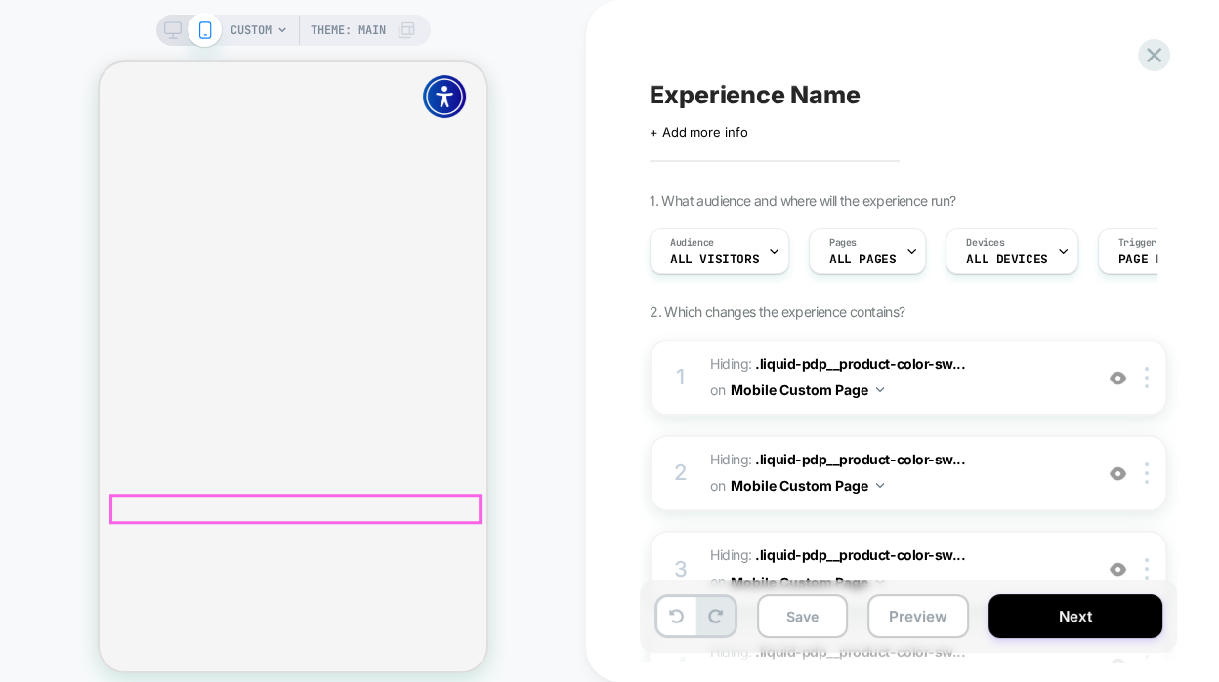
scroll to position [718, 0]
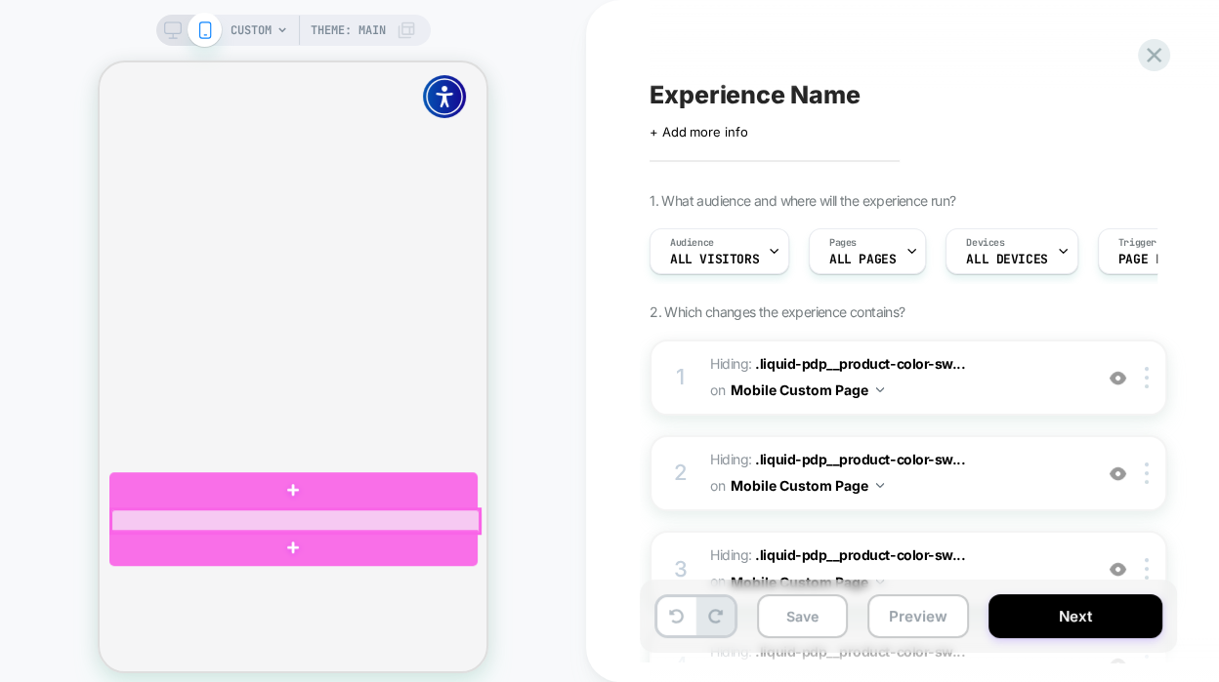
click div
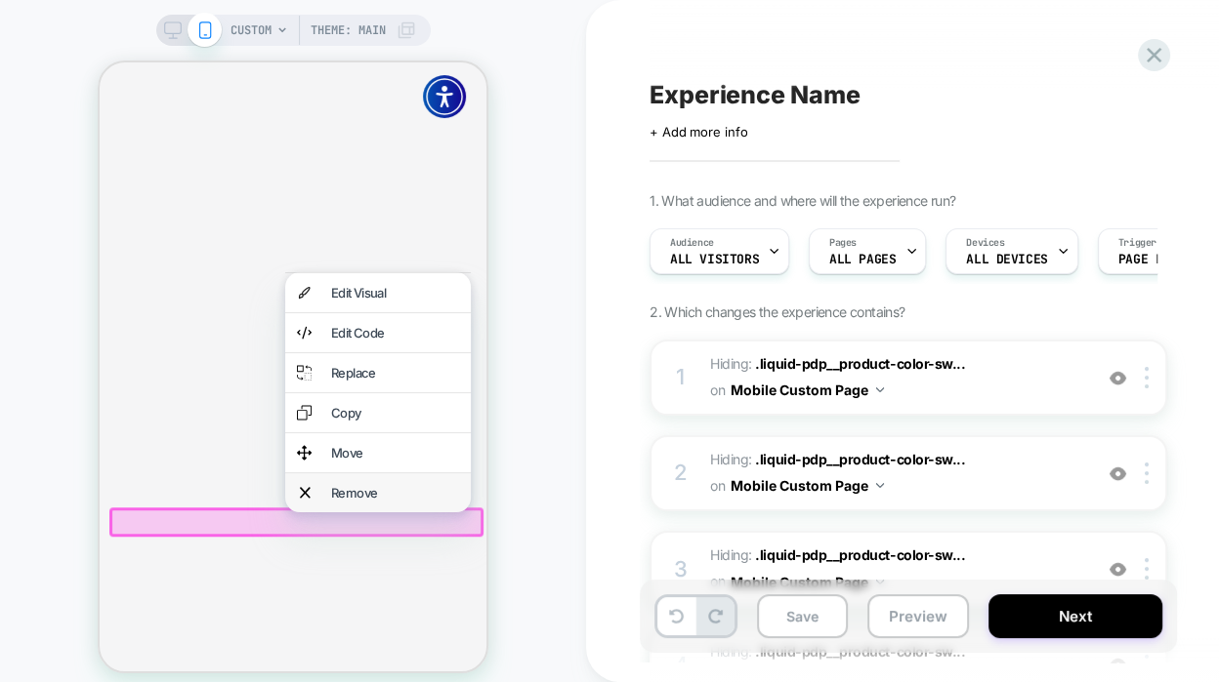
click div "Remove"
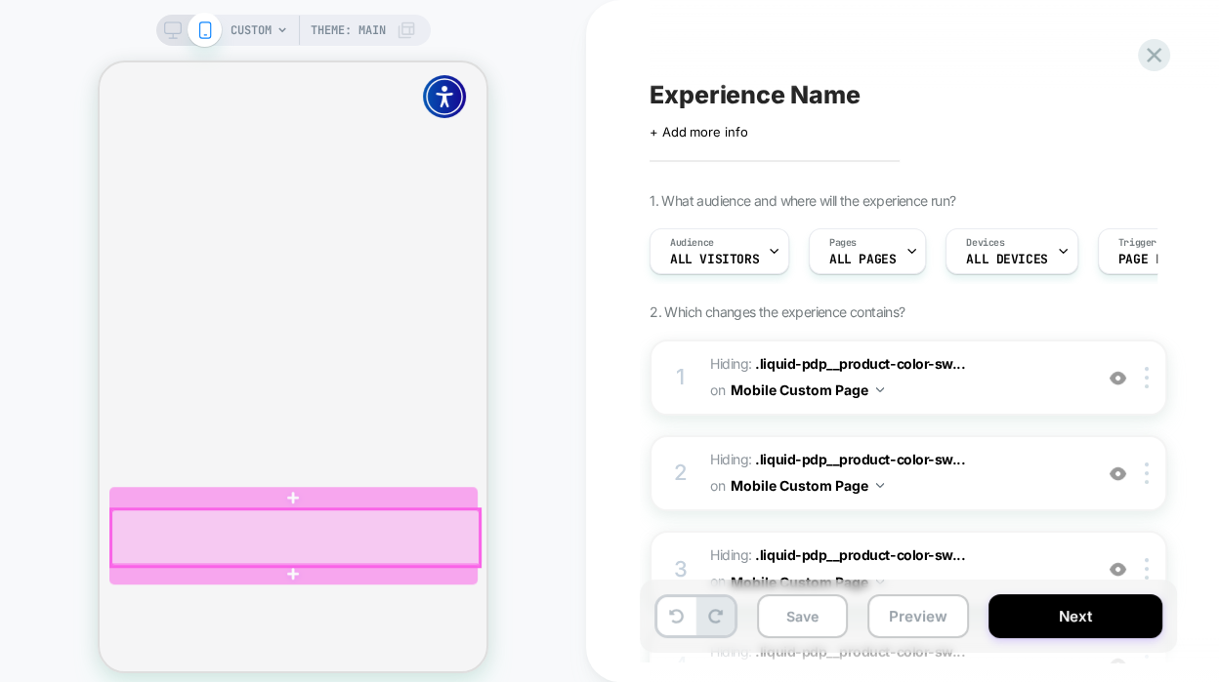
click div
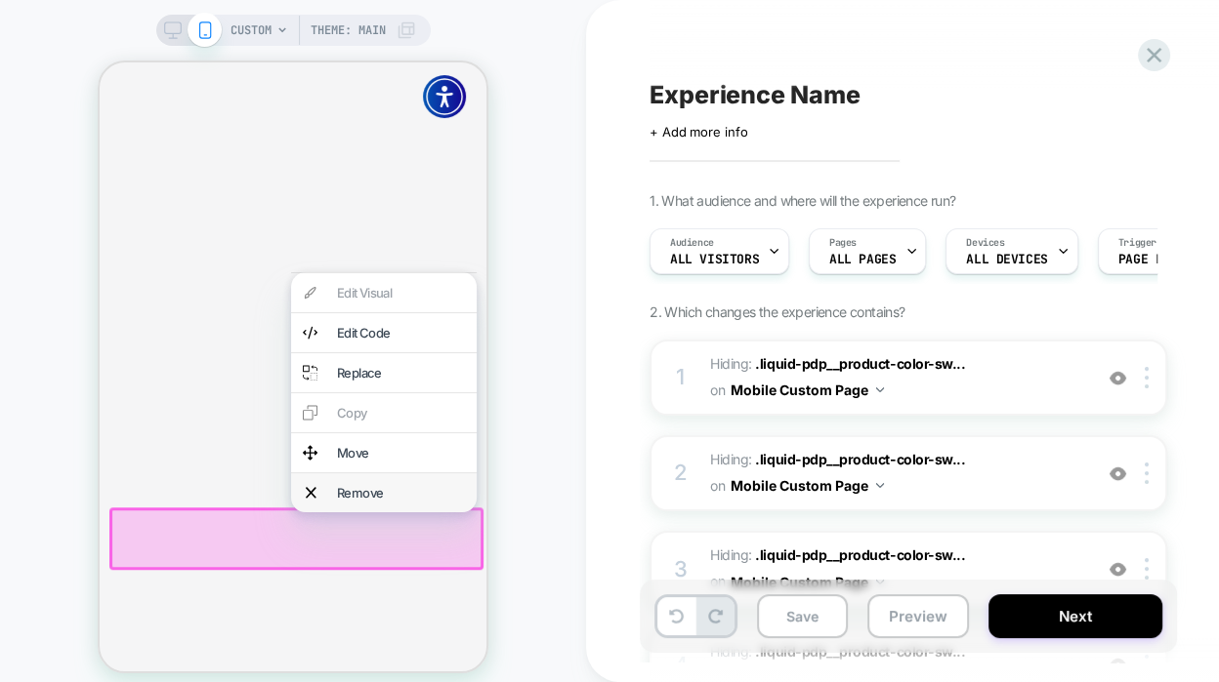
click div "Remove"
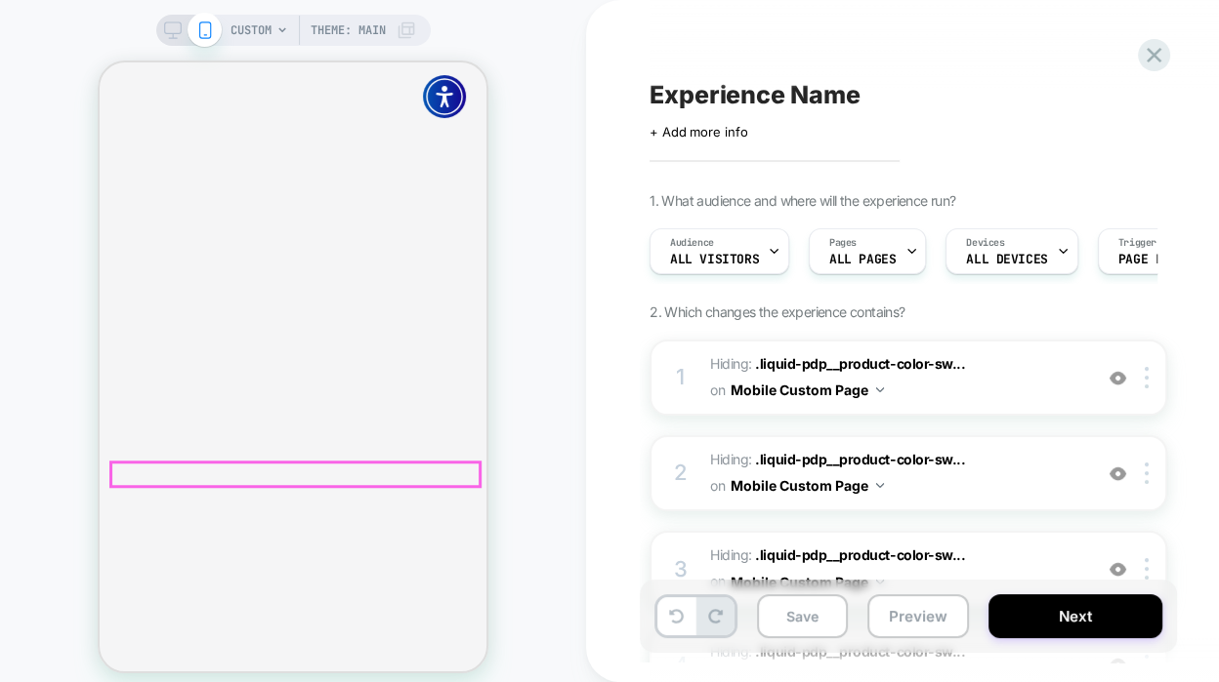
scroll to position [698, 0]
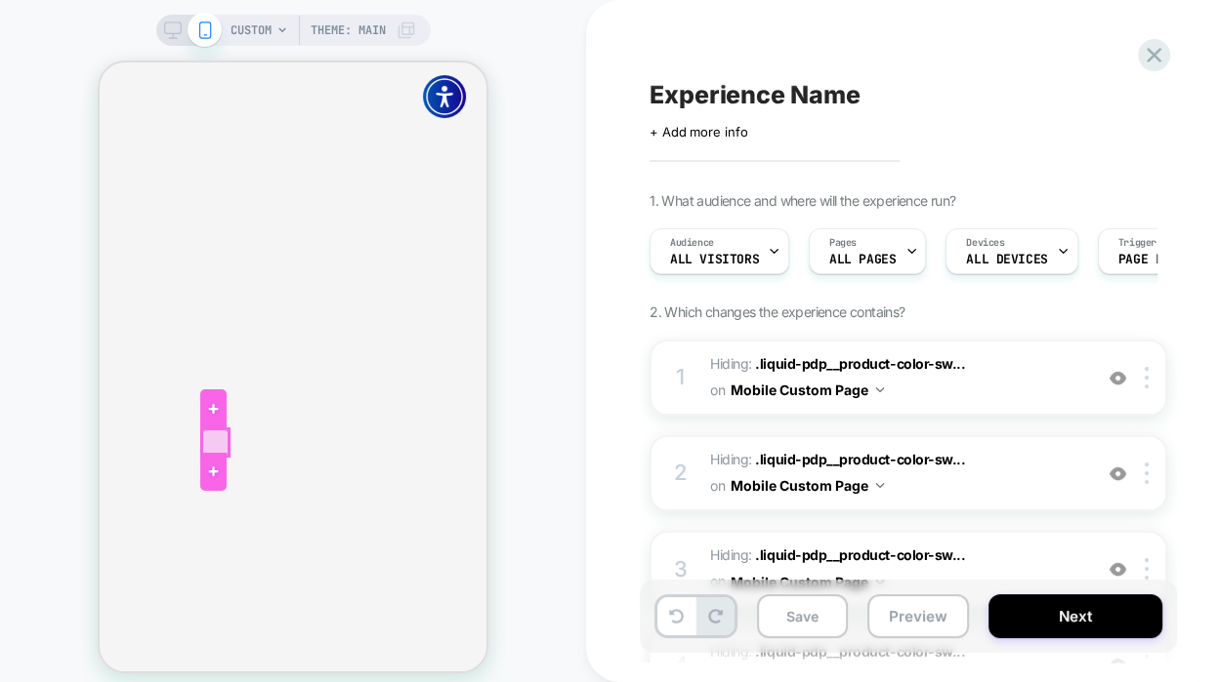
click div
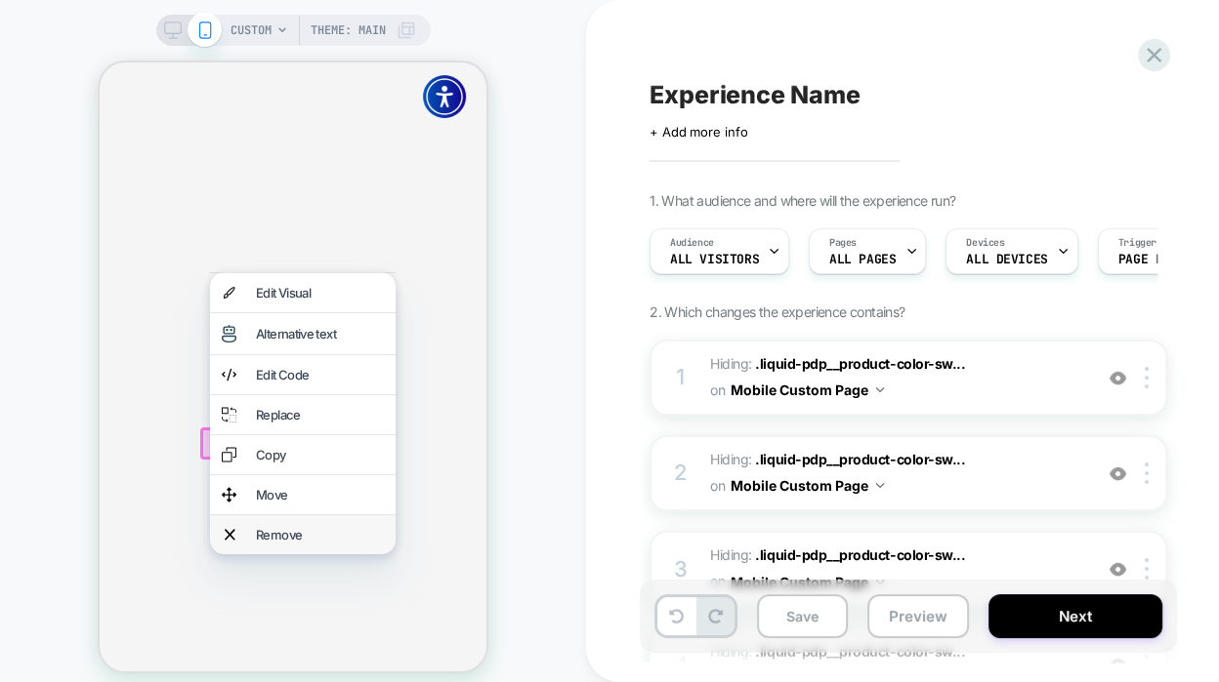
click div "Remove"
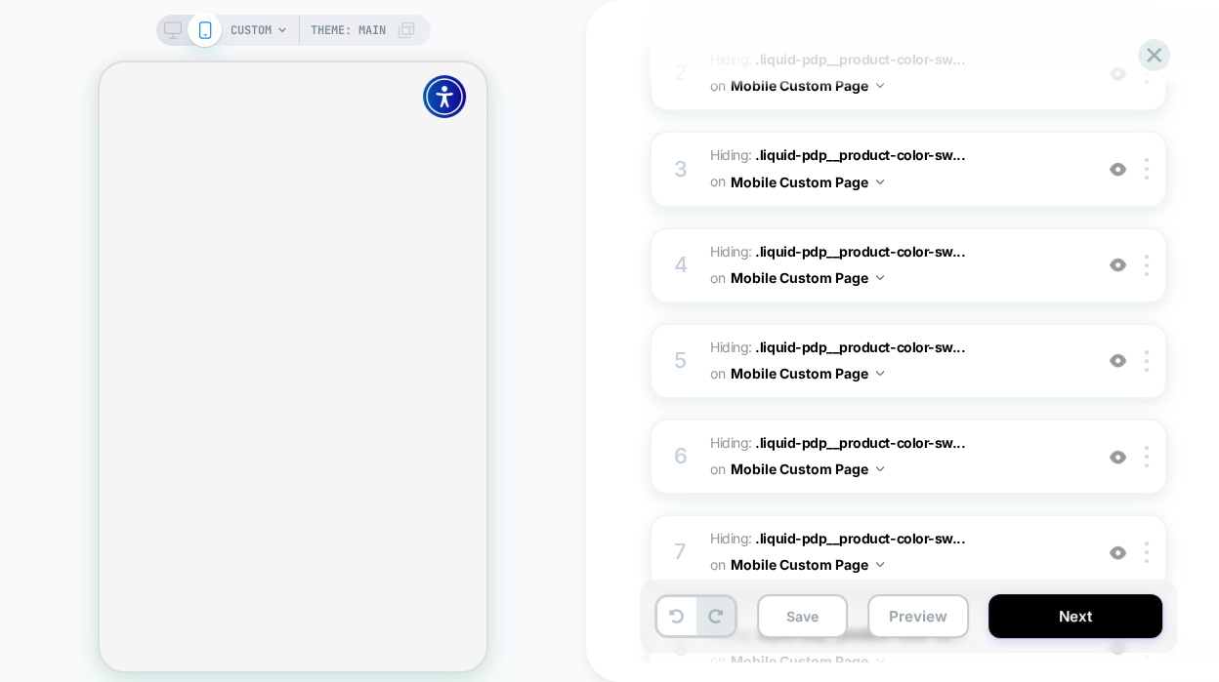
scroll to position [0, 0]
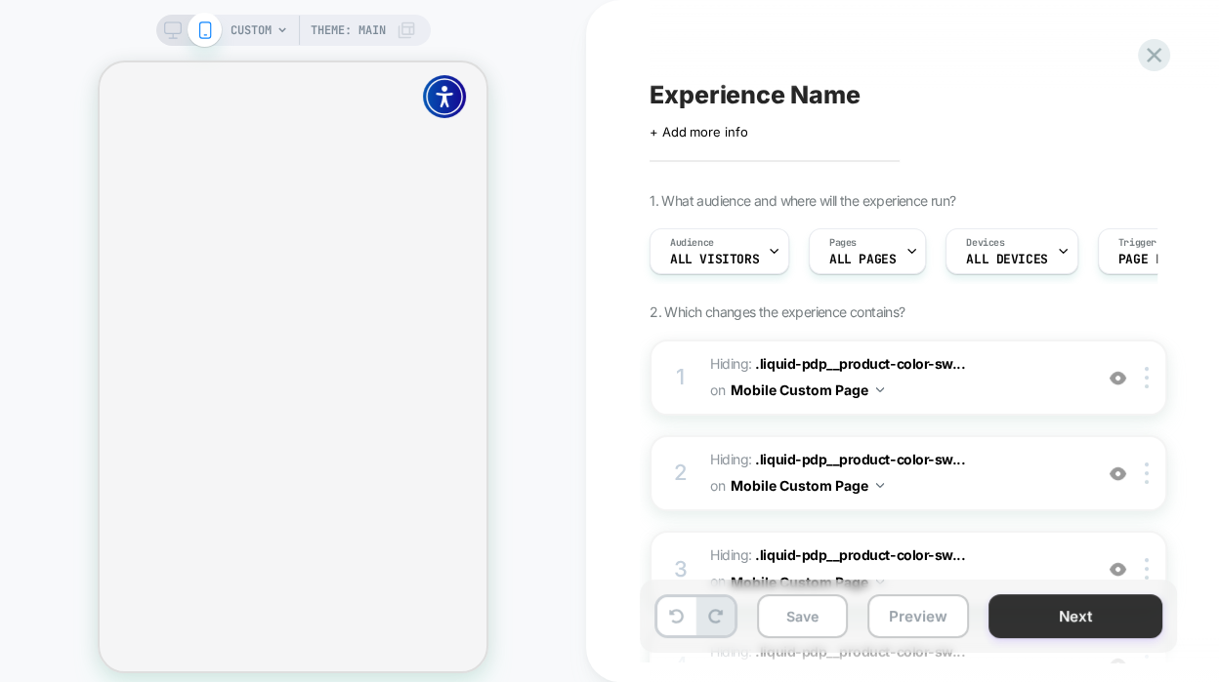
click at [1114, 609] on button "Next" at bounding box center [1075, 617] width 174 height 44
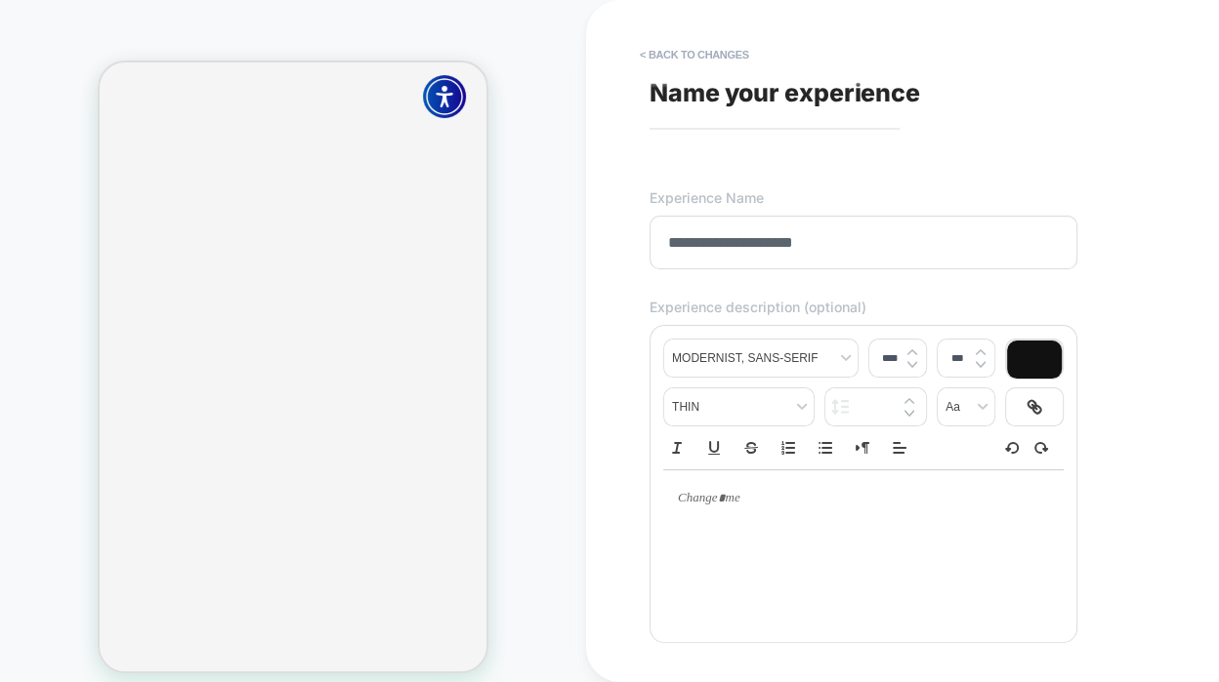
scroll to position [558, 0]
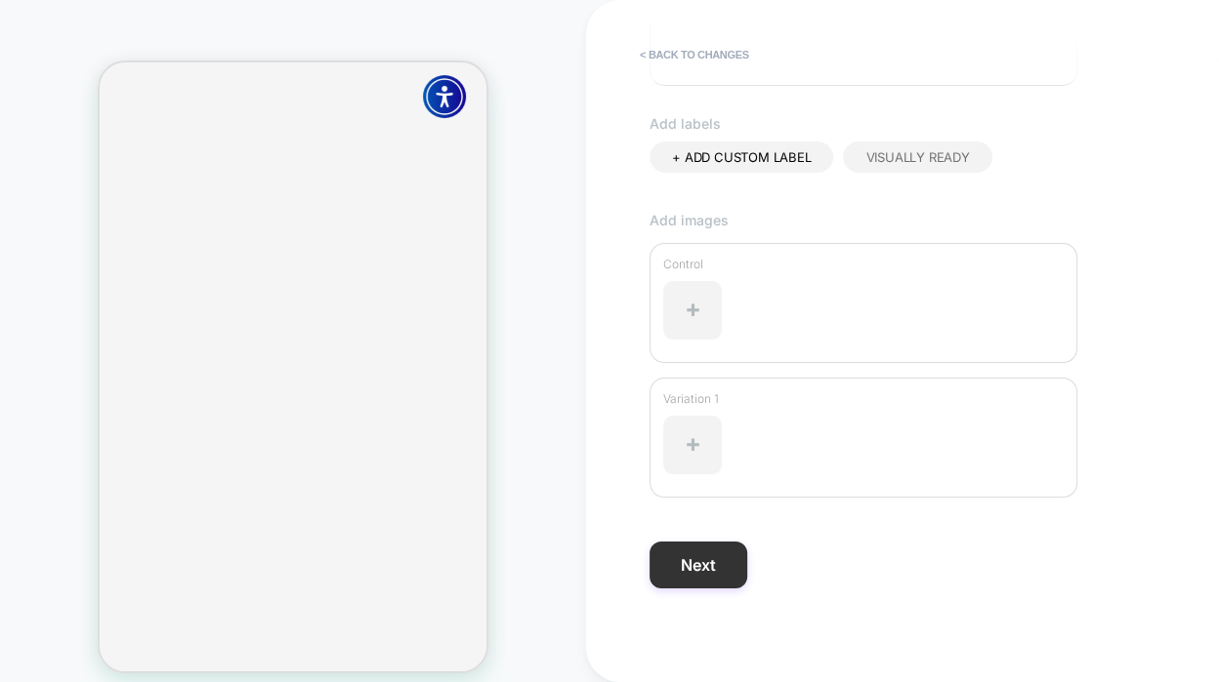
type input "**********"
click at [708, 555] on button "Next" at bounding box center [698, 565] width 98 height 47
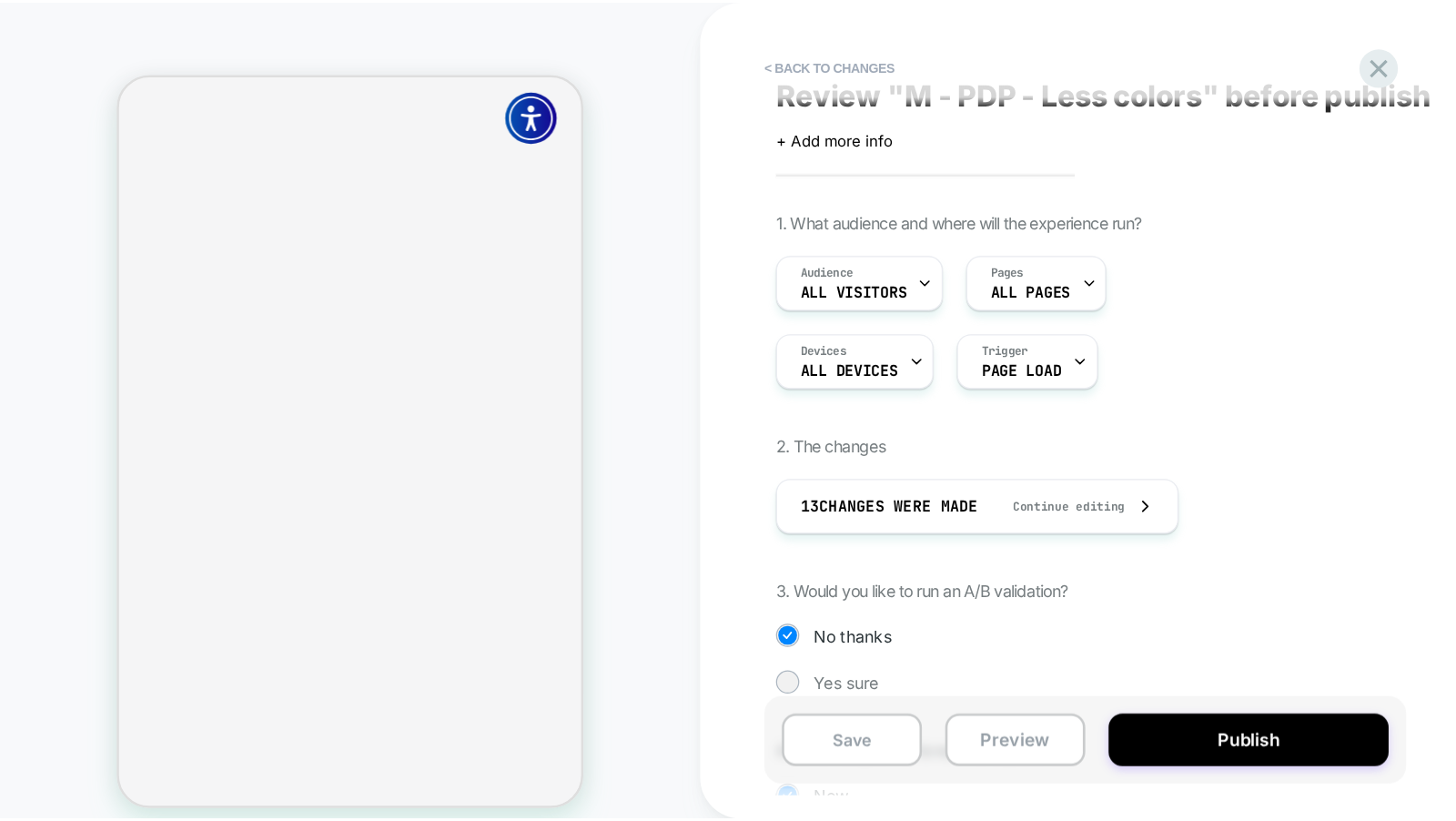
scroll to position [0, 0]
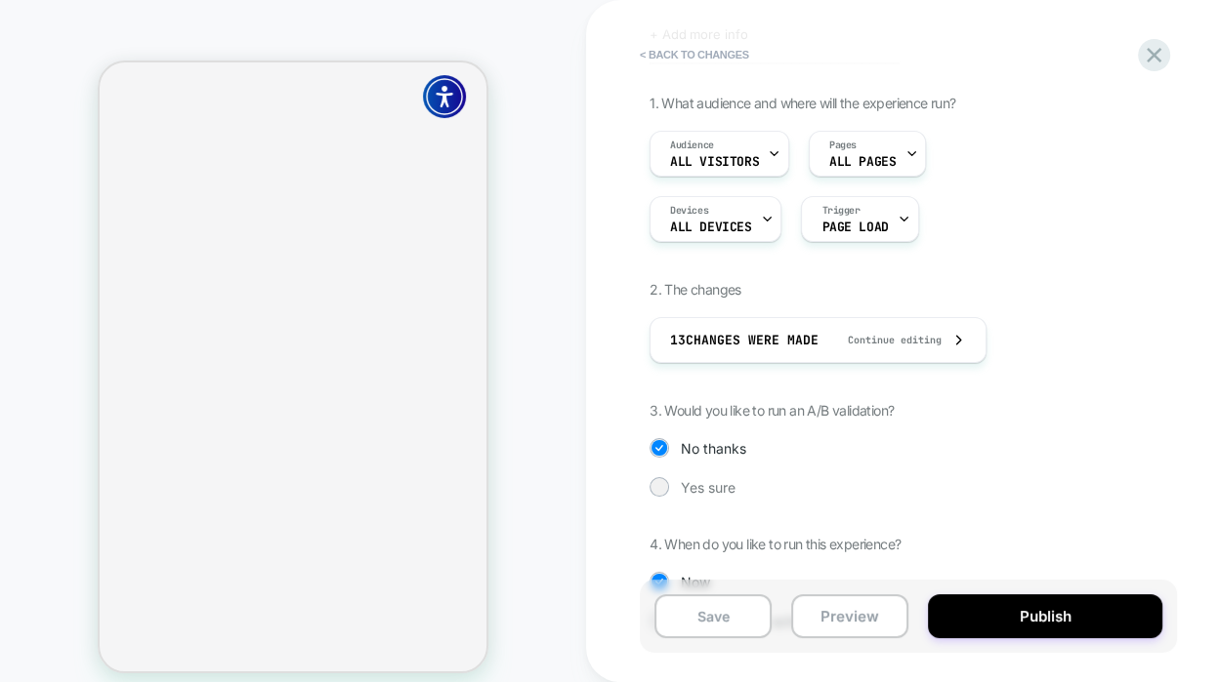
scroll to position [105, 0]
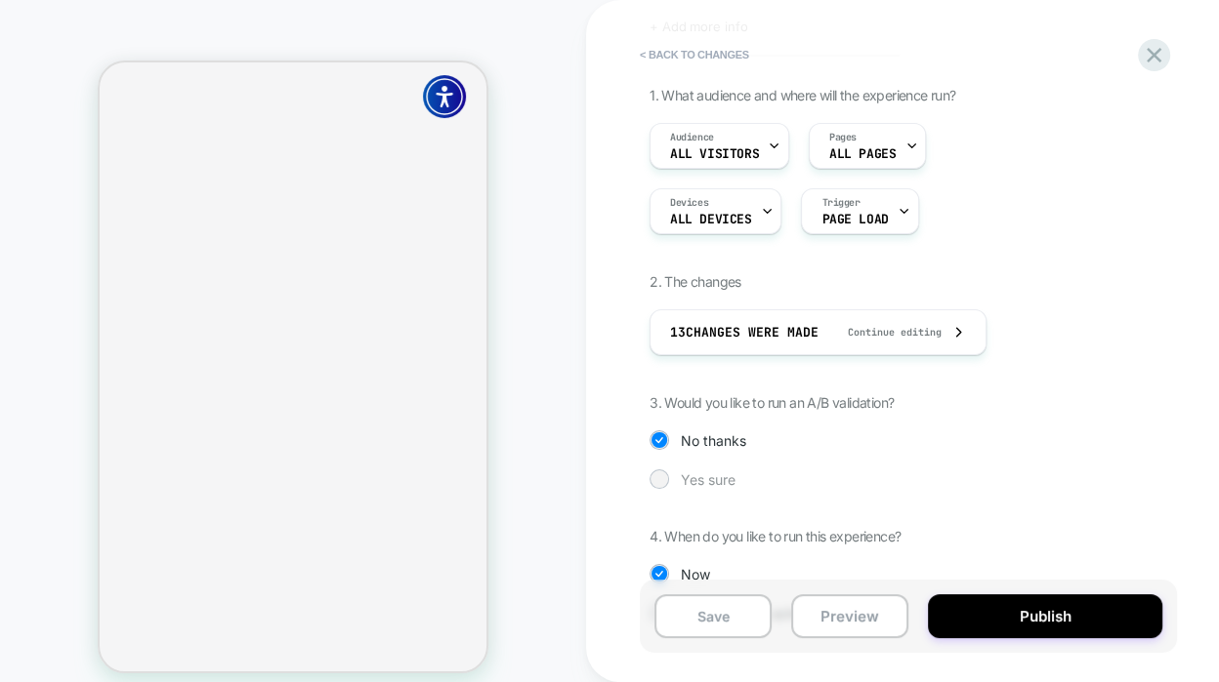
click at [727, 481] on span "Yes sure" at bounding box center [708, 480] width 55 height 17
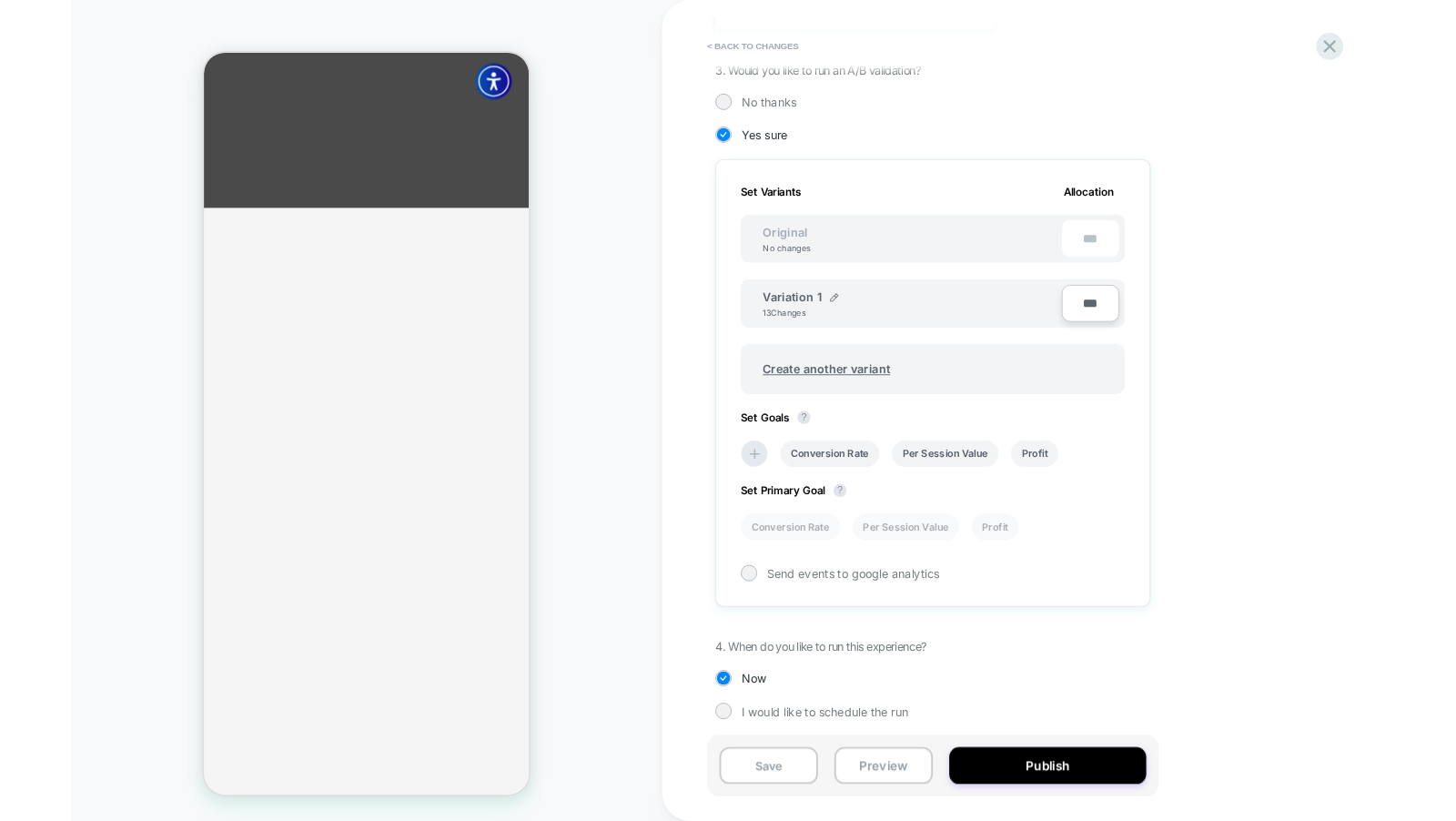
scroll to position [407, 0]
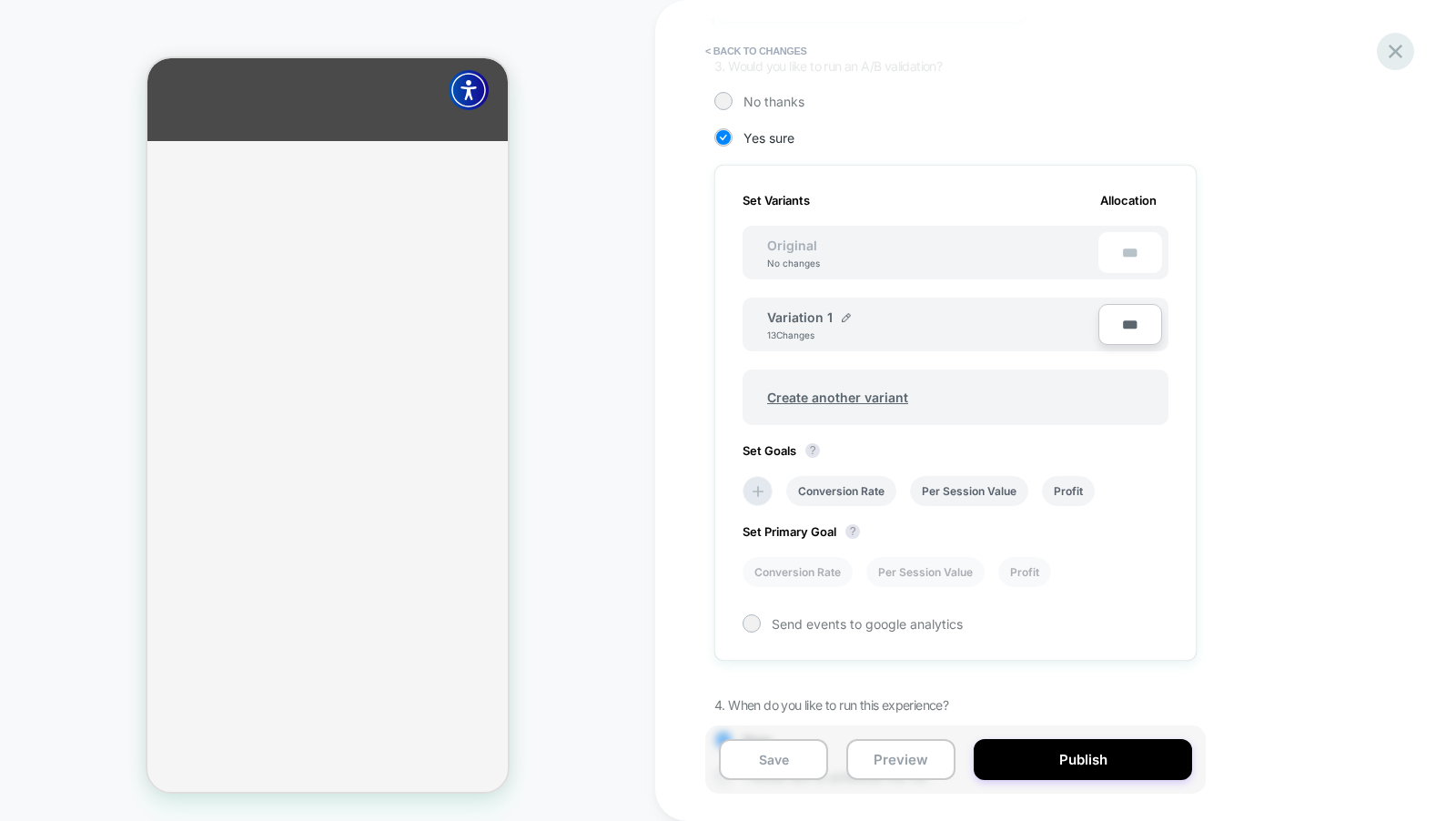
click at [1395, 54] on icon at bounding box center [1395, 51] width 24 height 24
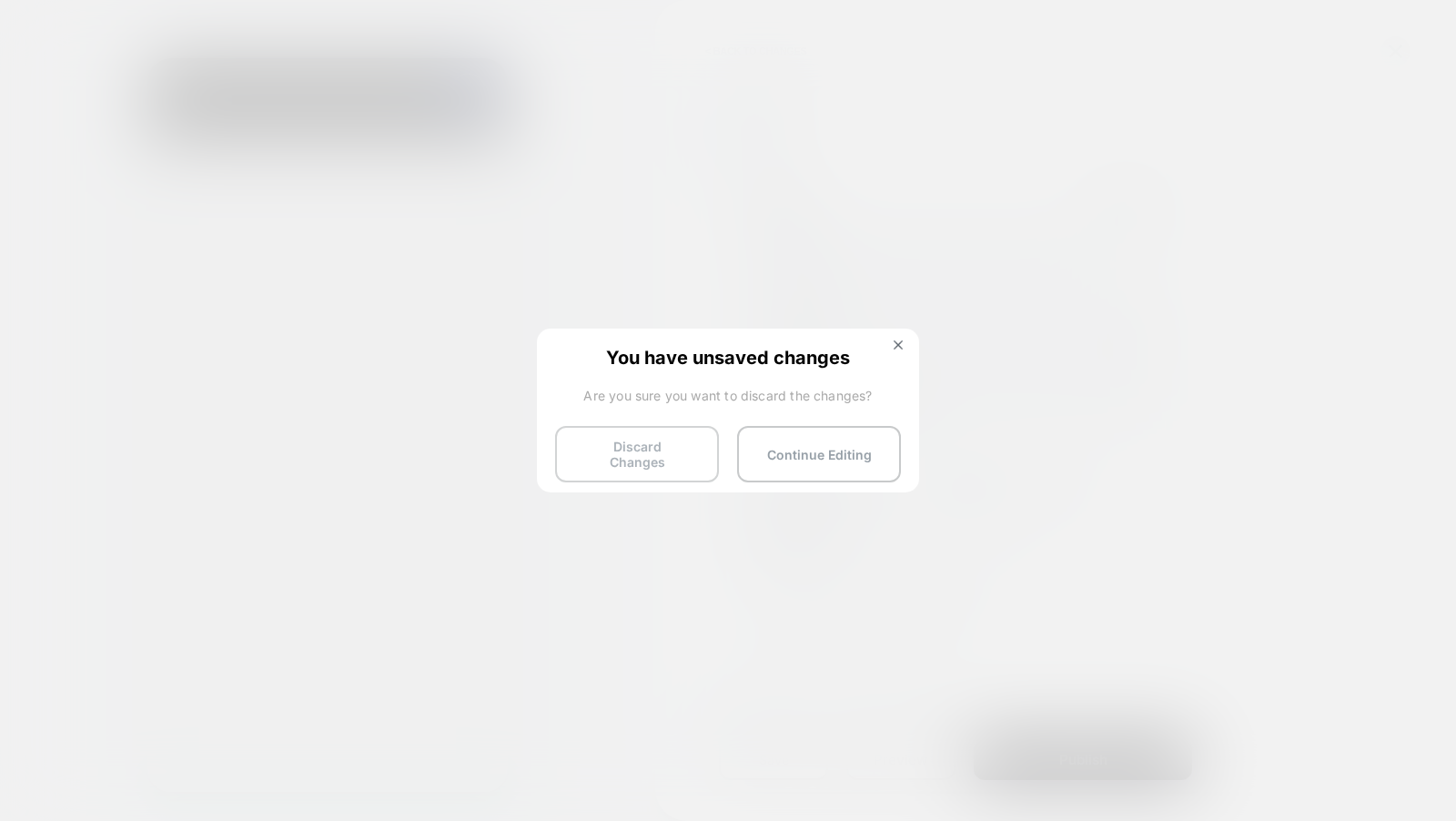
click at [615, 452] on button "Discard Changes" at bounding box center [638, 454] width 164 height 57
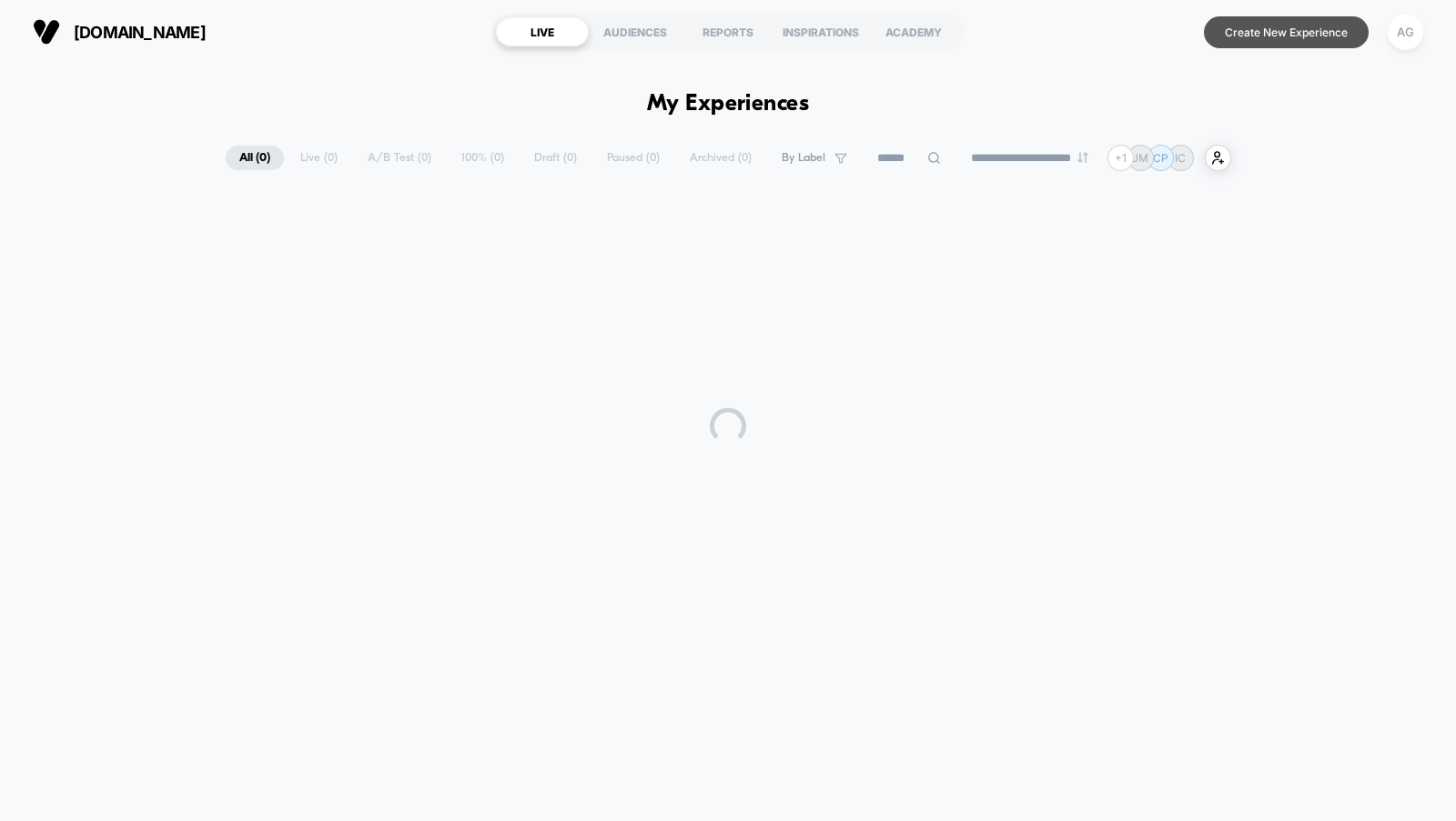
click at [1286, 23] on button "Create New Experience" at bounding box center [1286, 33] width 165 height 32
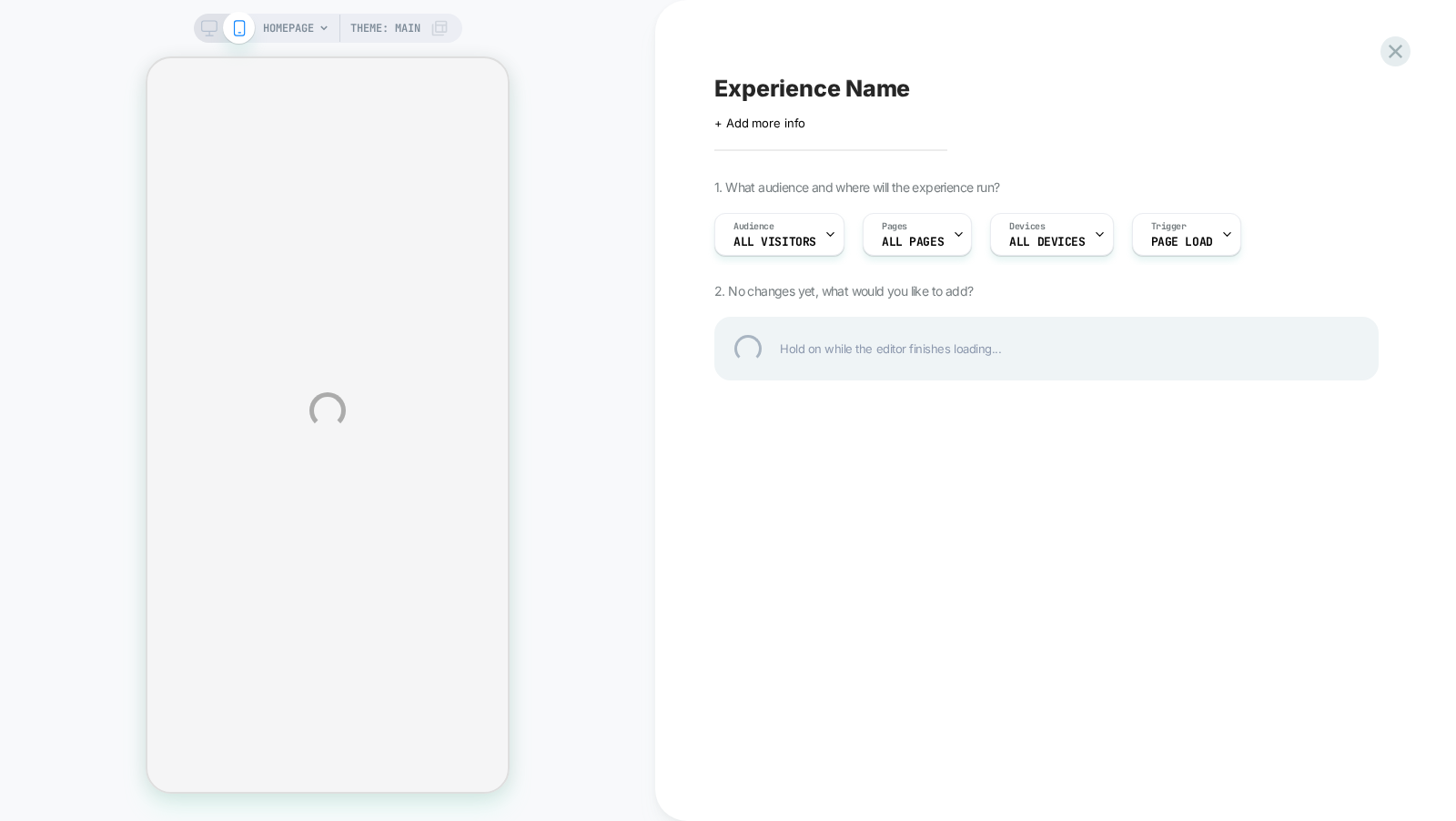
click at [204, 24] on icon at bounding box center [210, 28] width 17 height 17
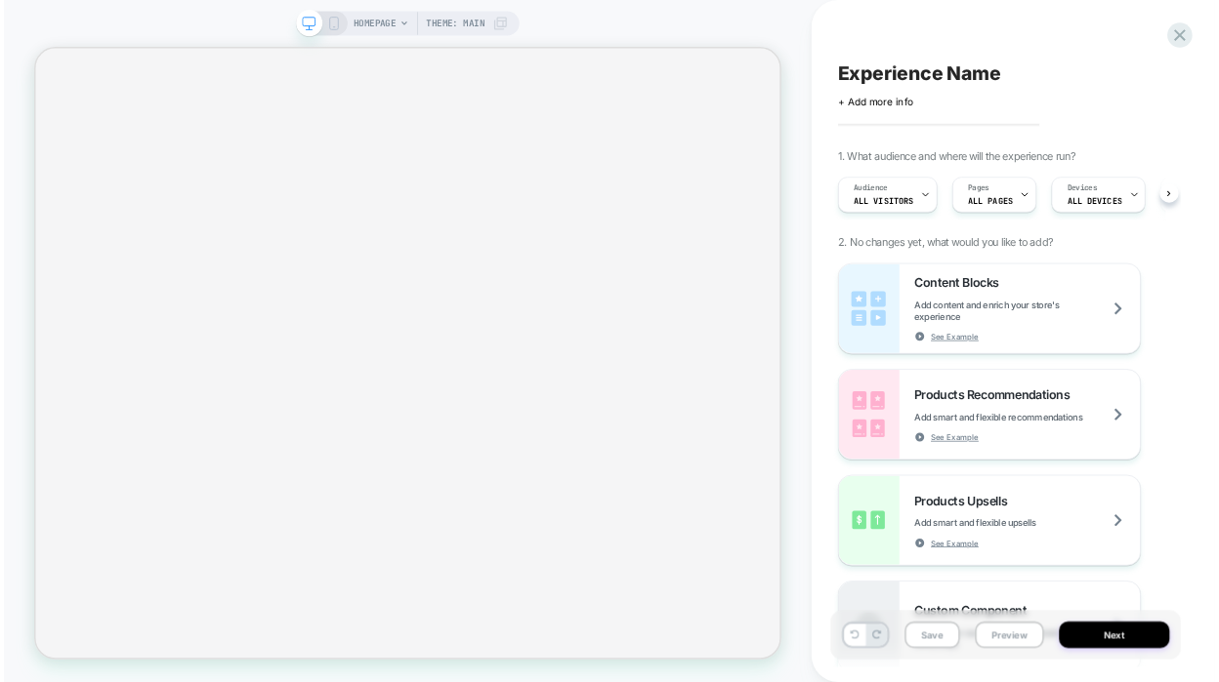
scroll to position [0, 1]
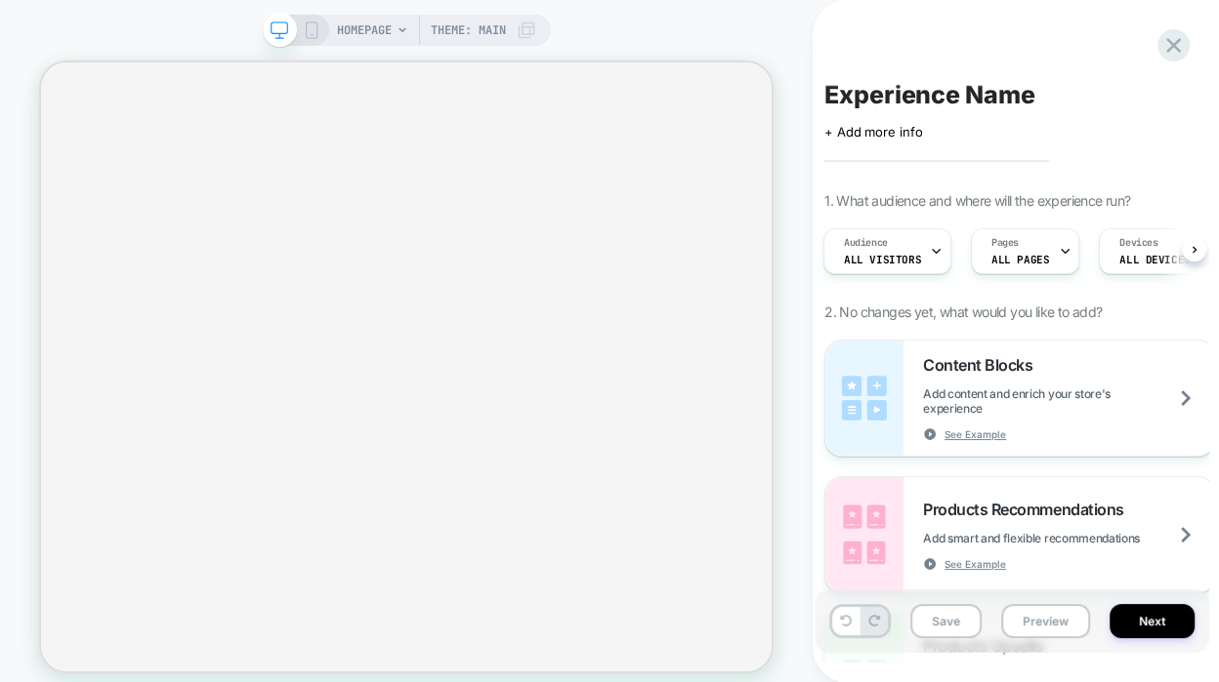
click at [369, 28] on span "HOMEPAGE" at bounding box center [364, 30] width 55 height 31
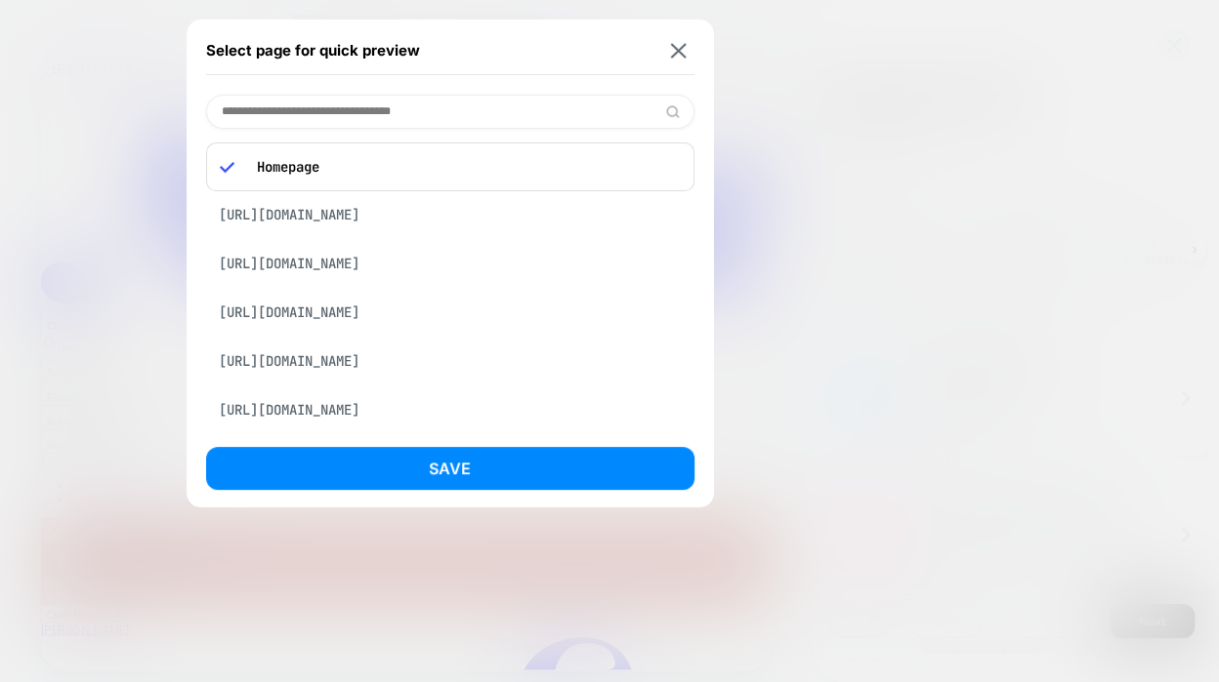
scroll to position [0, 3]
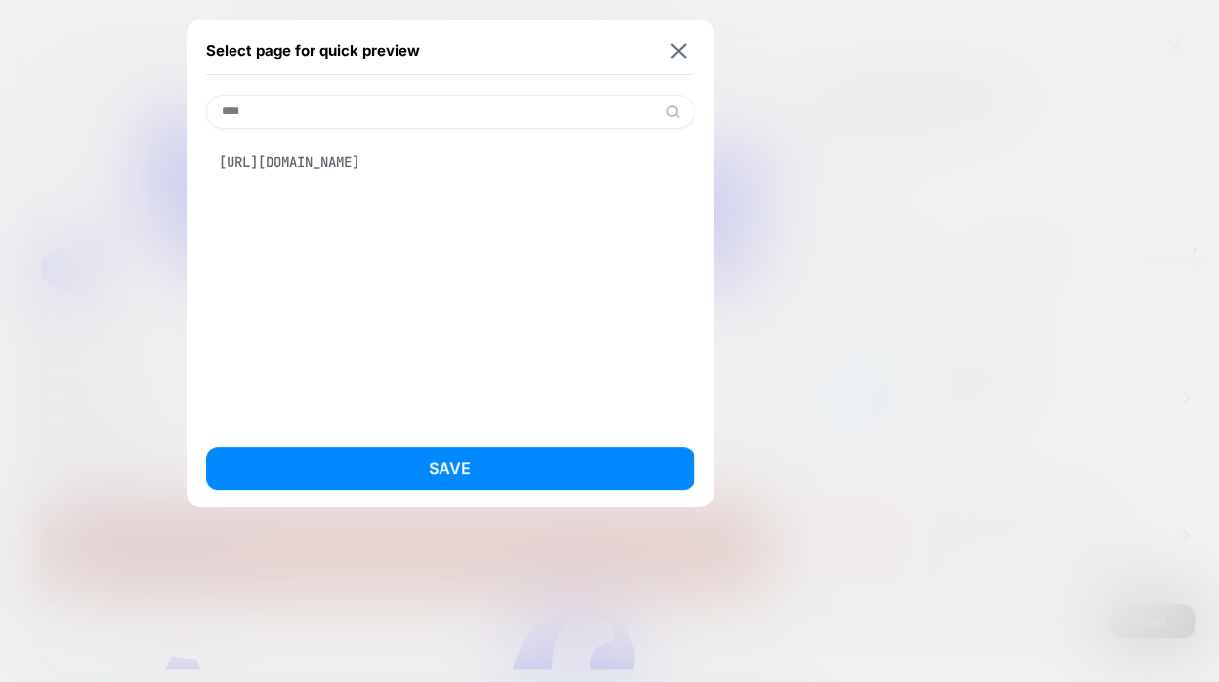
type input "****"
click at [393, 158] on div "https://www.trueclassictees.com/products/black-crew-neck-tee" at bounding box center [450, 162] width 488 height 37
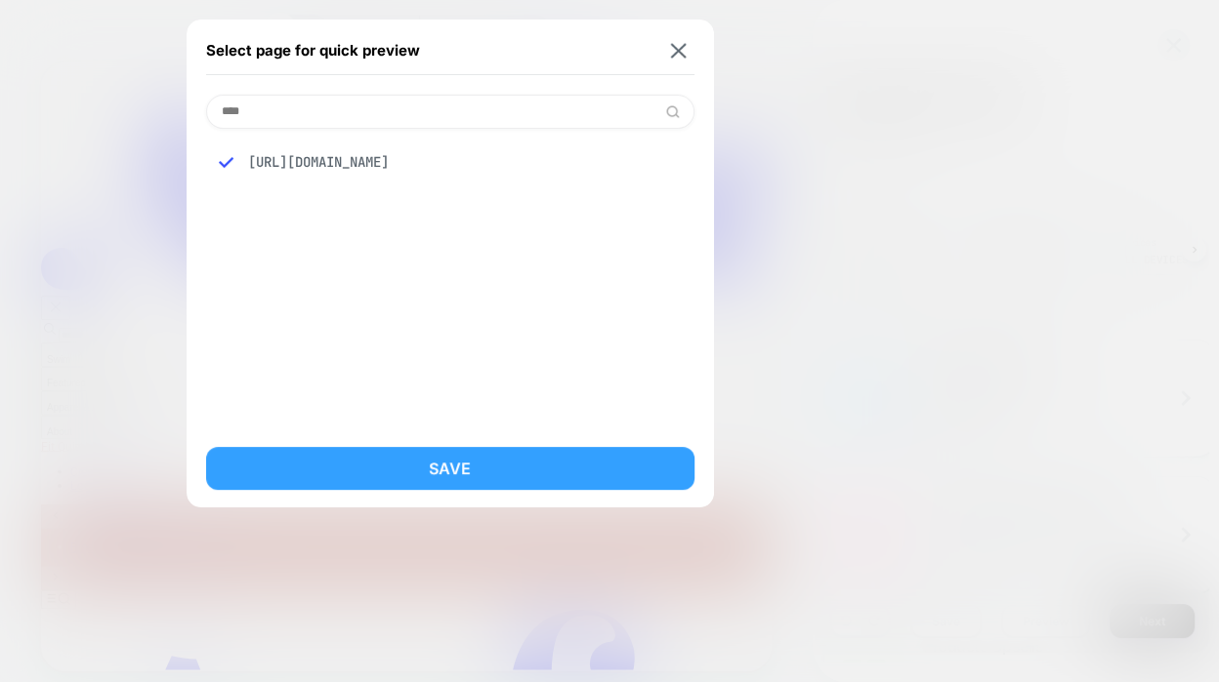
click at [413, 484] on button "Save" at bounding box center [450, 468] width 488 height 43
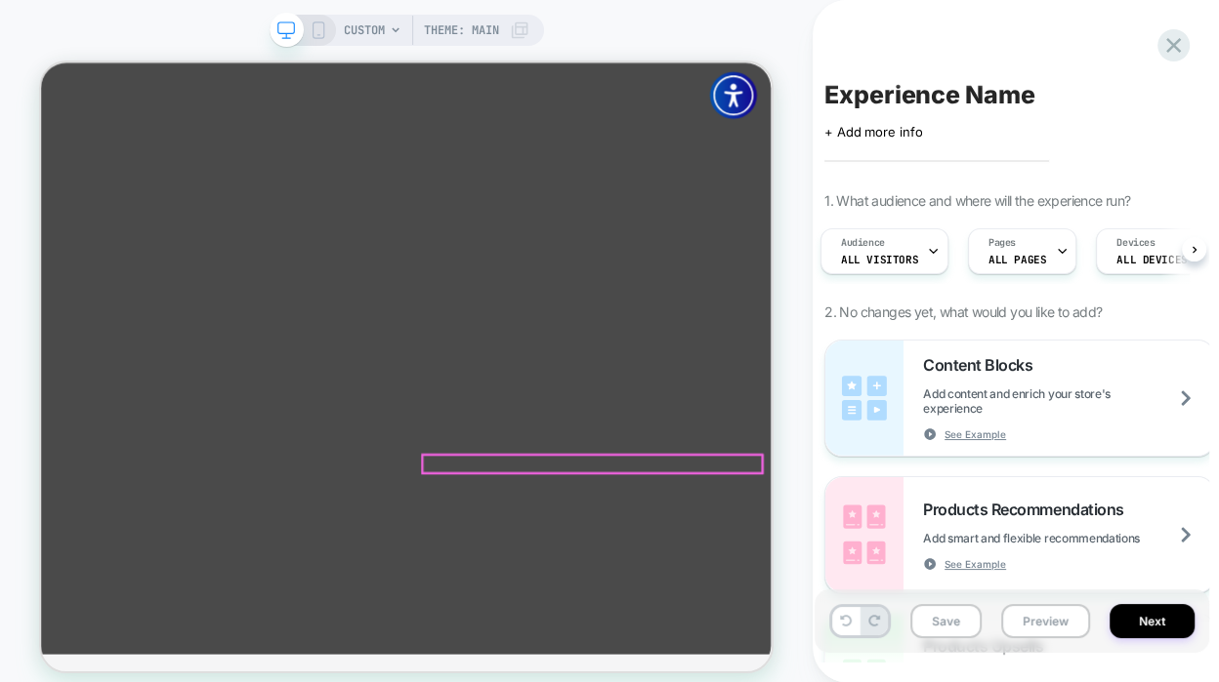
scroll to position [0, 0]
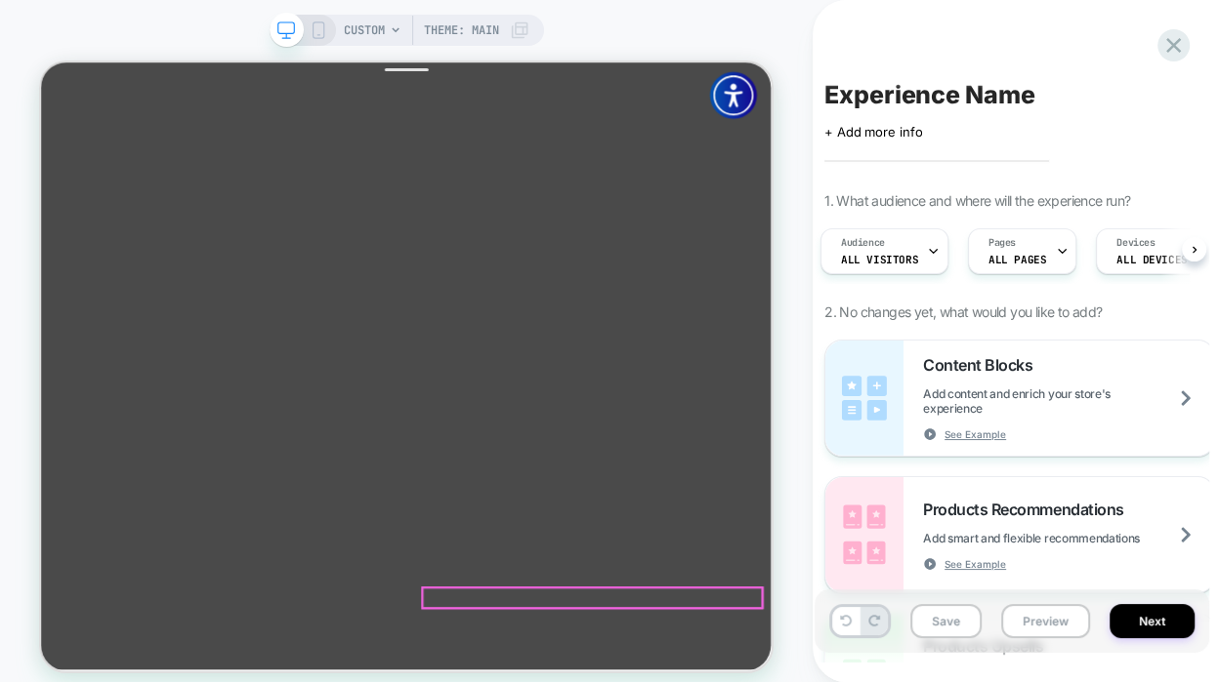
click div
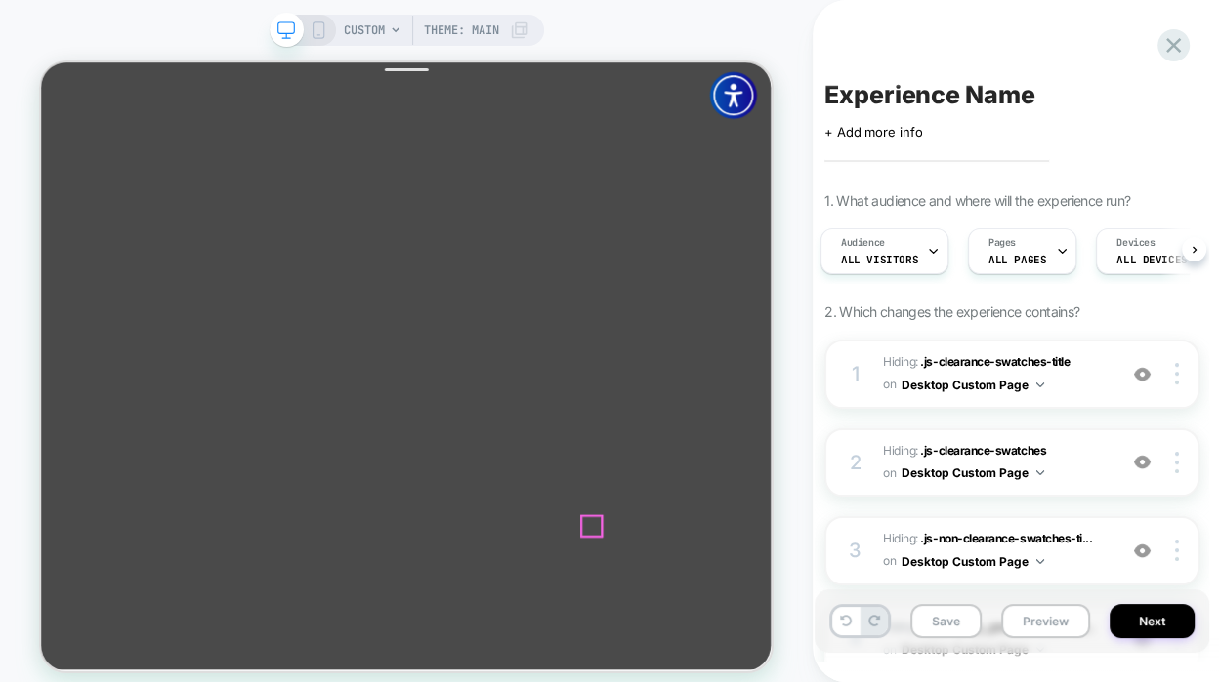
click at [765, 678] on div at bounding box center [775, 681] width 26 height 26
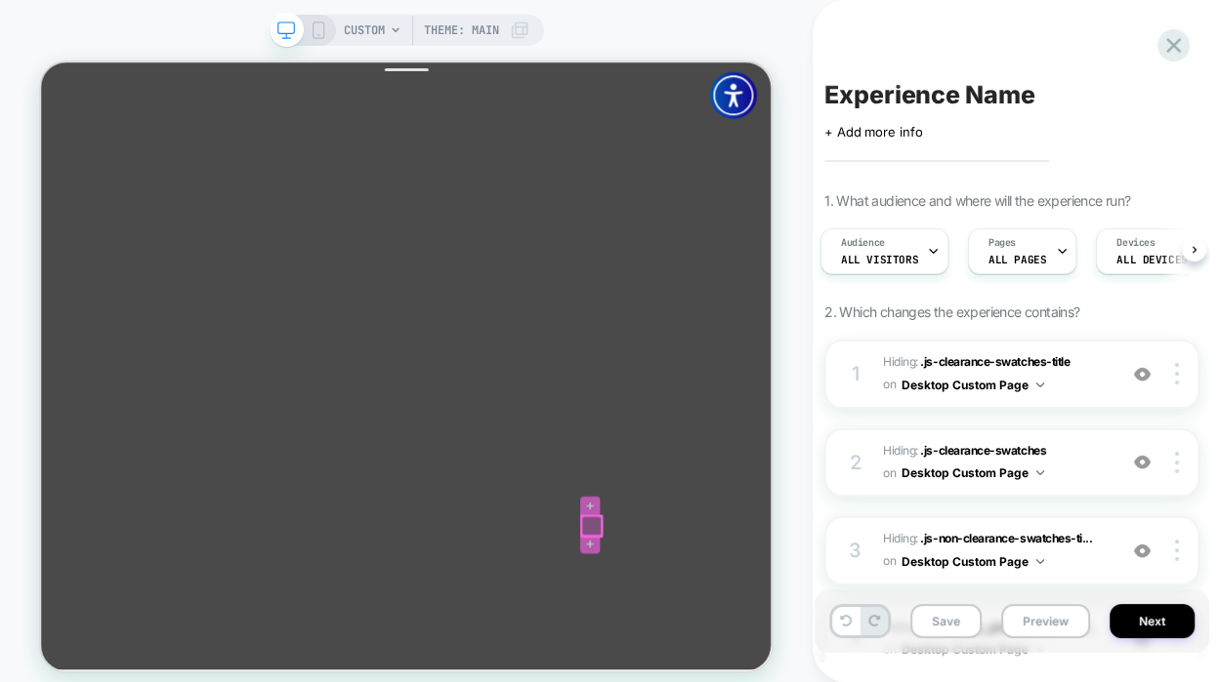
click at [767, 678] on div at bounding box center [775, 681] width 26 height 26
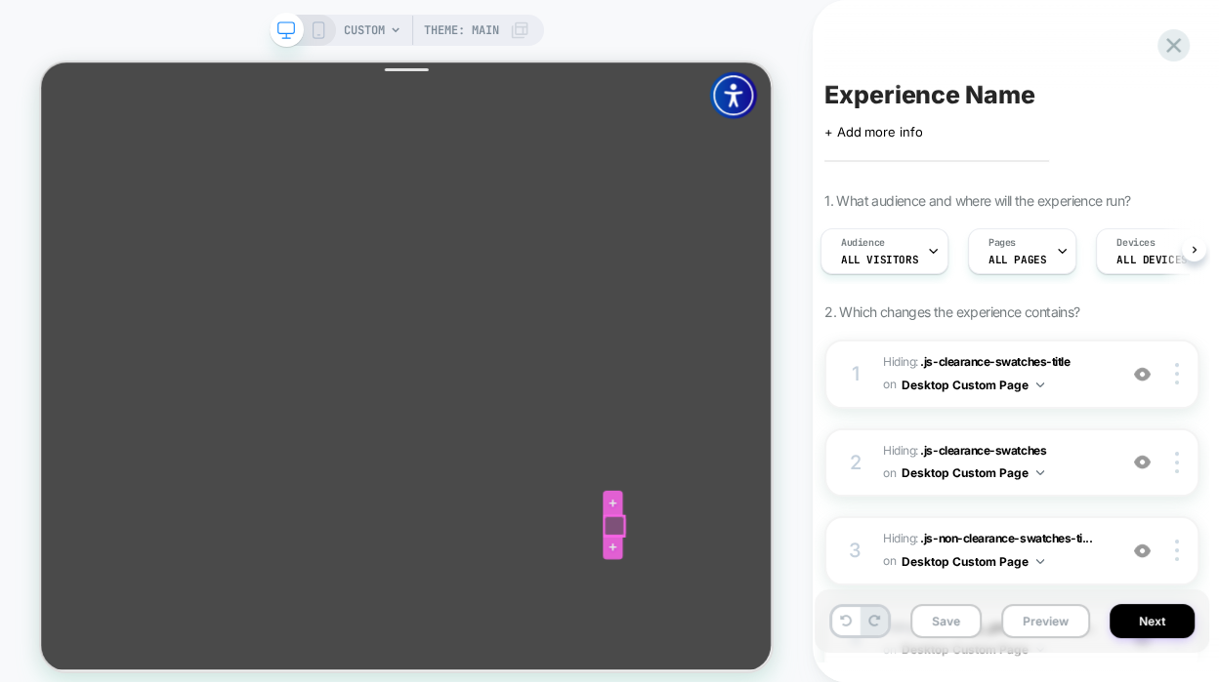
click at [812, 682] on div at bounding box center [805, 681] width 26 height 26
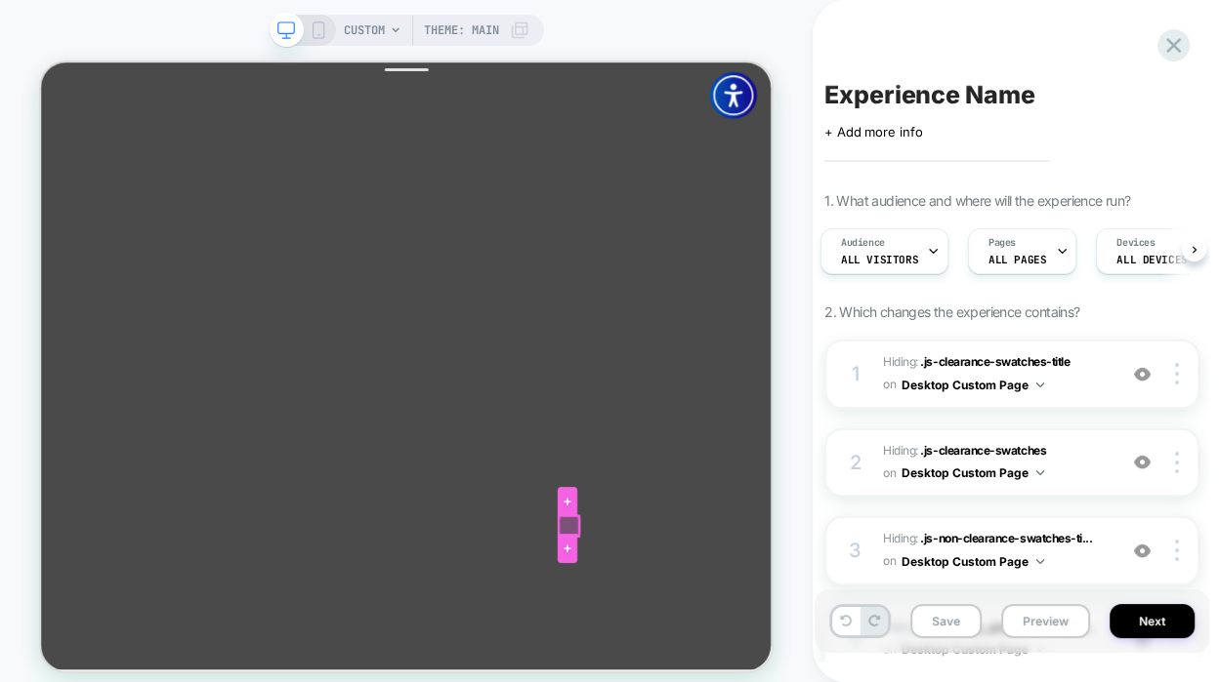
click at [739, 672] on div at bounding box center [744, 681] width 26 height 26
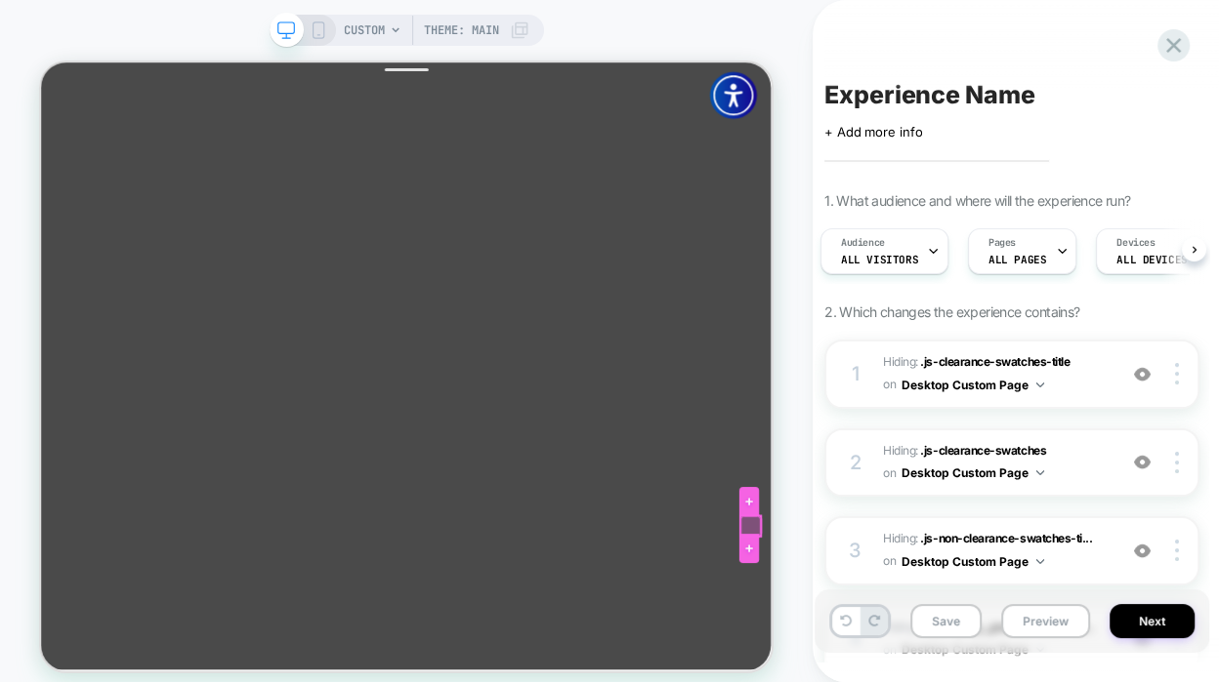
click at [973, 681] on div at bounding box center [986, 681] width 26 height 26
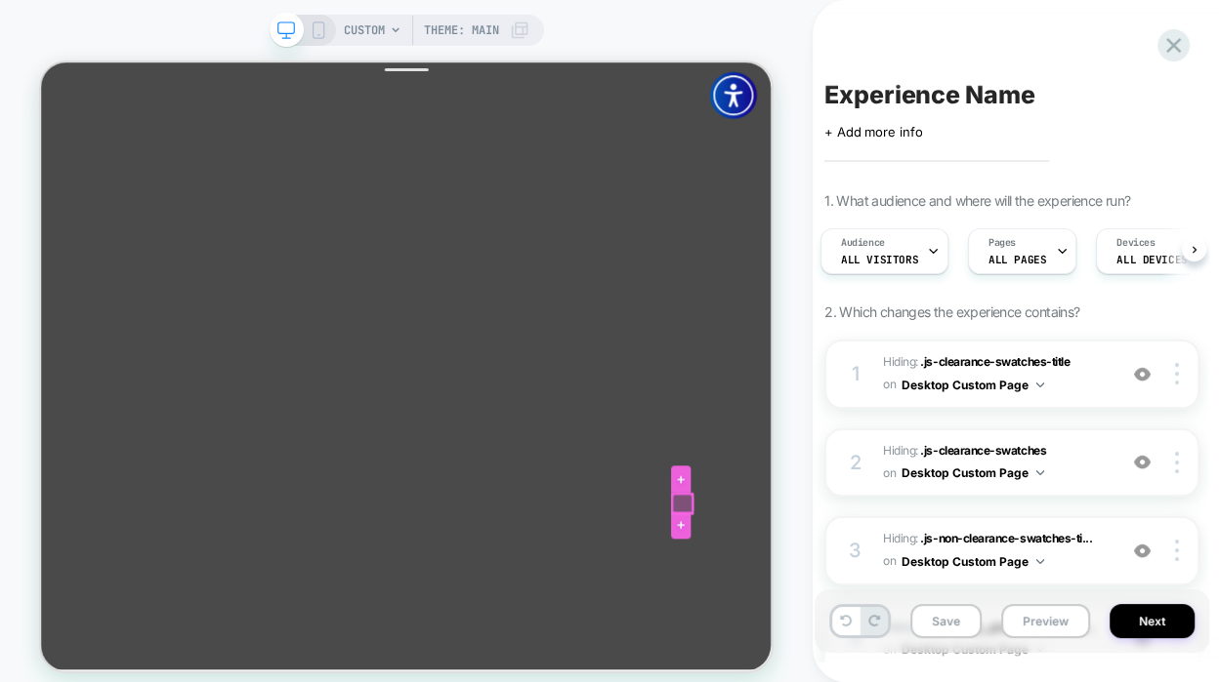
click at [890, 639] on div at bounding box center [896, 652] width 26 height 26
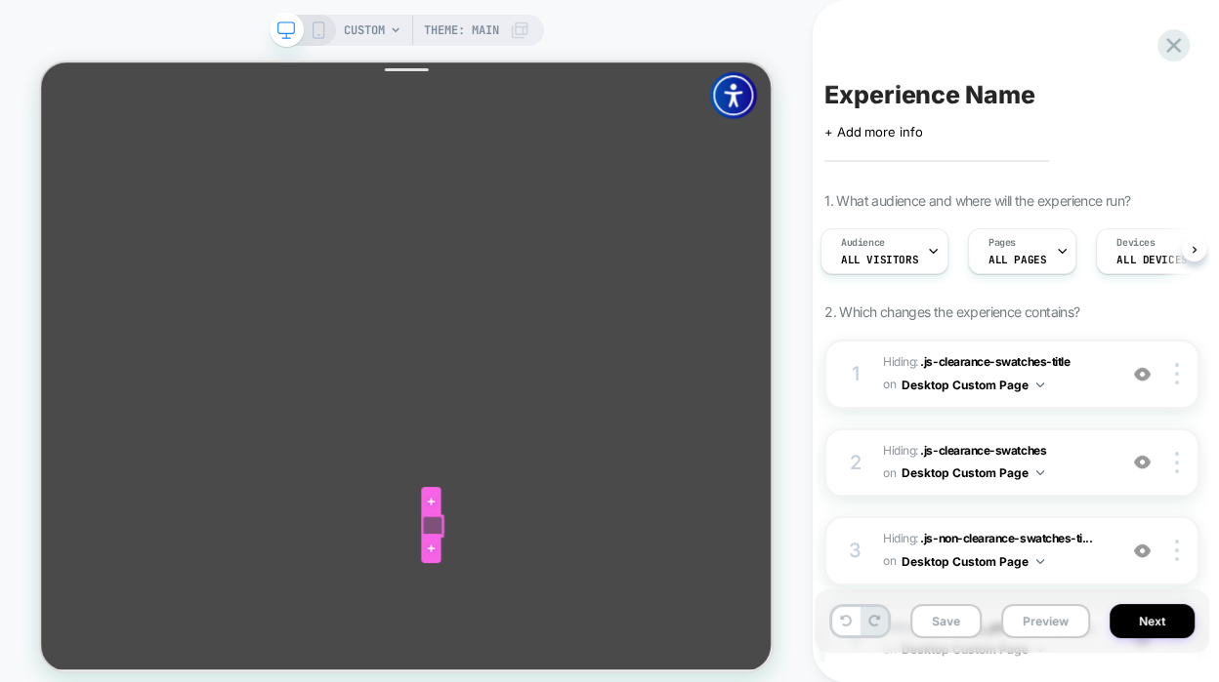
click at [565, 687] on div at bounding box center [563, 681] width 26 height 26
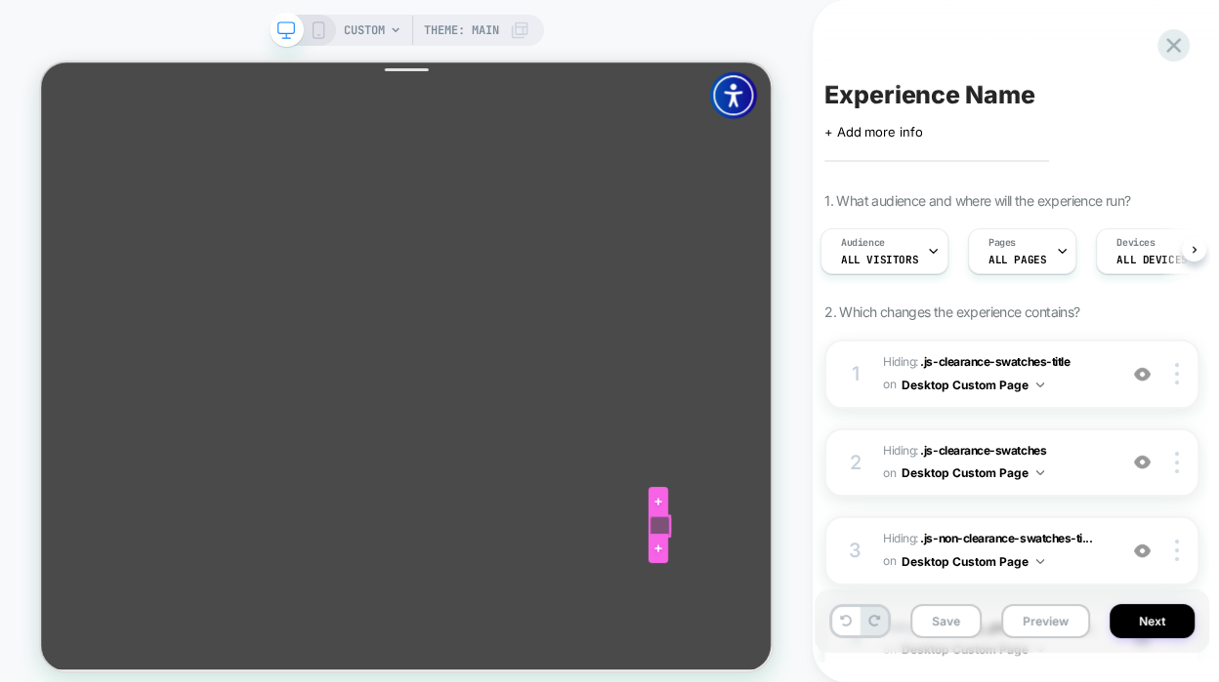
click at [863, 676] on div at bounding box center [865, 681] width 26 height 26
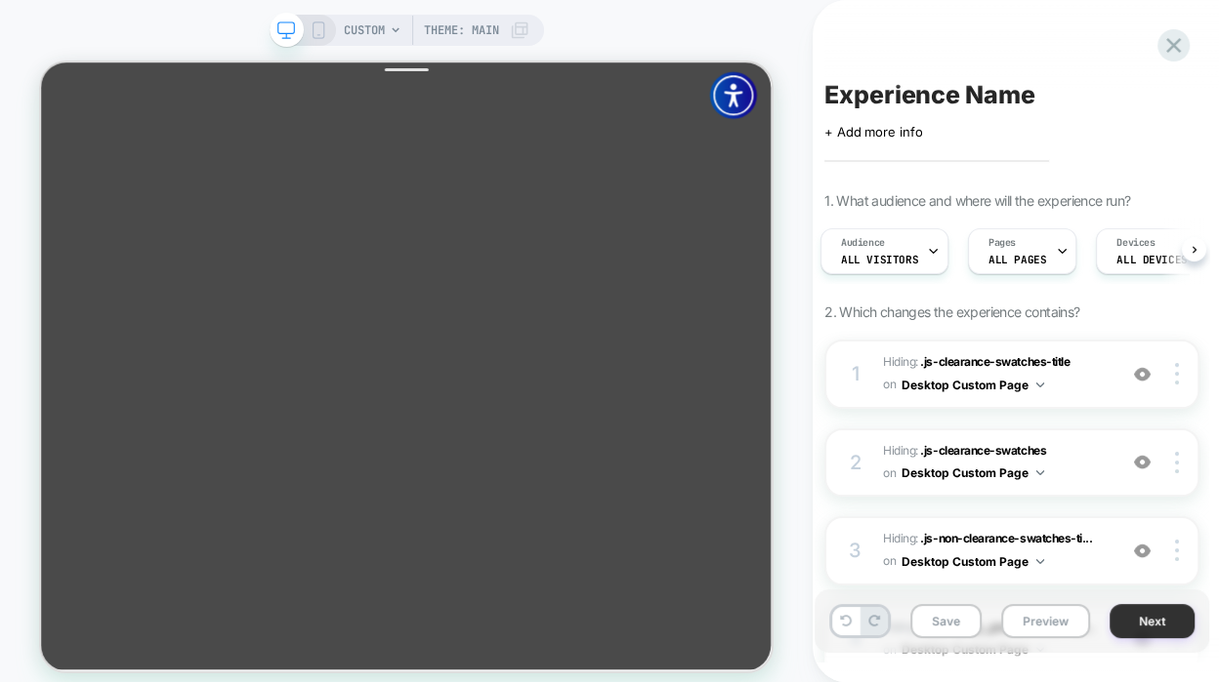
click at [1147, 626] on button "Next" at bounding box center [1151, 621] width 85 height 34
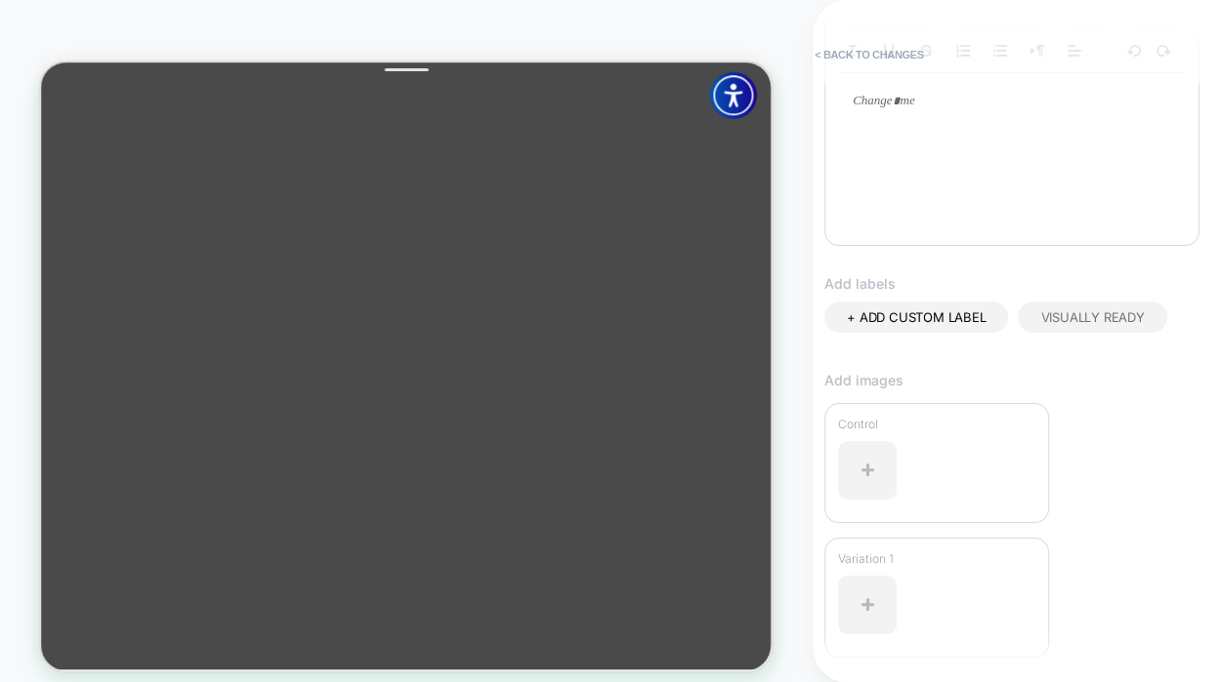
scroll to position [532, 0]
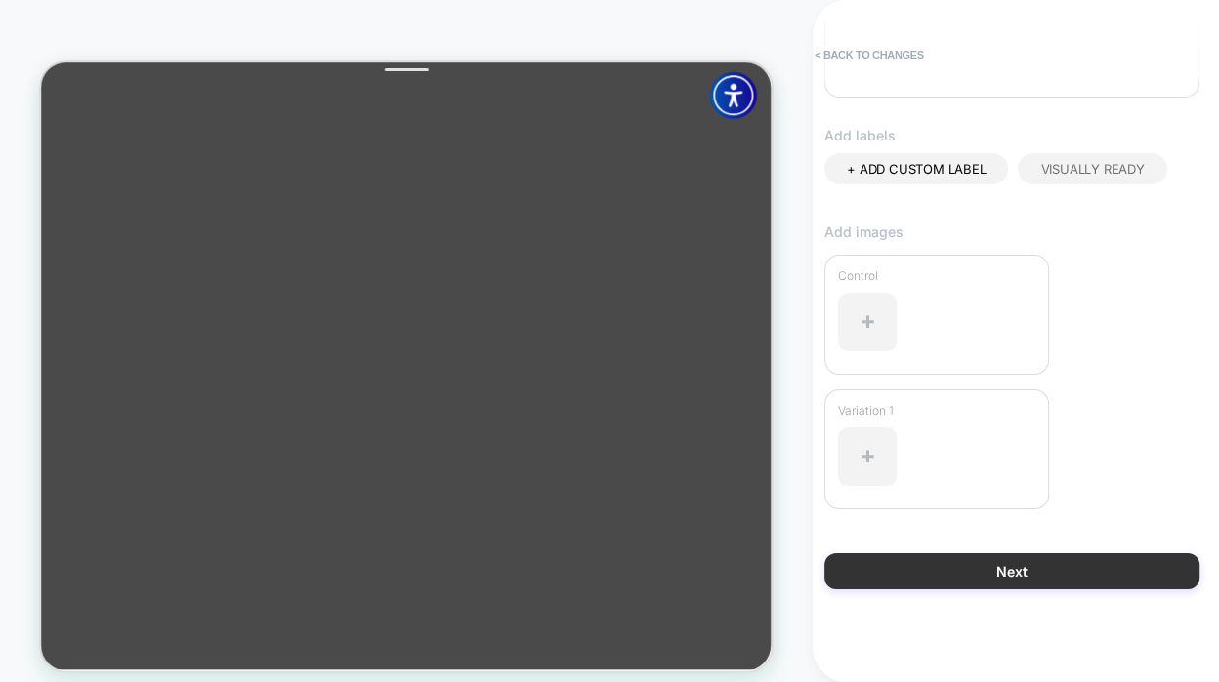
type input "**********"
click at [1006, 564] on button "Next" at bounding box center [1011, 572] width 375 height 36
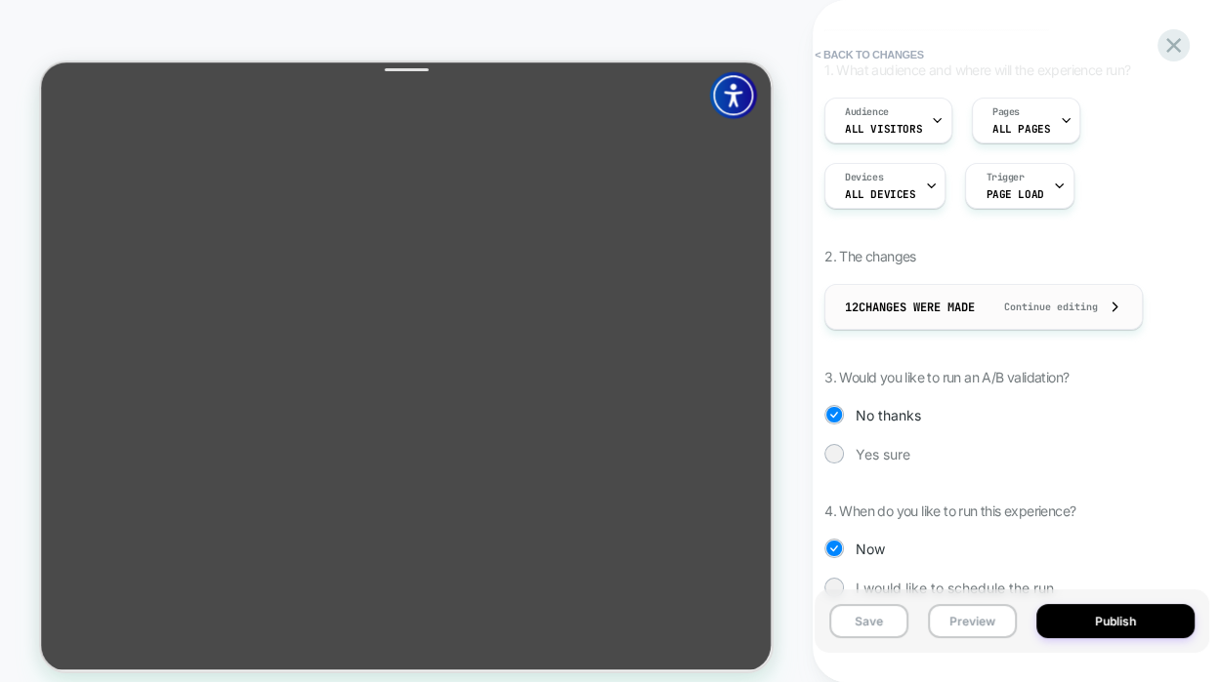
scroll to position [200, 0]
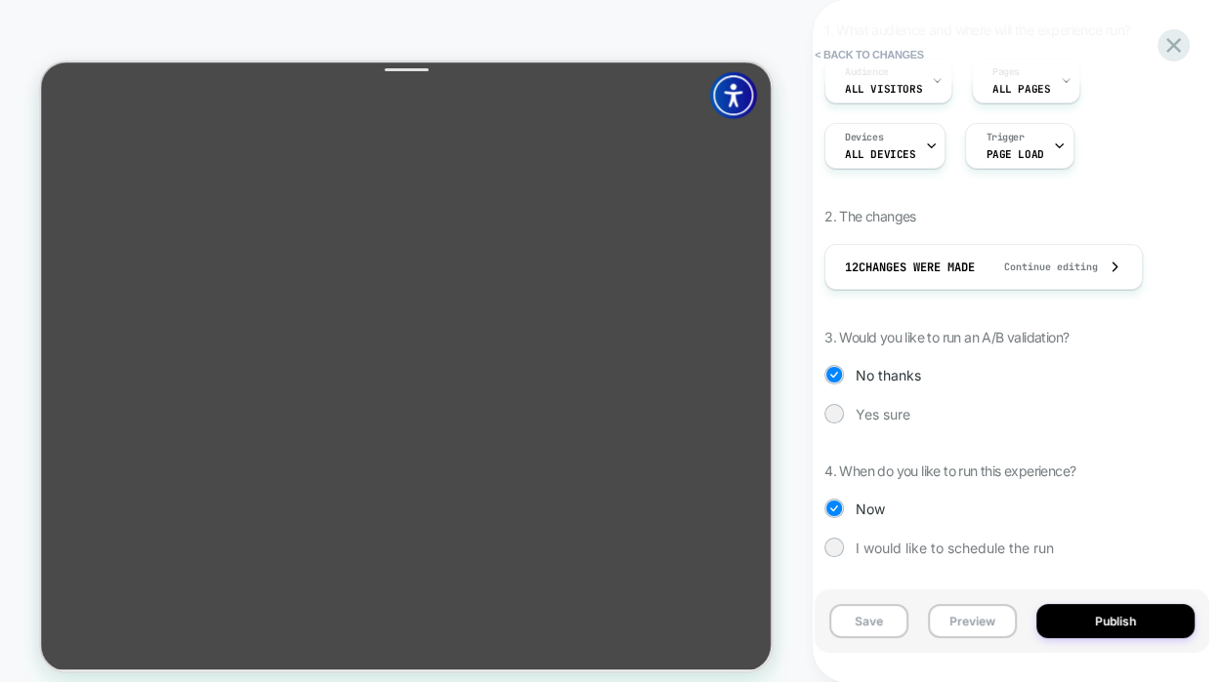
click at [892, 399] on div "1. What audience and where will the experience run? Audience All Visitors Pages…" at bounding box center [1011, 303] width 375 height 565
click at [892, 419] on span "Yes sure" at bounding box center [882, 414] width 55 height 17
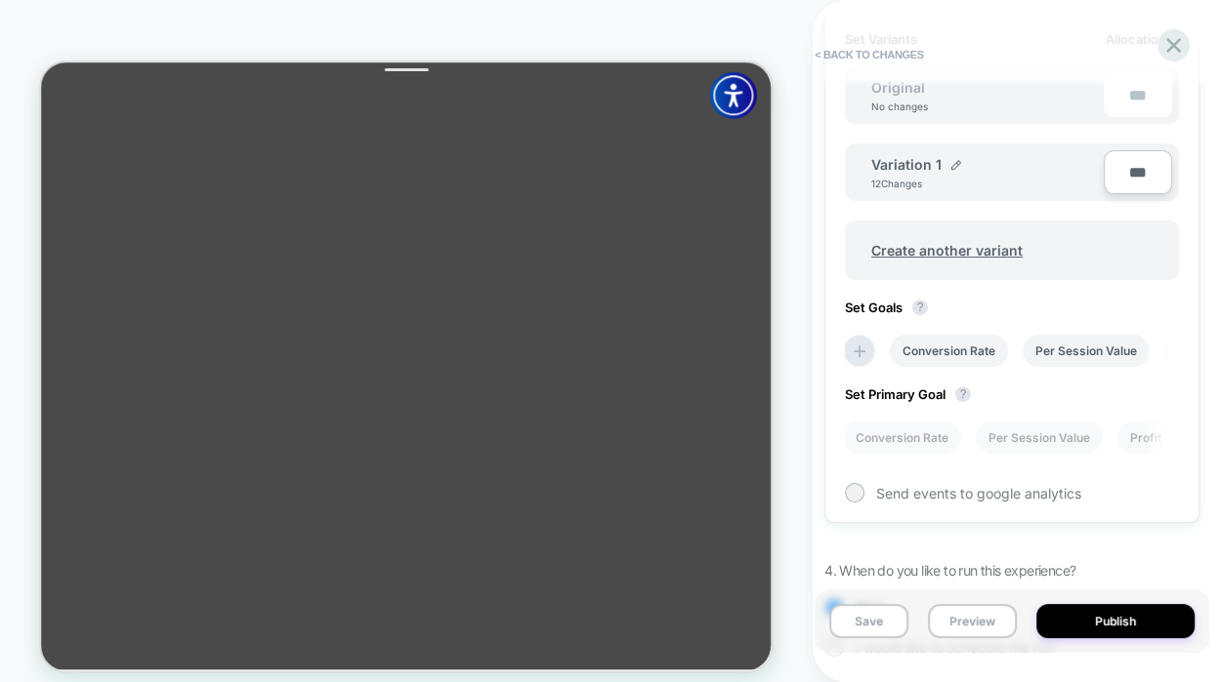
scroll to position [532, 0]
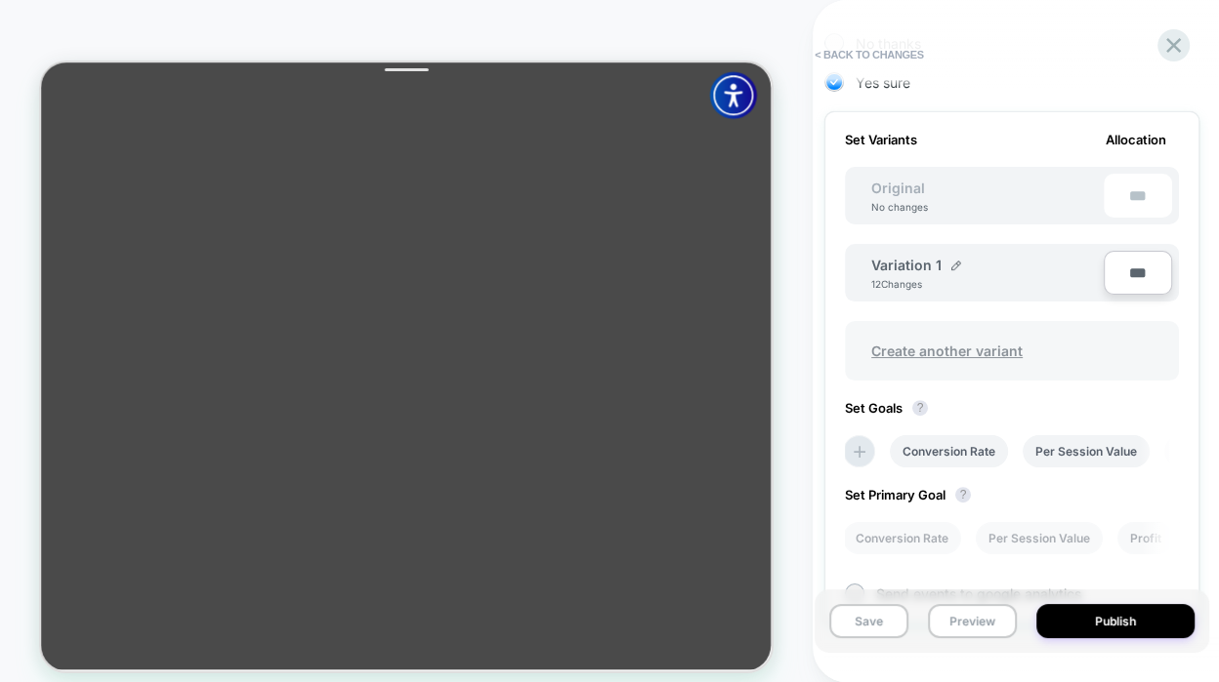
click at [960, 355] on span "Create another variant" at bounding box center [946, 351] width 190 height 46
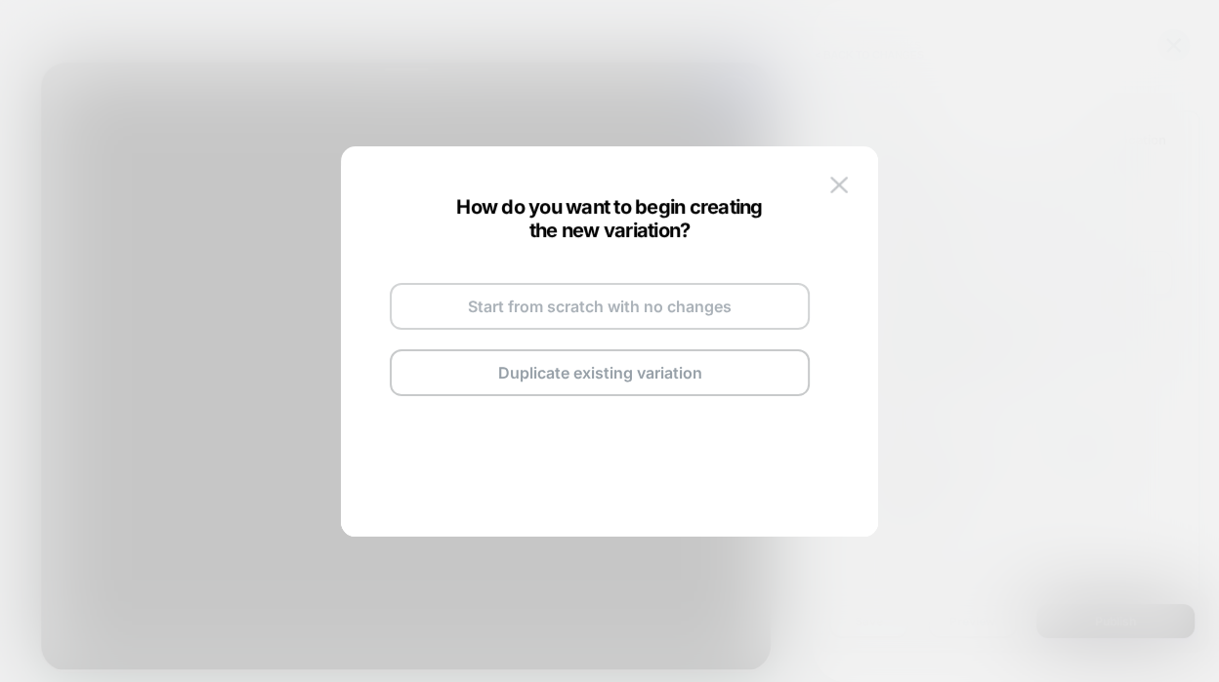
click at [589, 312] on button "Start from scratch with no changes" at bounding box center [600, 306] width 420 height 47
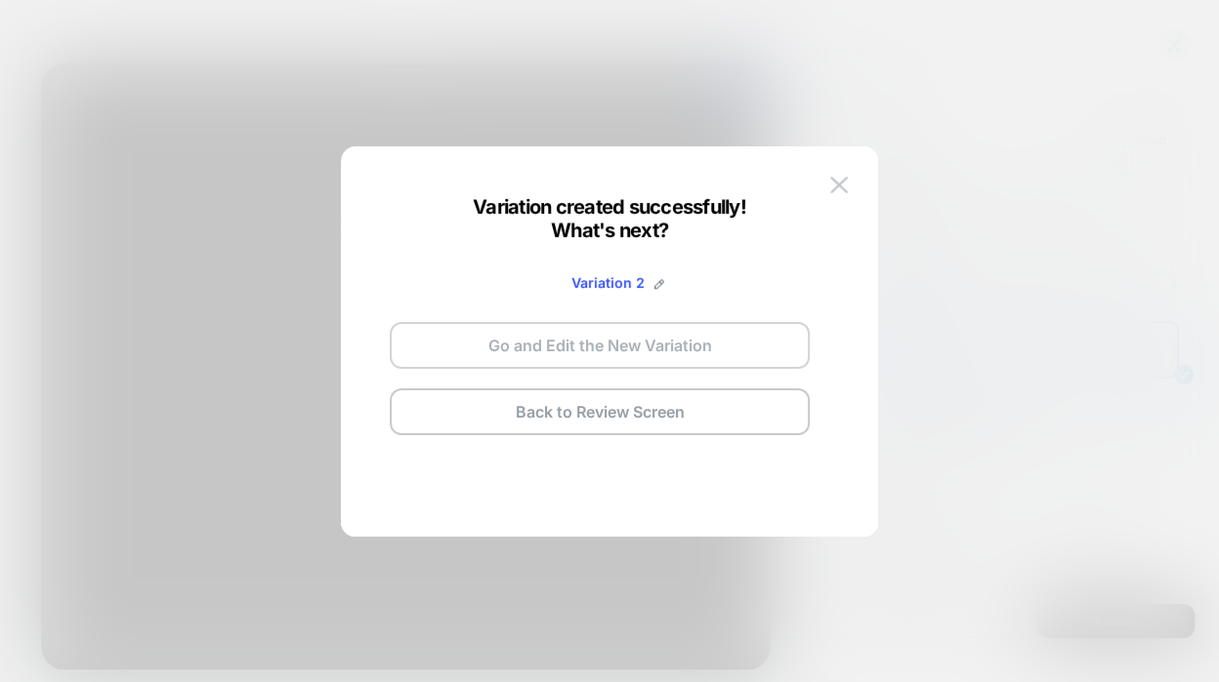
click at [669, 354] on button "Go and Edit the New Variation" at bounding box center [600, 345] width 420 height 47
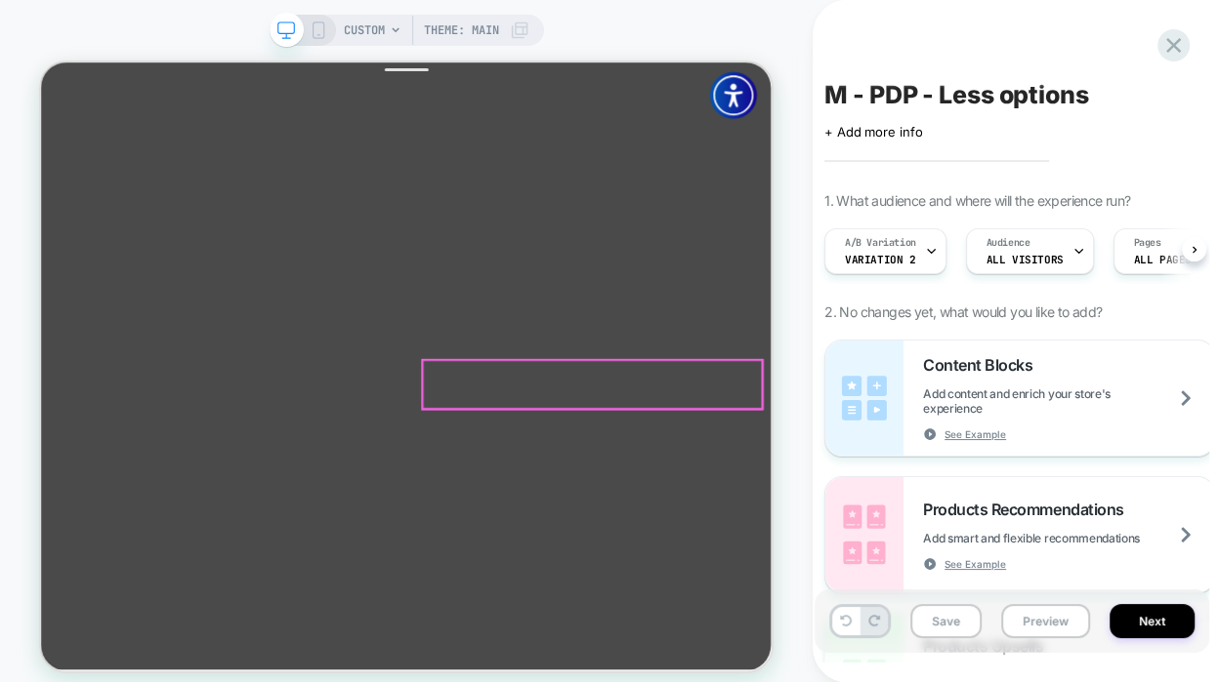
scroll to position [0, 1]
click at [917, 245] on div "A/B Variation Variation 2" at bounding box center [879, 251] width 110 height 44
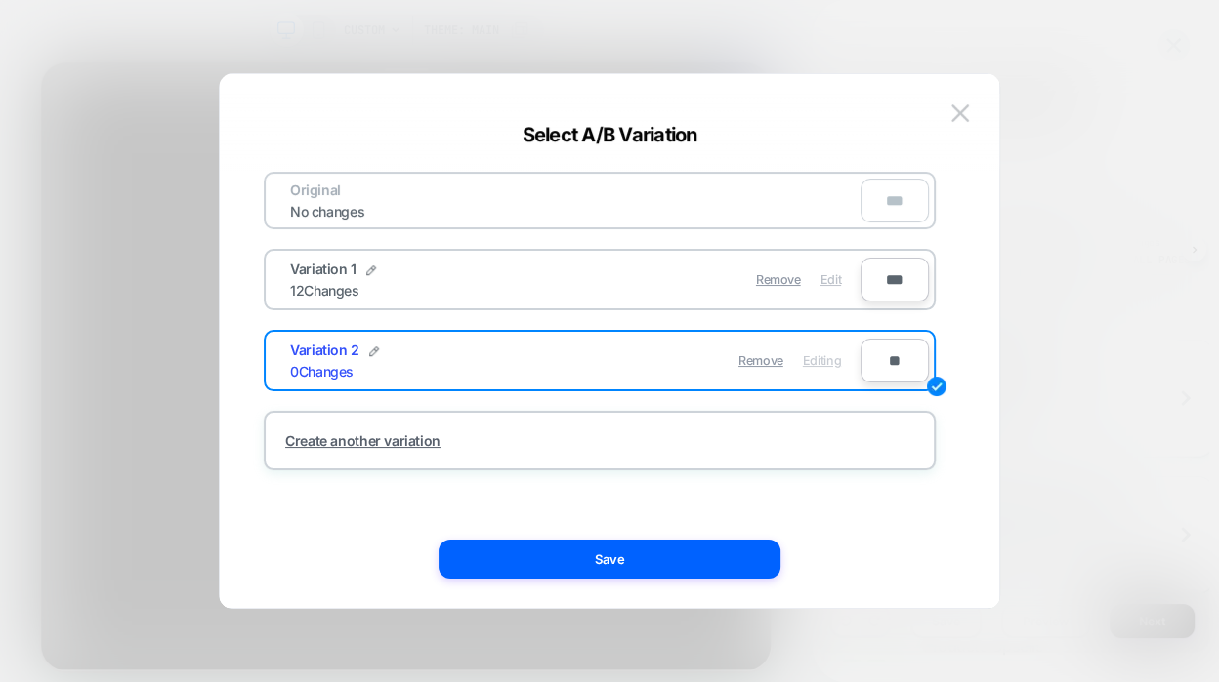
click at [826, 280] on span "Edit" at bounding box center [830, 279] width 21 height 15
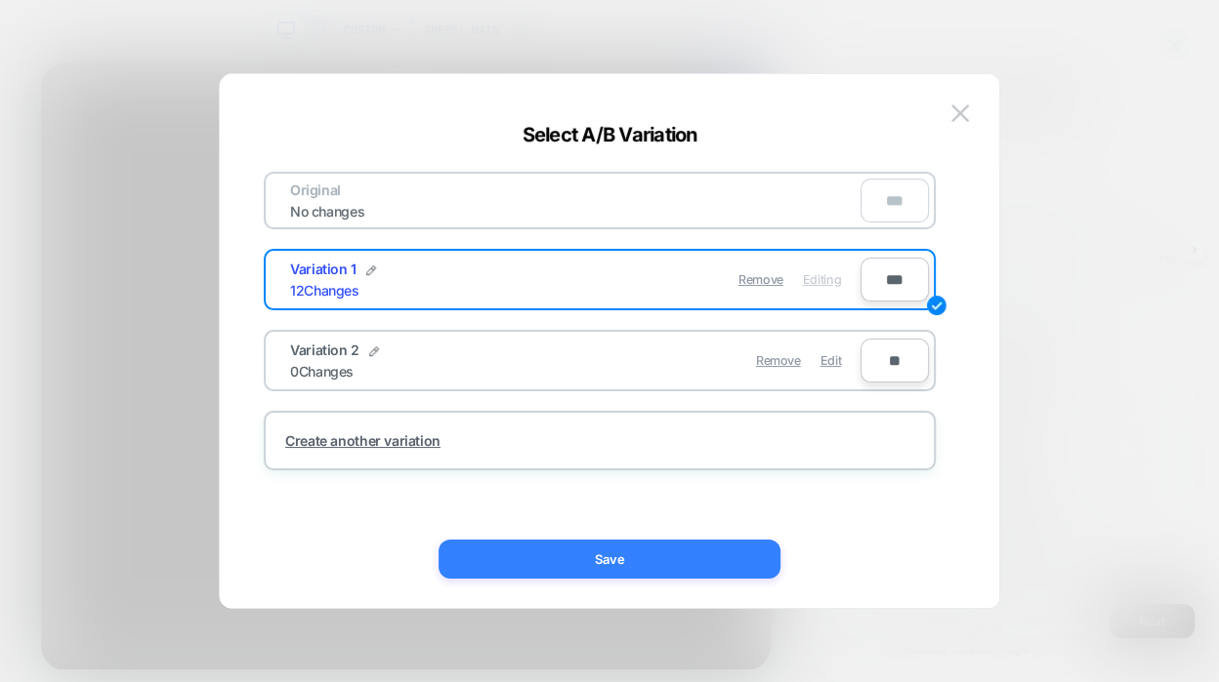
click at [672, 570] on button "Save" at bounding box center [609, 559] width 342 height 39
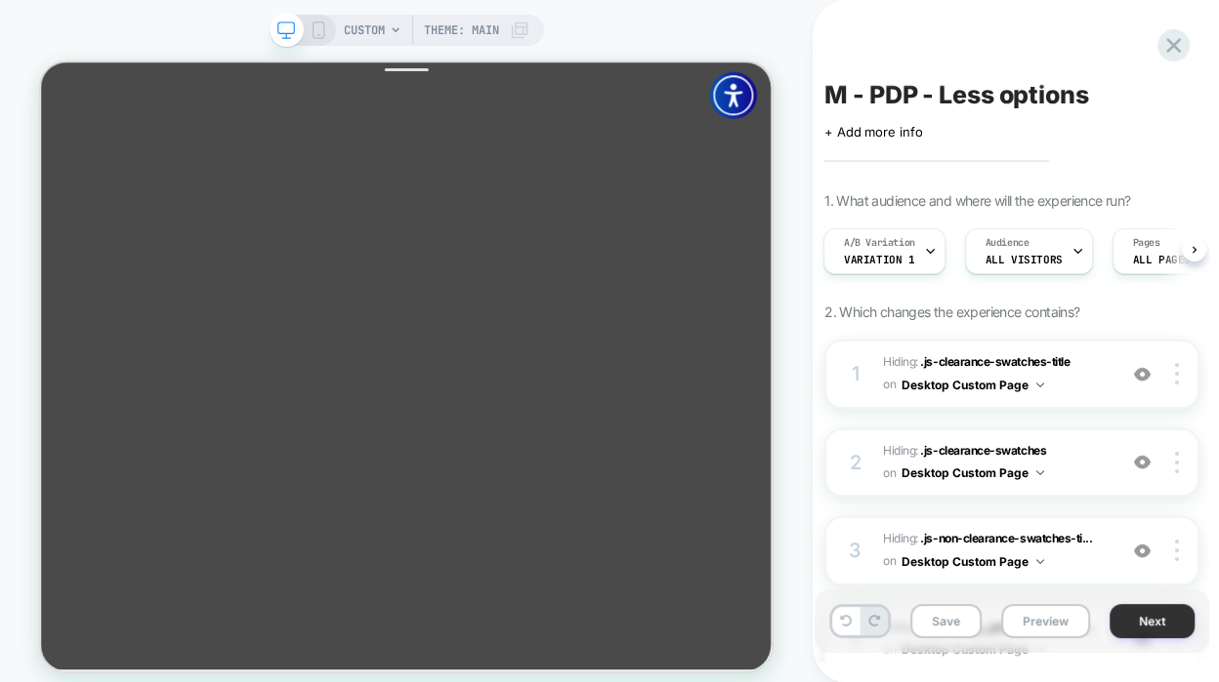
click at [1136, 631] on button "Next" at bounding box center [1151, 621] width 85 height 34
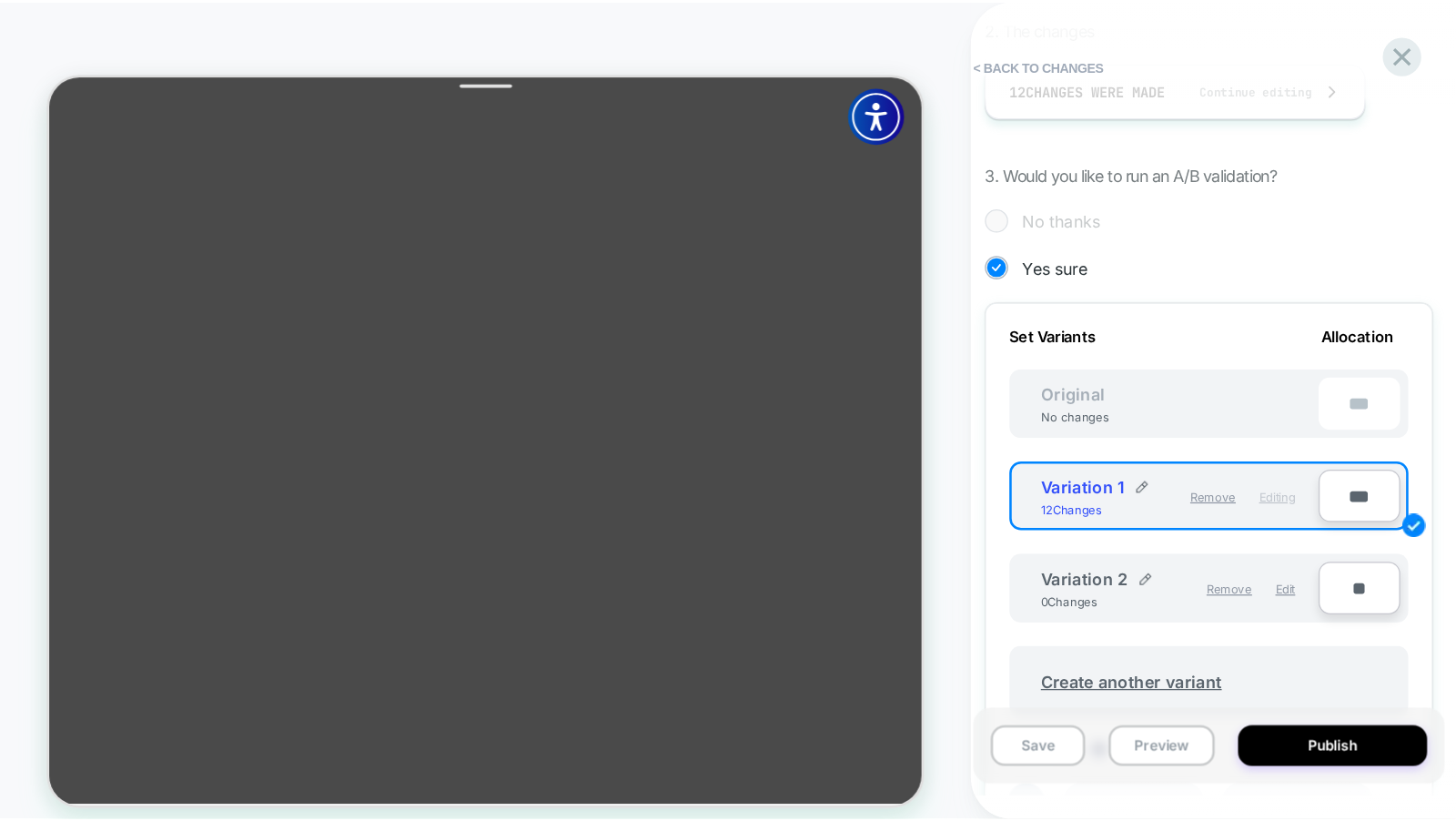
scroll to position [0, 0]
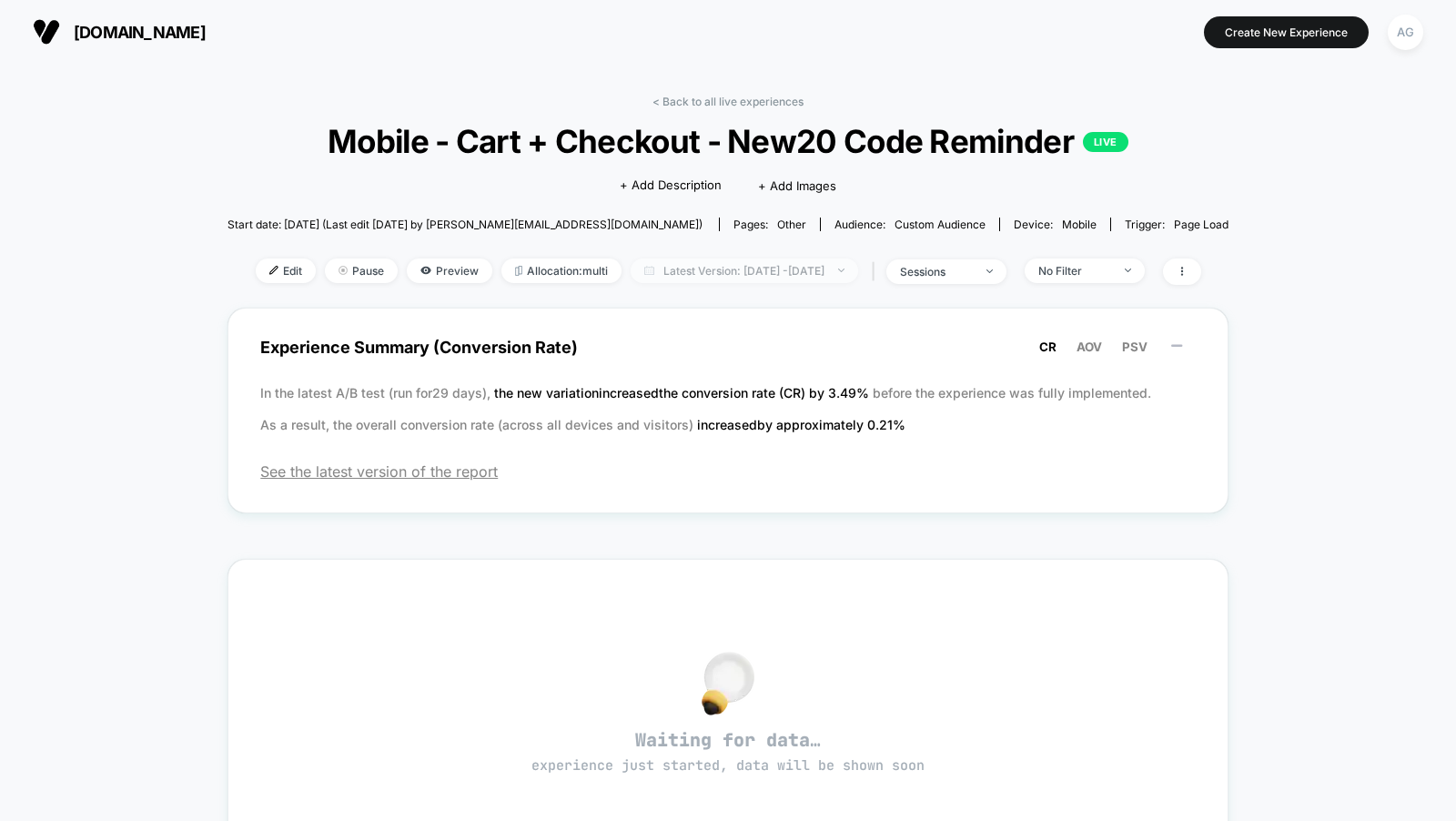
click at [707, 267] on span "Latest Version: [DATE] - [DATE]" at bounding box center [745, 270] width 227 height 24
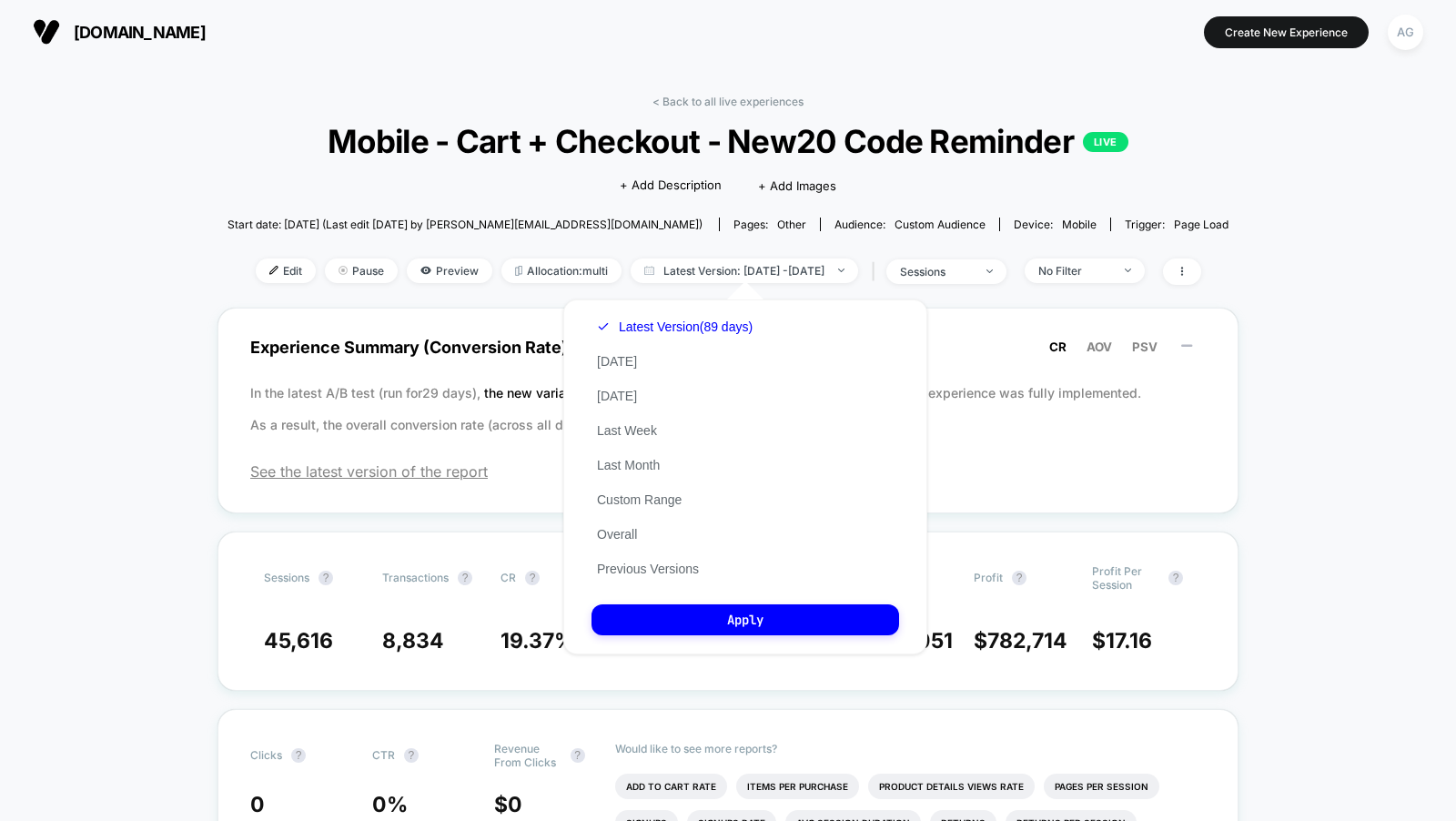
click at [635, 578] on div "Latest Version (89 days) [DATE] [DATE] Last Week Last Month Custom Range Overal…" at bounding box center [675, 447] width 167 height 277
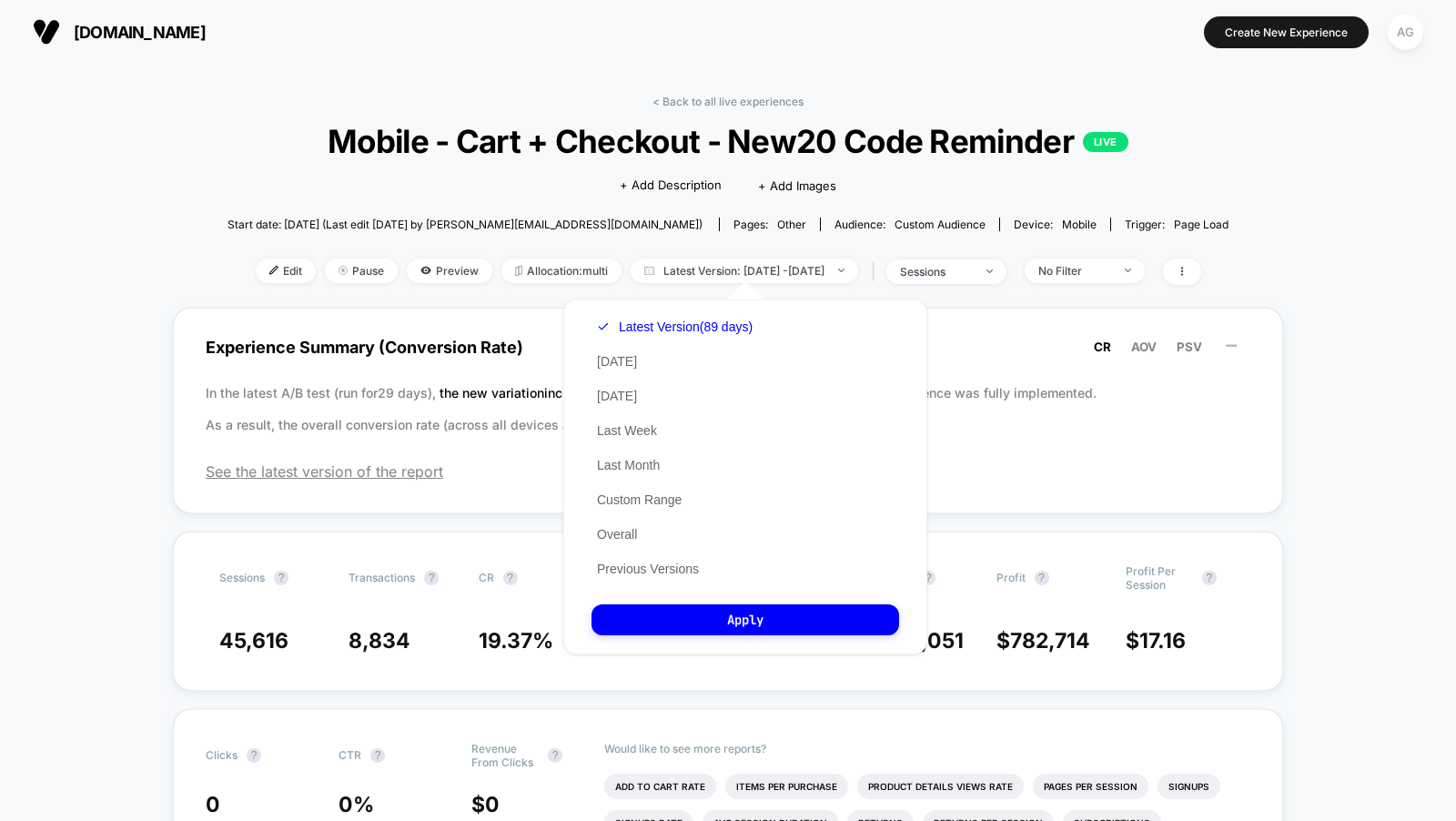
click at [648, 556] on div "Latest Version (89 days) [DATE] [DATE] Last Week Last Month Custom Range Overal…" at bounding box center [675, 447] width 167 height 277
click at [648, 567] on button "Previous Versions" at bounding box center [648, 568] width 113 height 17
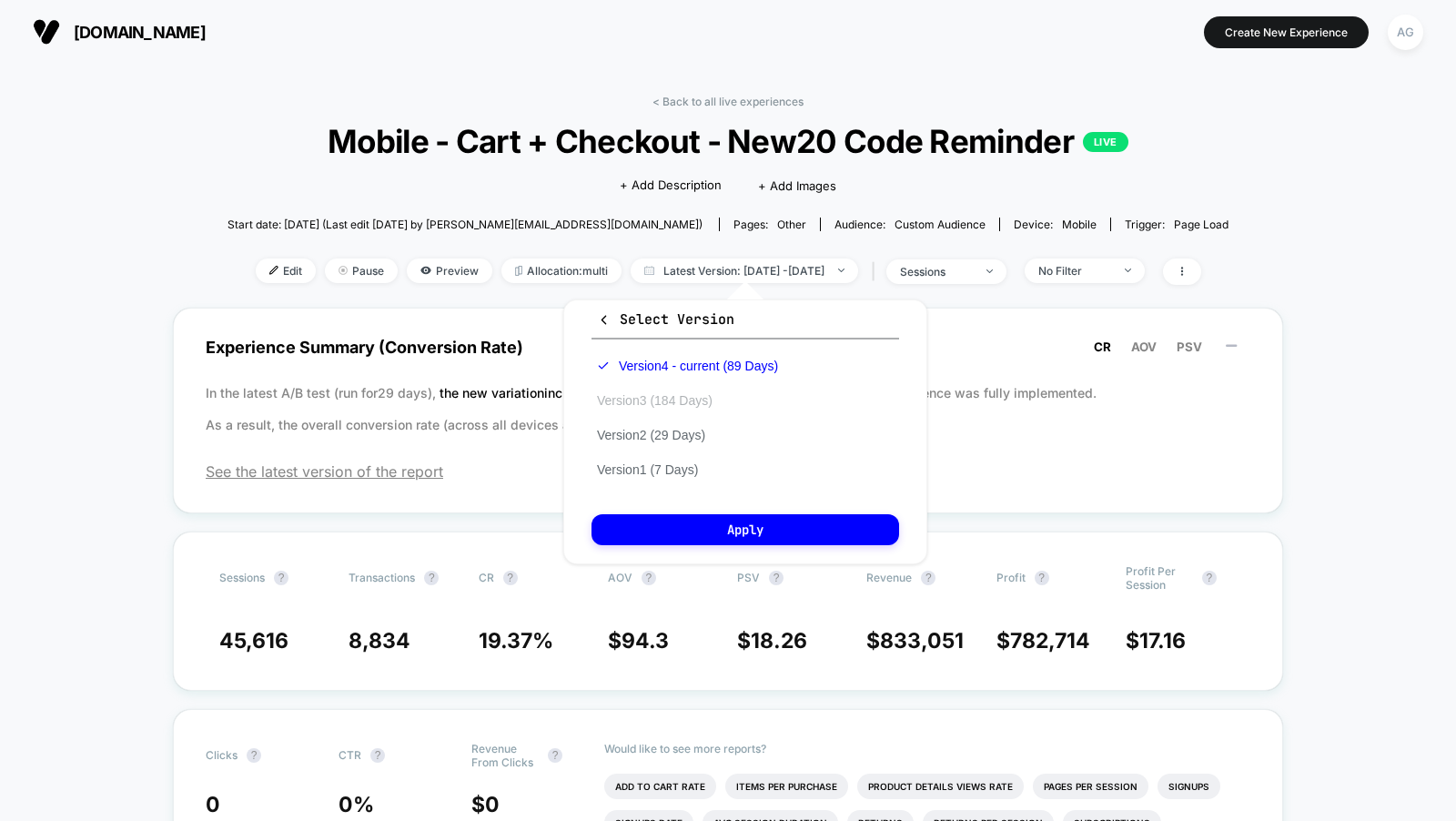
click at [655, 404] on button "Version 3 (184 Days)" at bounding box center [655, 401] width 127 height 17
click at [656, 510] on div "Select Version Version 4 - current (89 Days) Version 3 (184 Days) Version 2 (29…" at bounding box center [745, 431] width 364 height 265
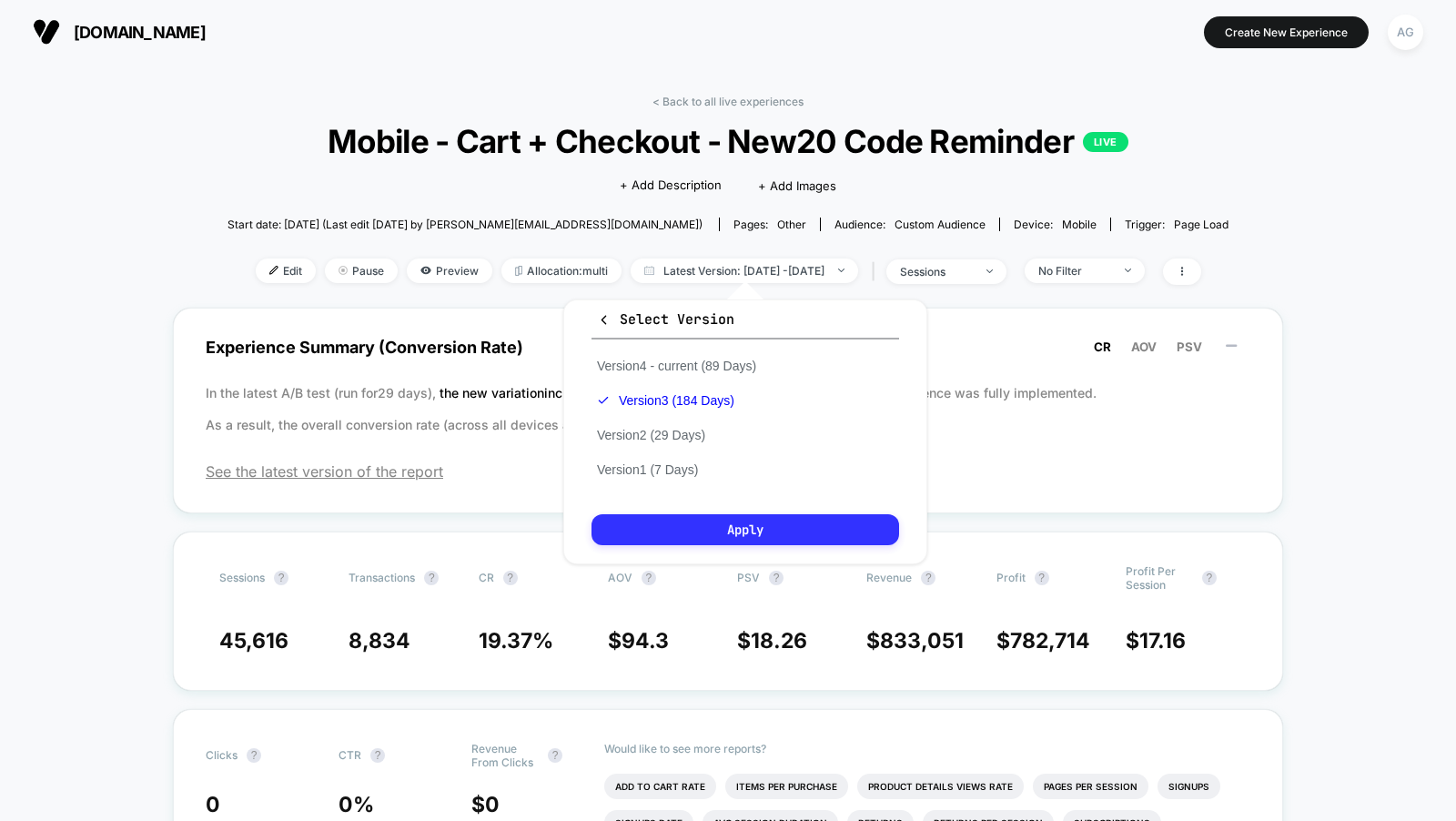
click at [656, 532] on button "Apply" at bounding box center [746, 529] width 308 height 31
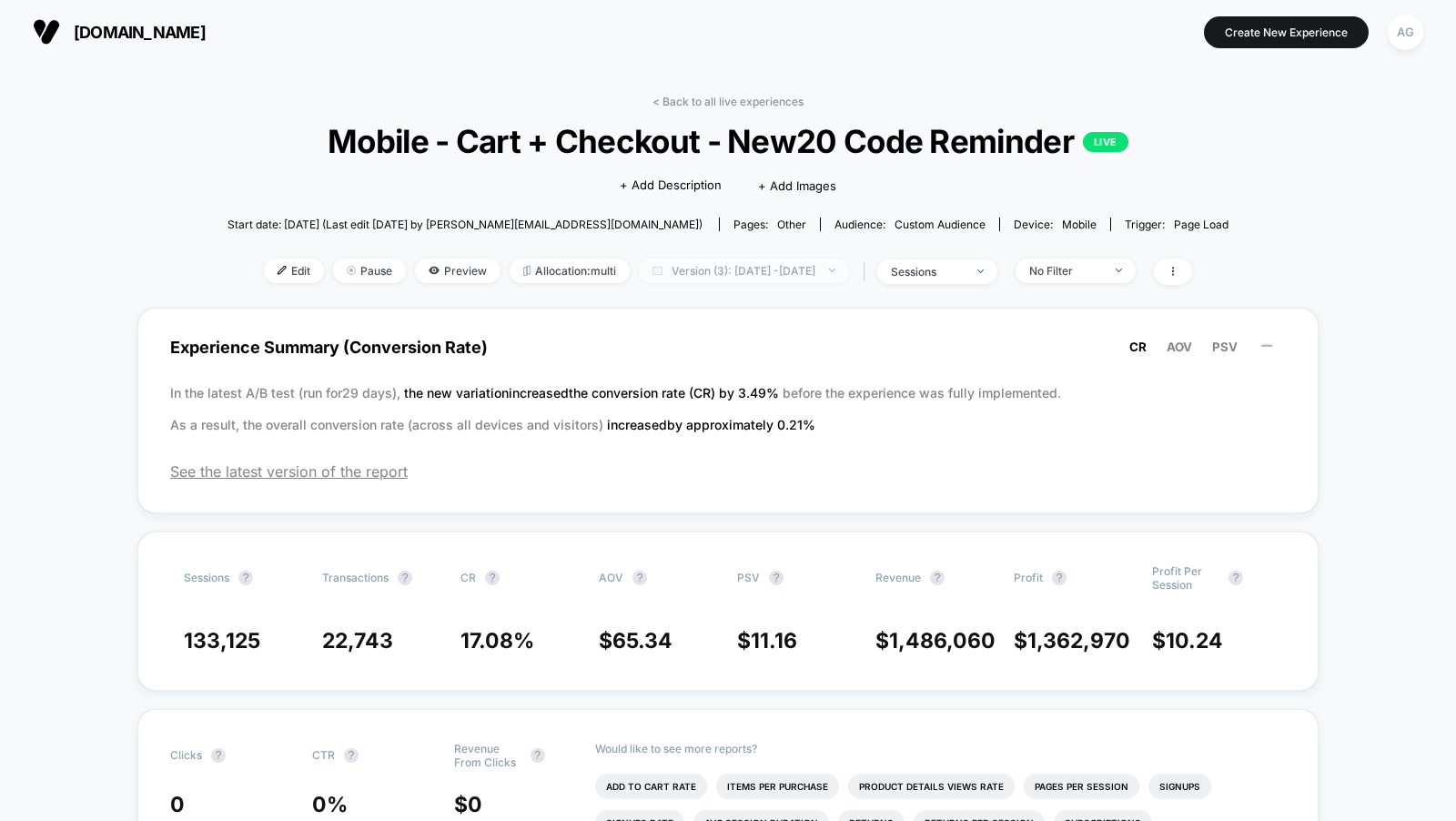
click at [790, 258] on span "Version (3): [DATE] - [DATE]" at bounding box center [744, 270] width 211 height 24
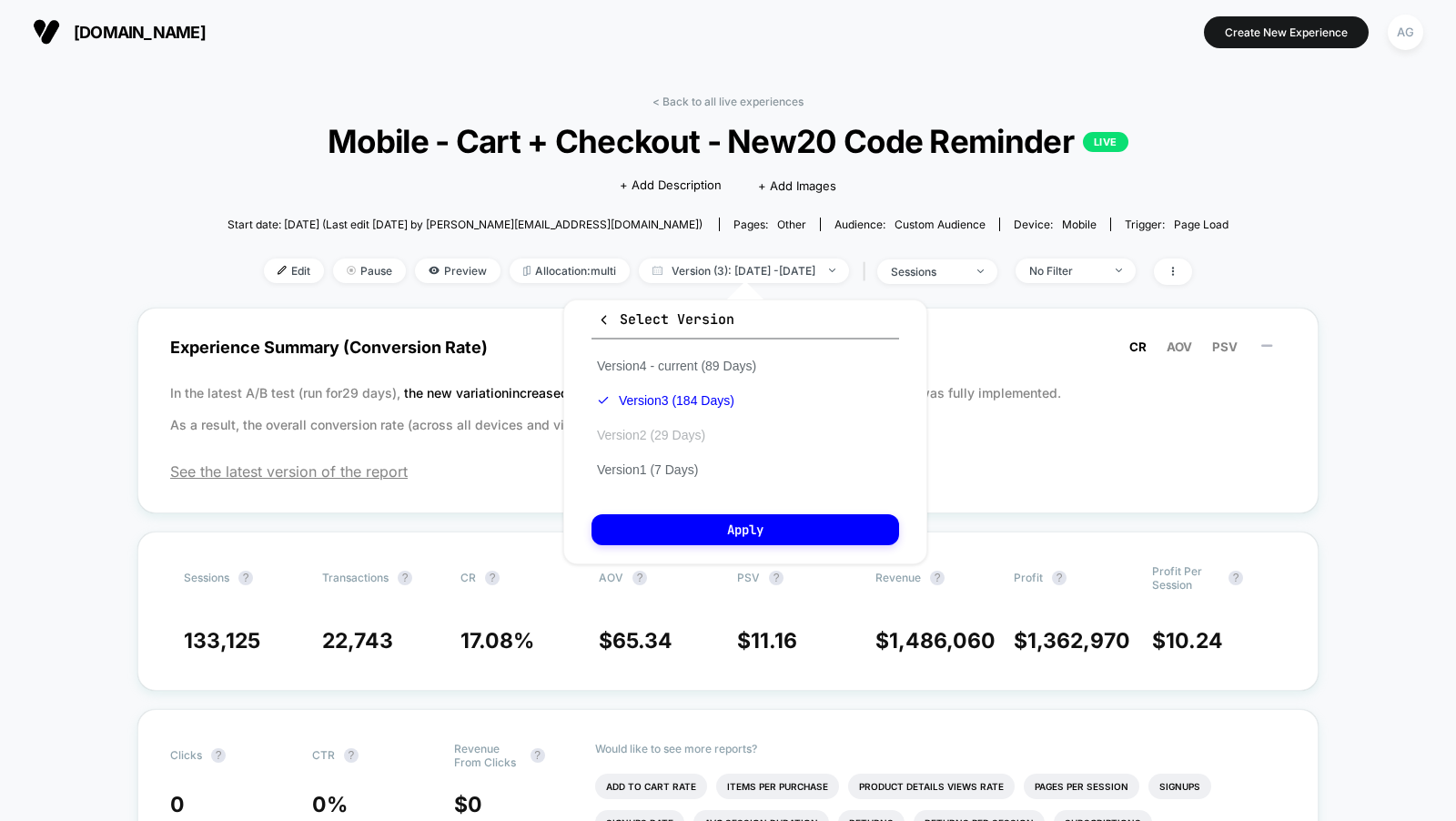
click at [688, 431] on button "Version 2 (29 Days)" at bounding box center [652, 435] width 119 height 17
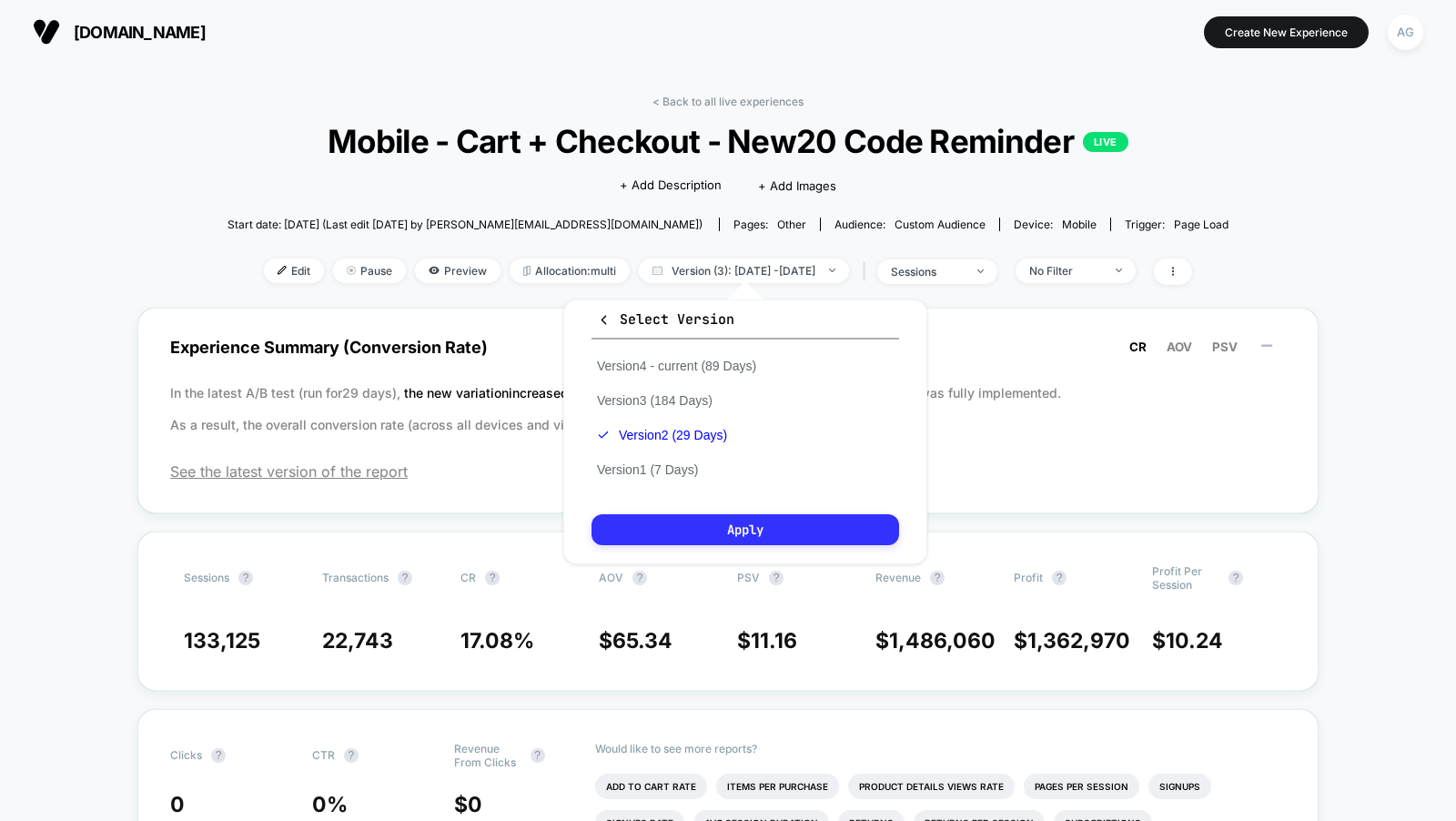
click at [691, 524] on button "Apply" at bounding box center [746, 529] width 308 height 31
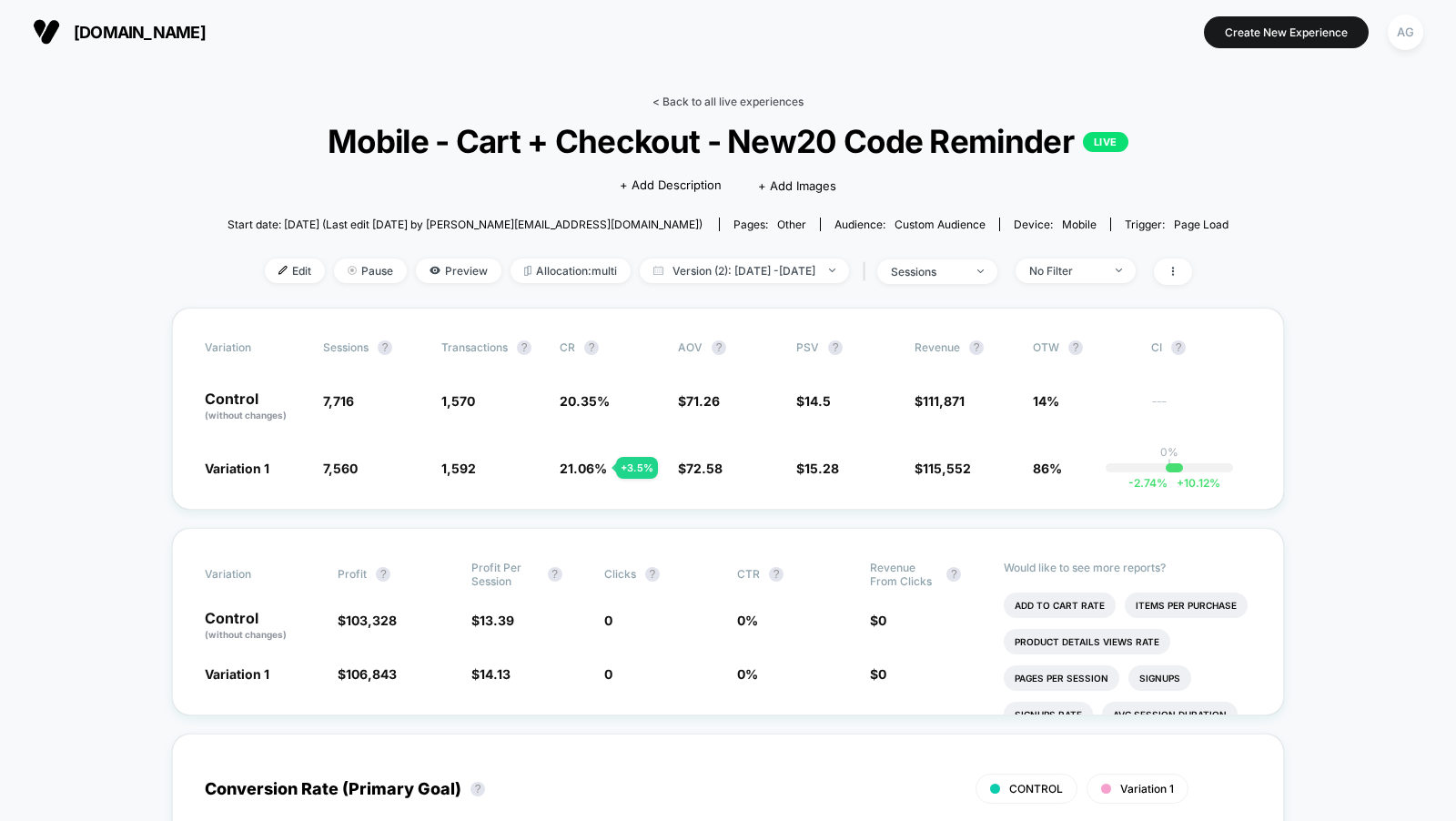
click at [796, 106] on link "< Back to all live experiences" at bounding box center [728, 102] width 151 height 14
click at [787, 99] on link "< Back to all live experiences" at bounding box center [728, 102] width 151 height 14
